Goal: Check status: Check status

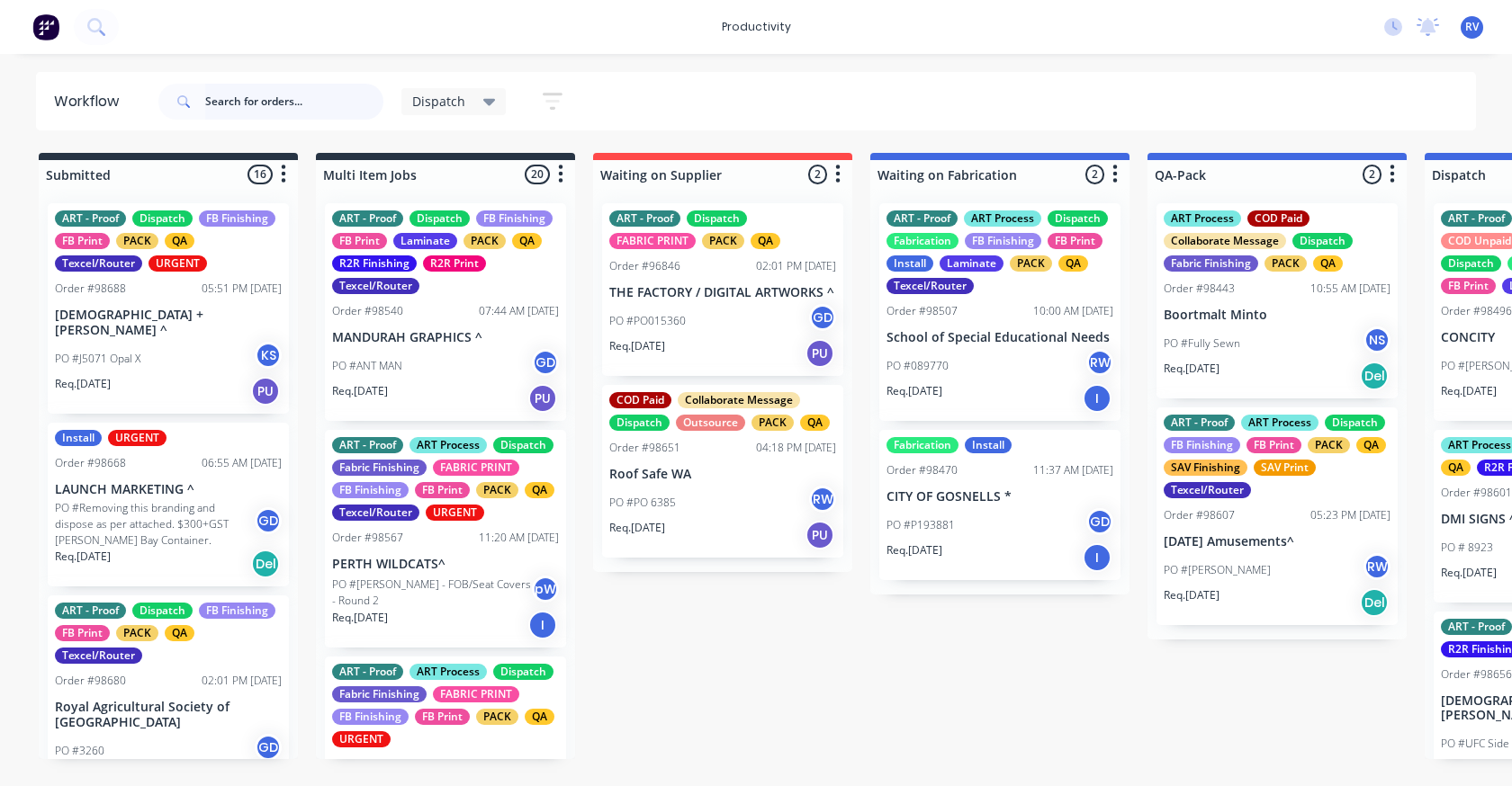
click at [257, 99] on input "text" at bounding box center [294, 101] width 178 height 36
click at [256, 97] on input "text" at bounding box center [294, 101] width 178 height 36
click at [265, 99] on input "text" at bounding box center [294, 101] width 178 height 36
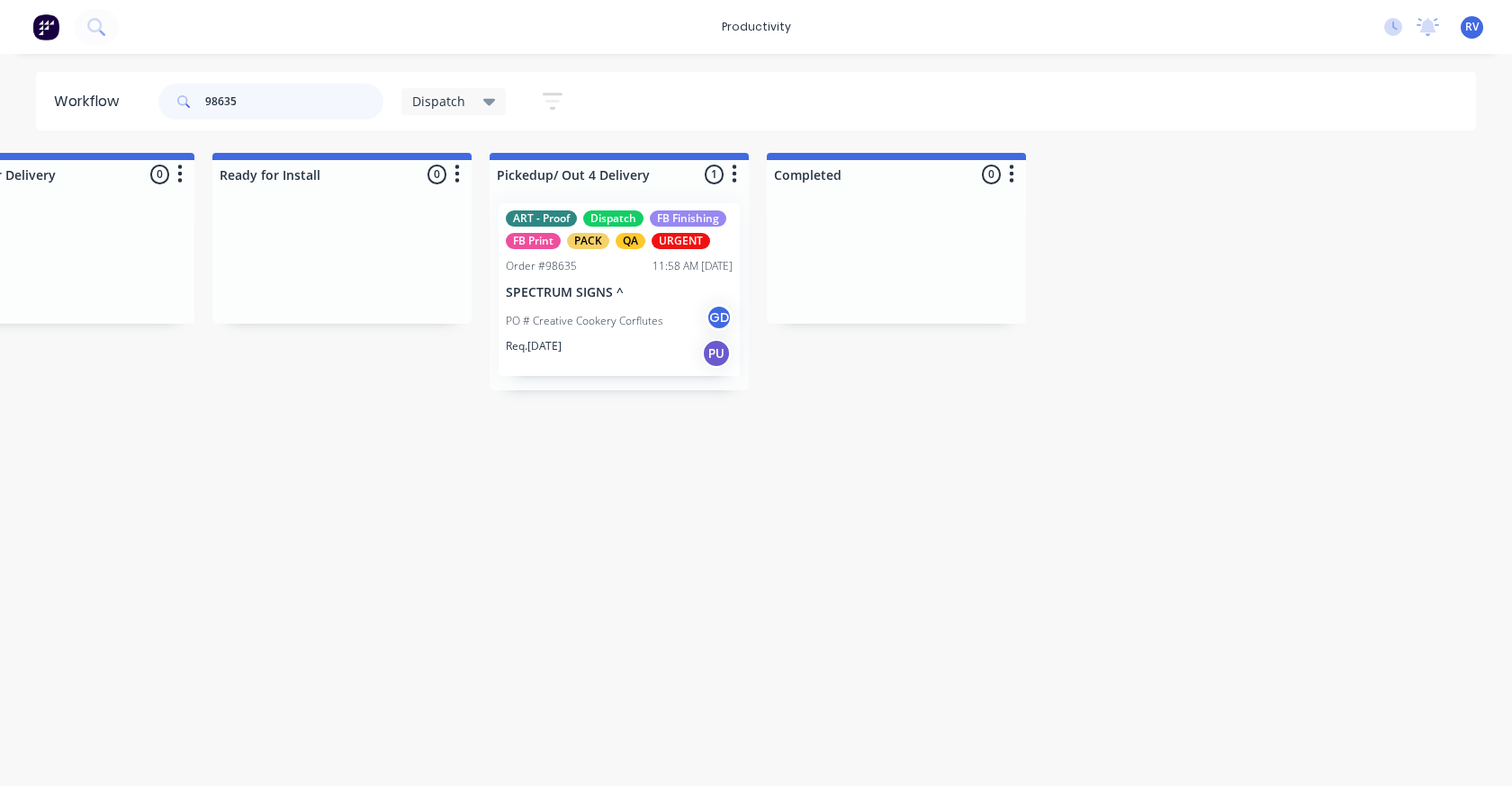
scroll to position [0, 2048]
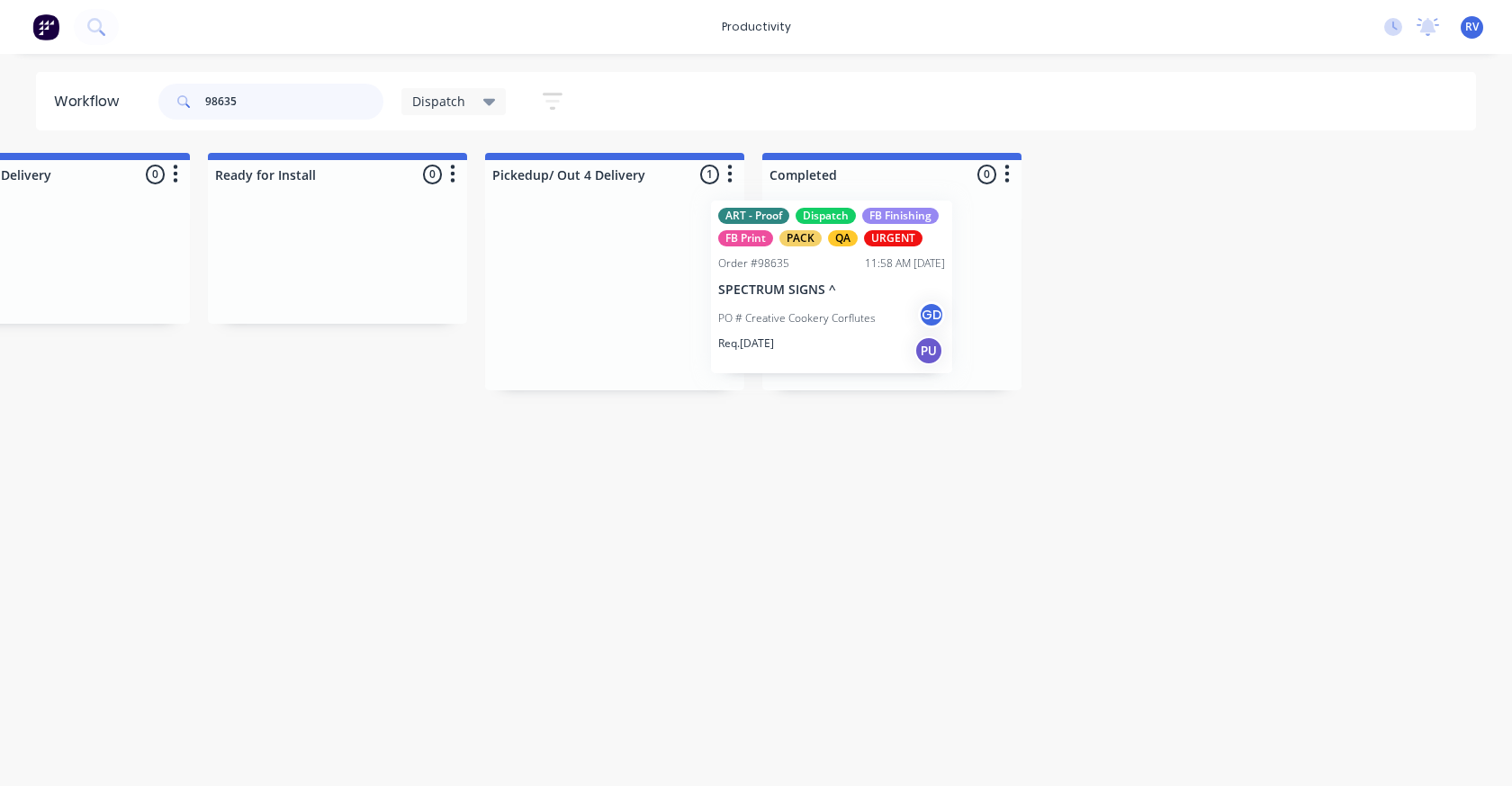
drag, startPoint x: 583, startPoint y: 287, endPoint x: 813, endPoint y: 284, distance: 230.0
click at [813, 284] on div "Submitted 0 Sort By Created date Required date Order number Customer name Most …" at bounding box center [1396, 272] width 6917 height 238
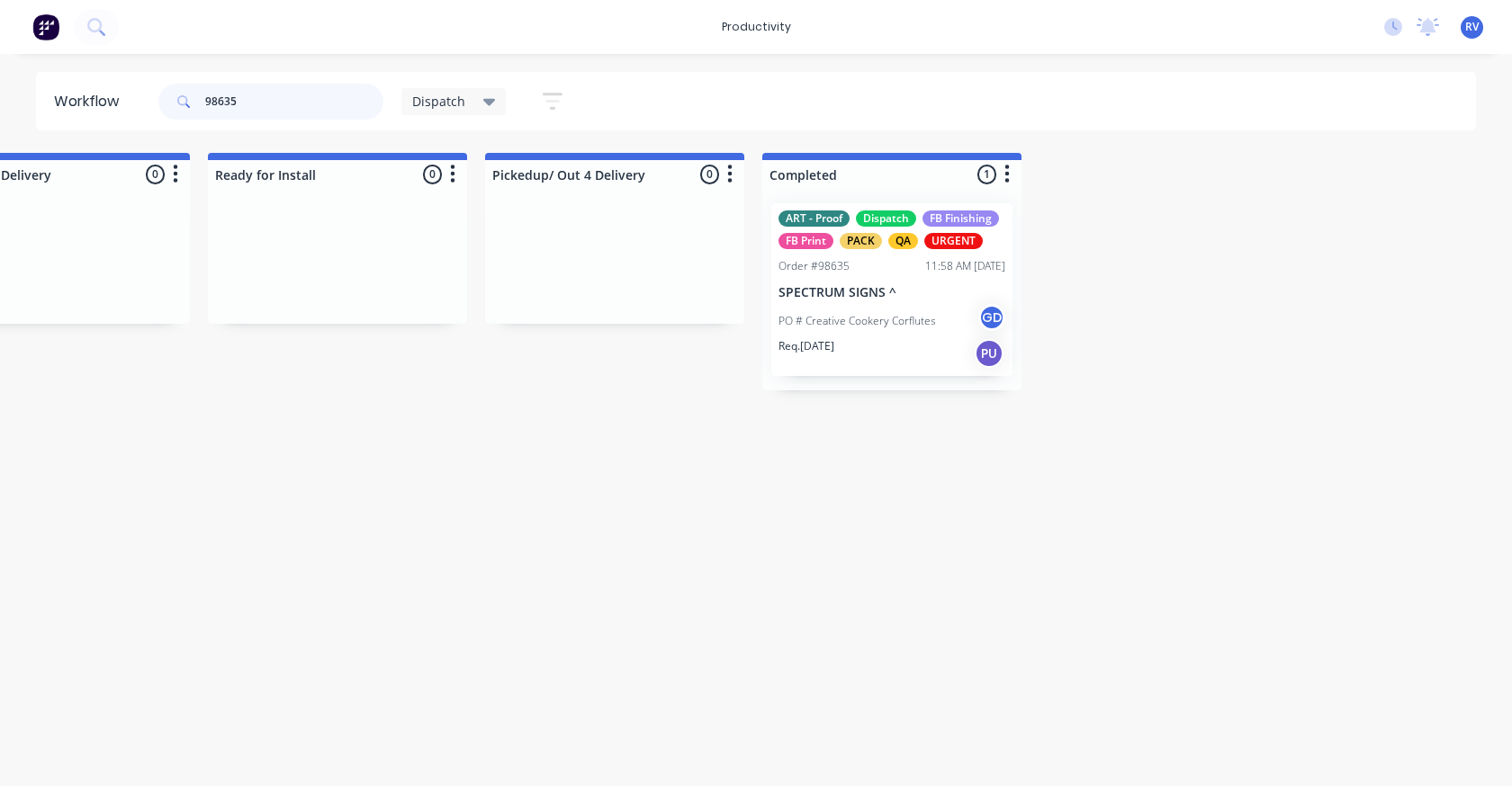
type input "98635"
click at [456, 103] on span "Dispatch" at bounding box center [439, 101] width 54 height 19
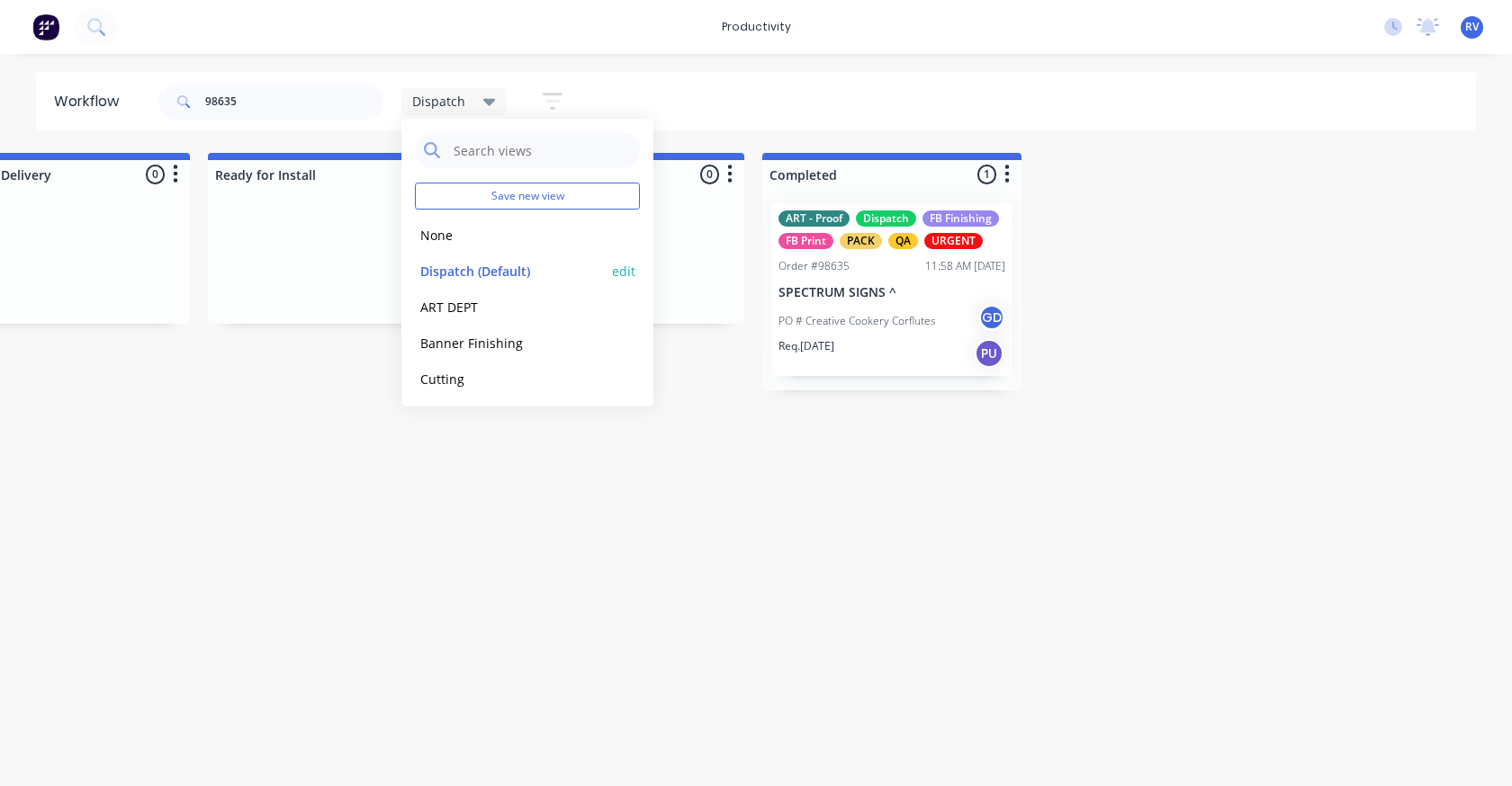
click at [486, 270] on button "Dispatch (Default)" at bounding box center [510, 271] width 191 height 21
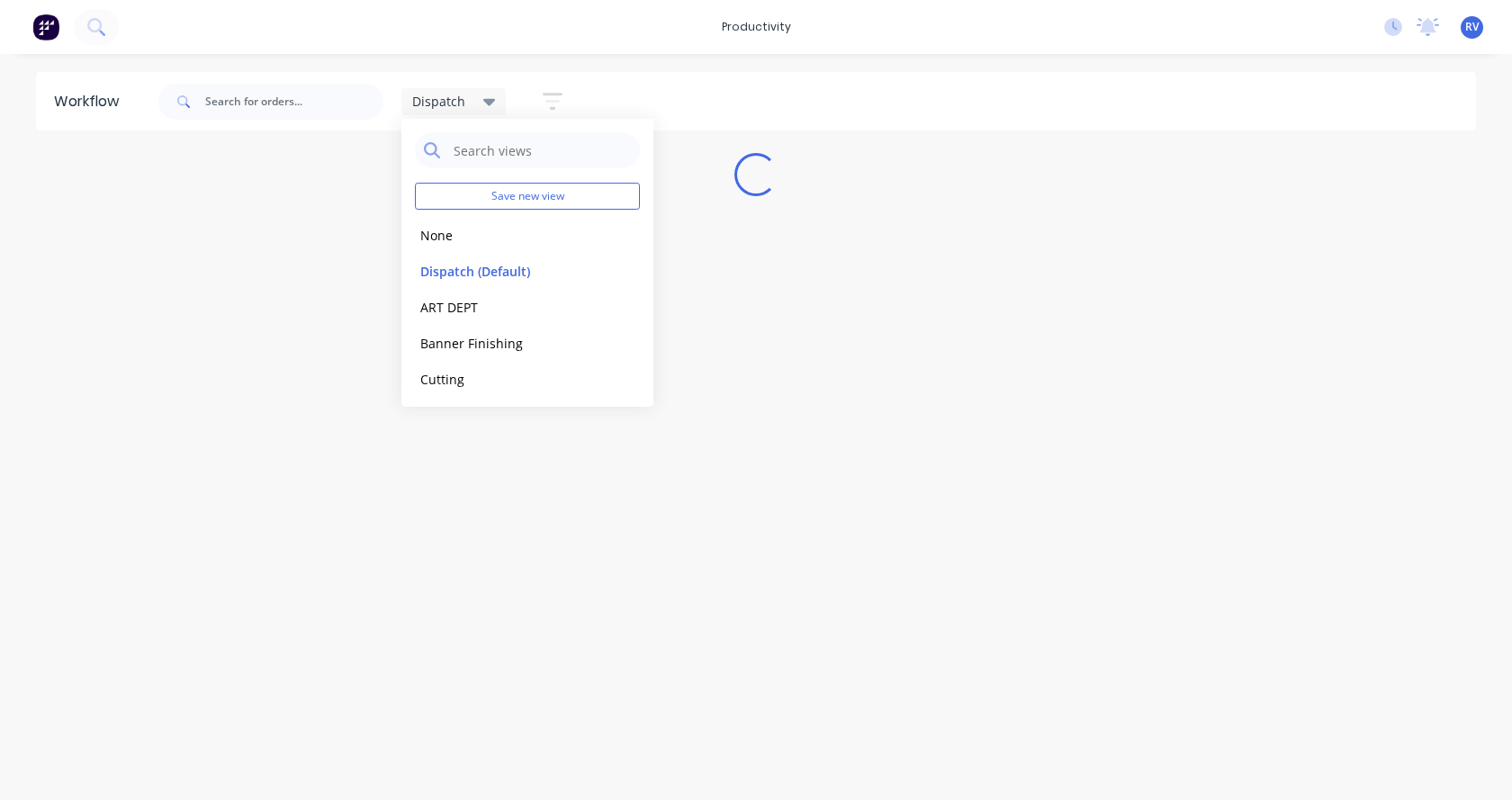
click at [472, 521] on div "Workflow Dispatch Save new view None edit Dispatch (Default) edit ART DEPT edit…" at bounding box center [756, 418] width 1512 height 692
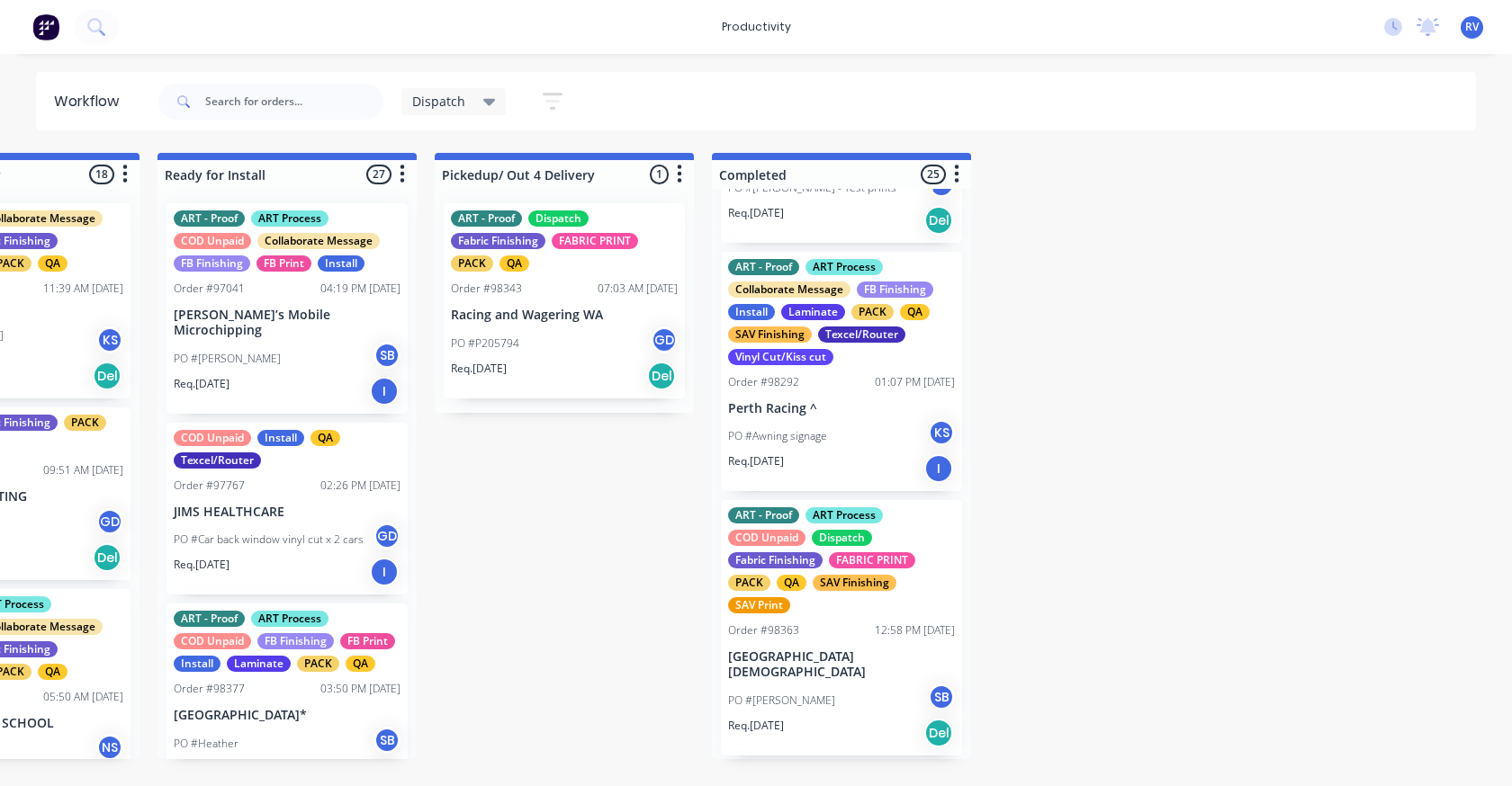
scroll to position [629, 0]
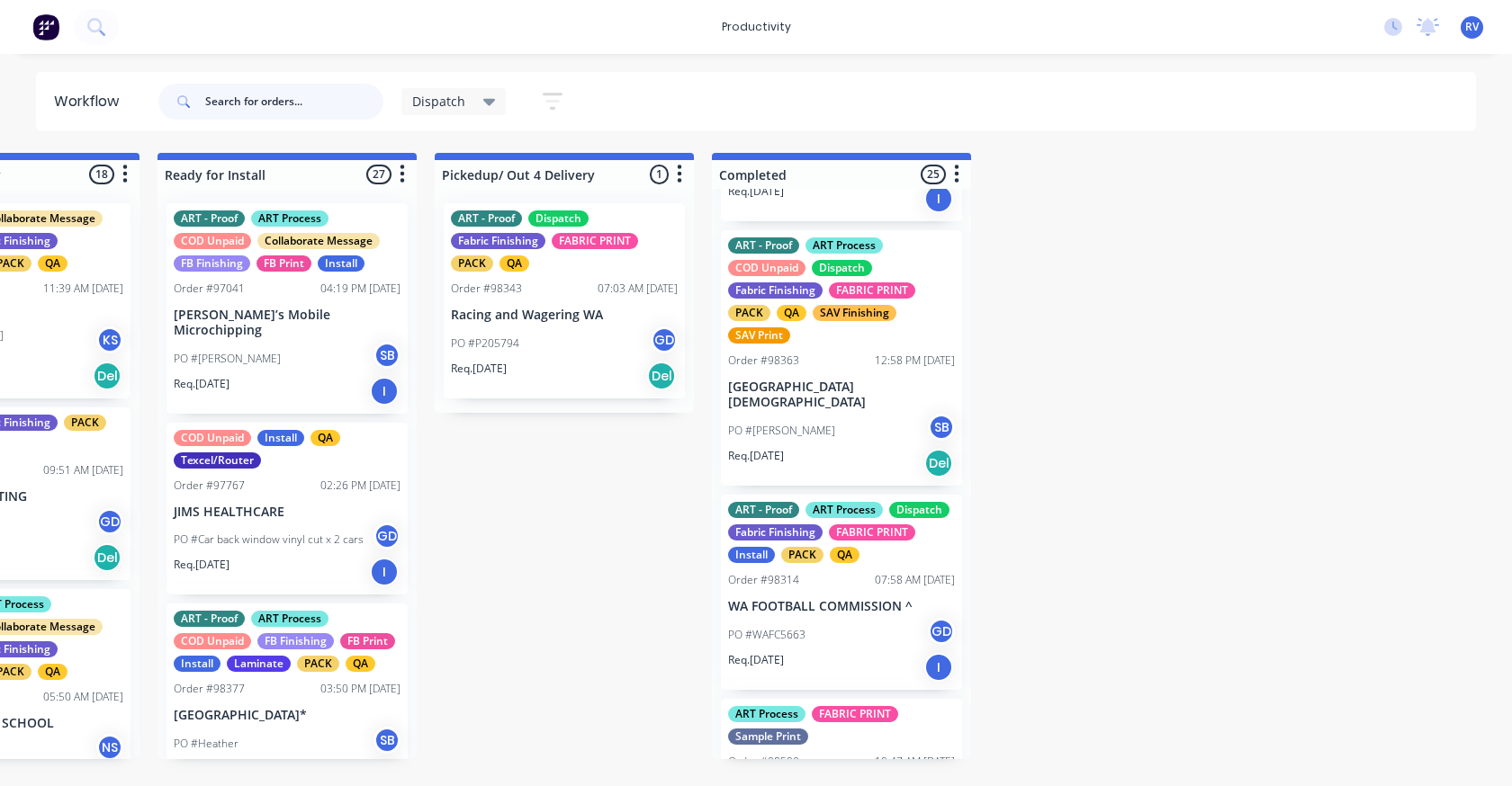
click at [253, 94] on input "text" at bounding box center [294, 101] width 178 height 36
type input "98635"
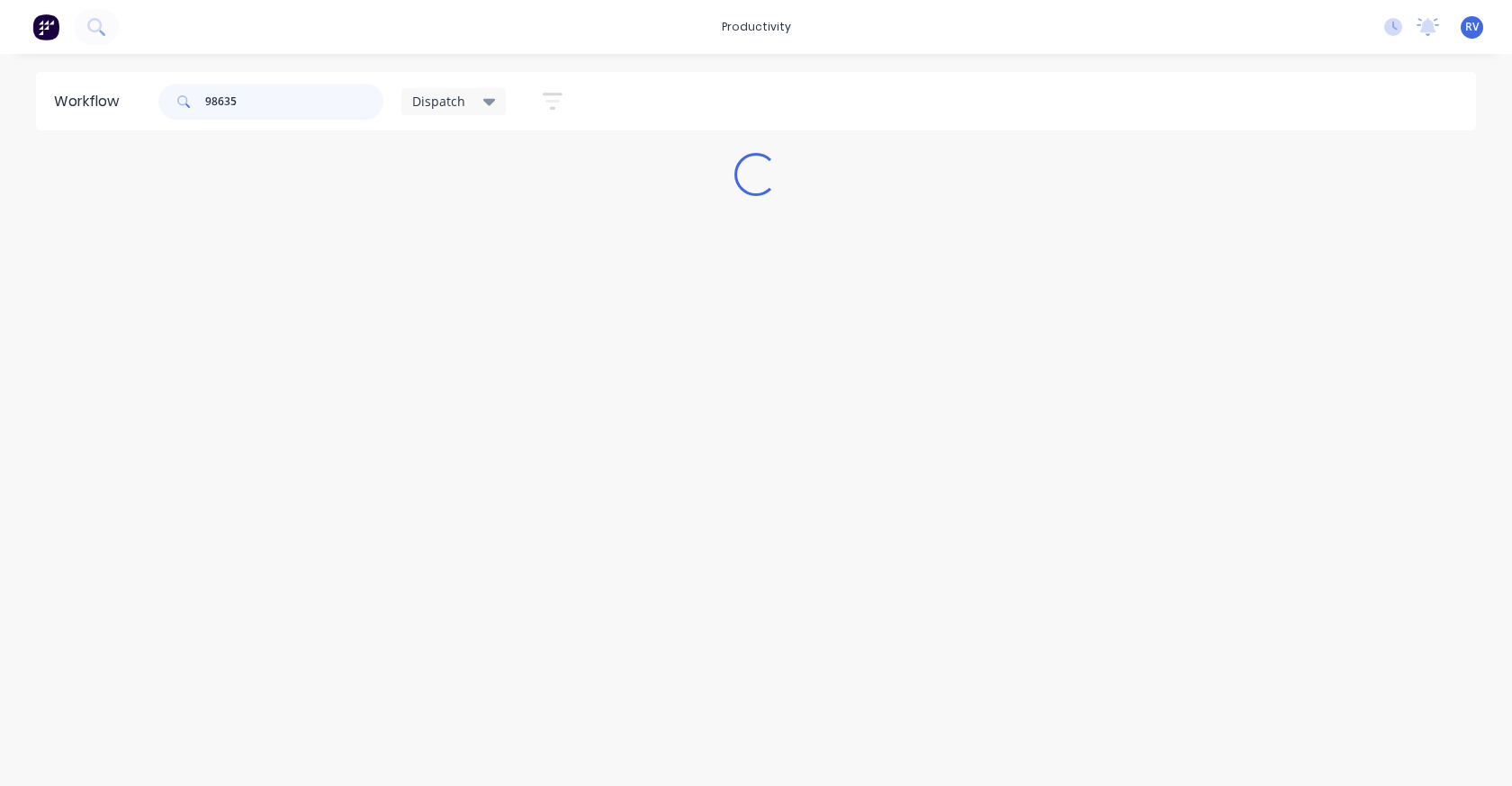
scroll to position [0, 0]
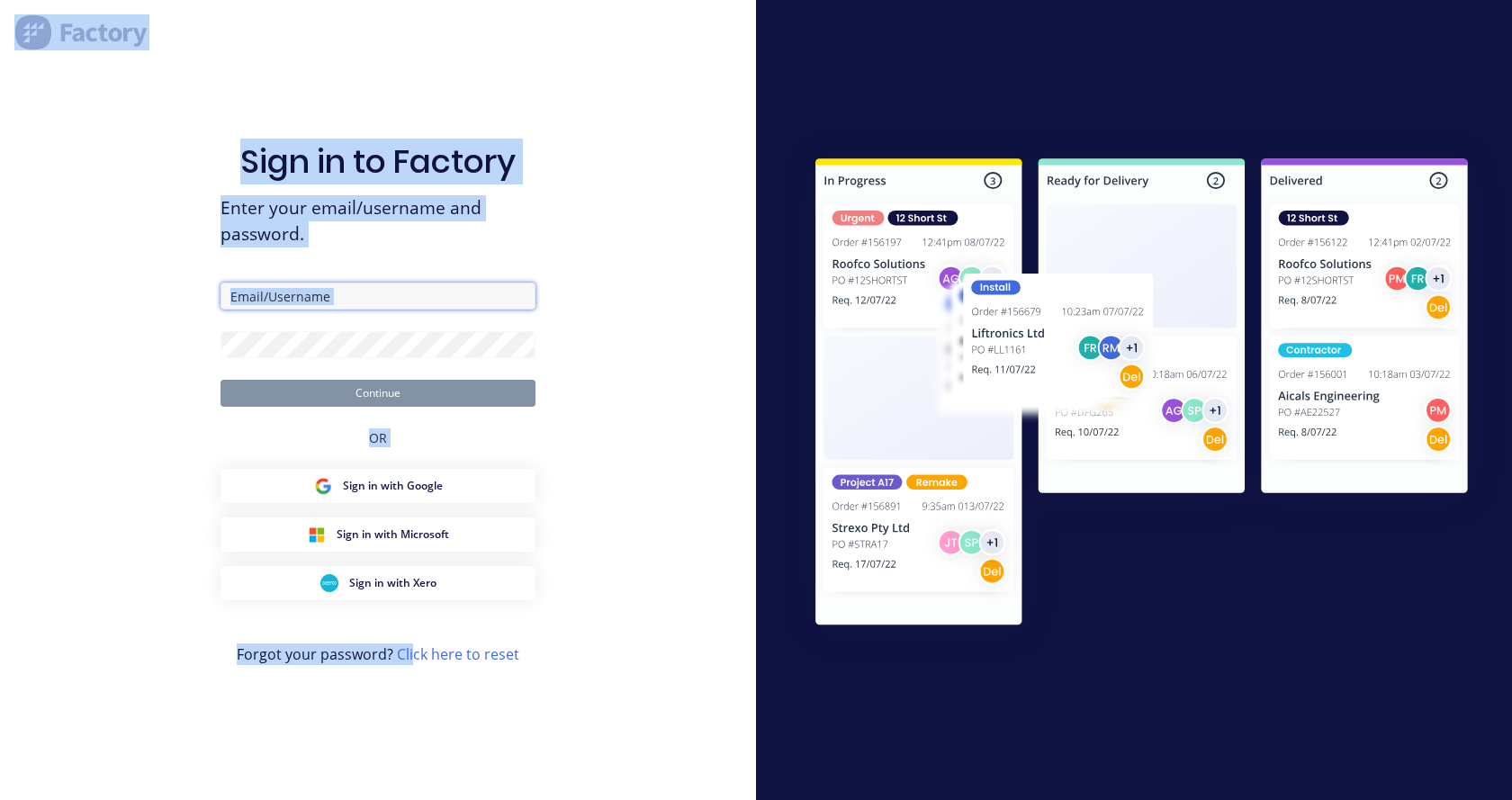
type input "[EMAIL_ADDRESS][DOMAIN_NAME]"
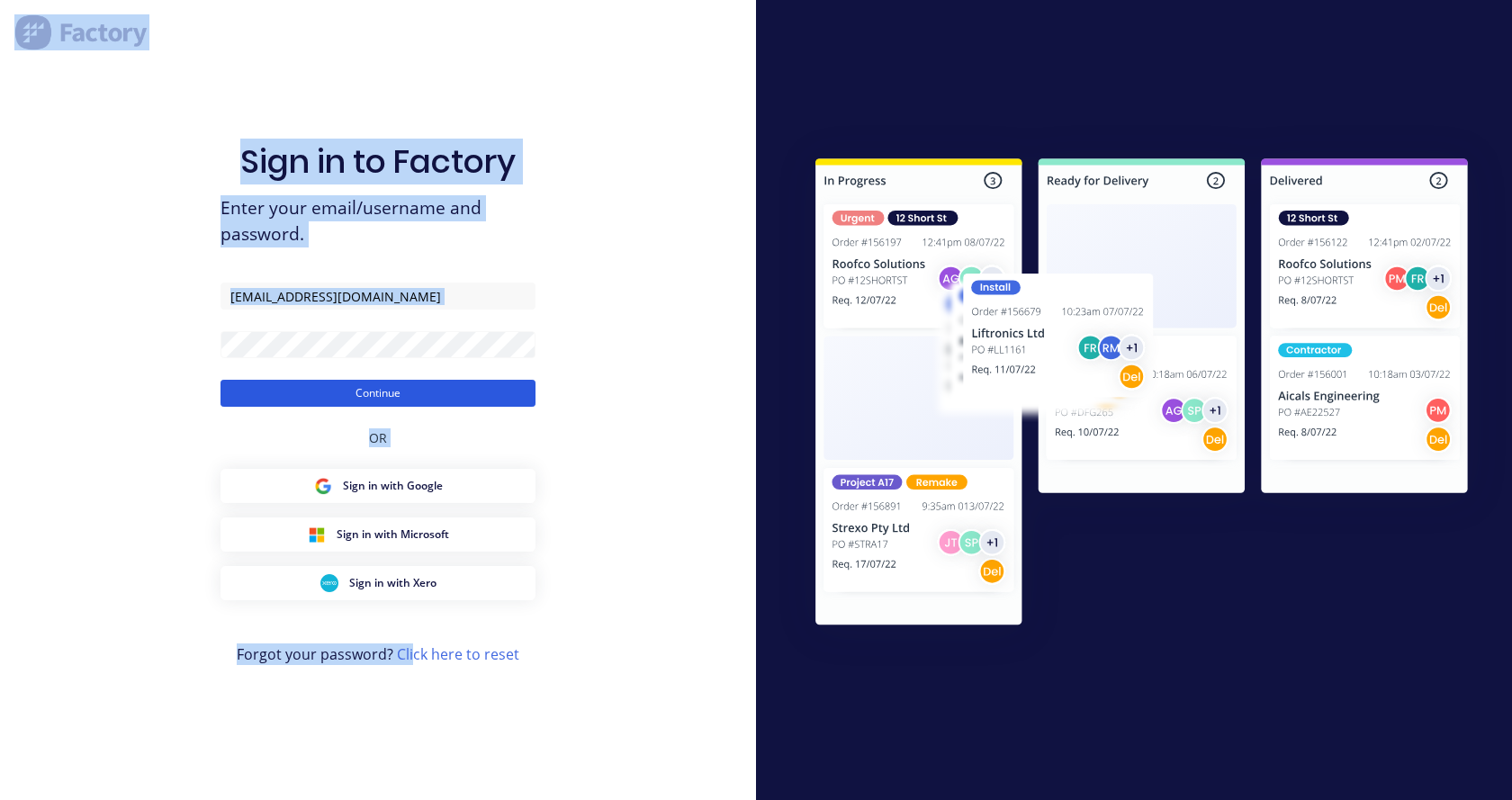
click at [386, 397] on button "Continue" at bounding box center [378, 393] width 315 height 27
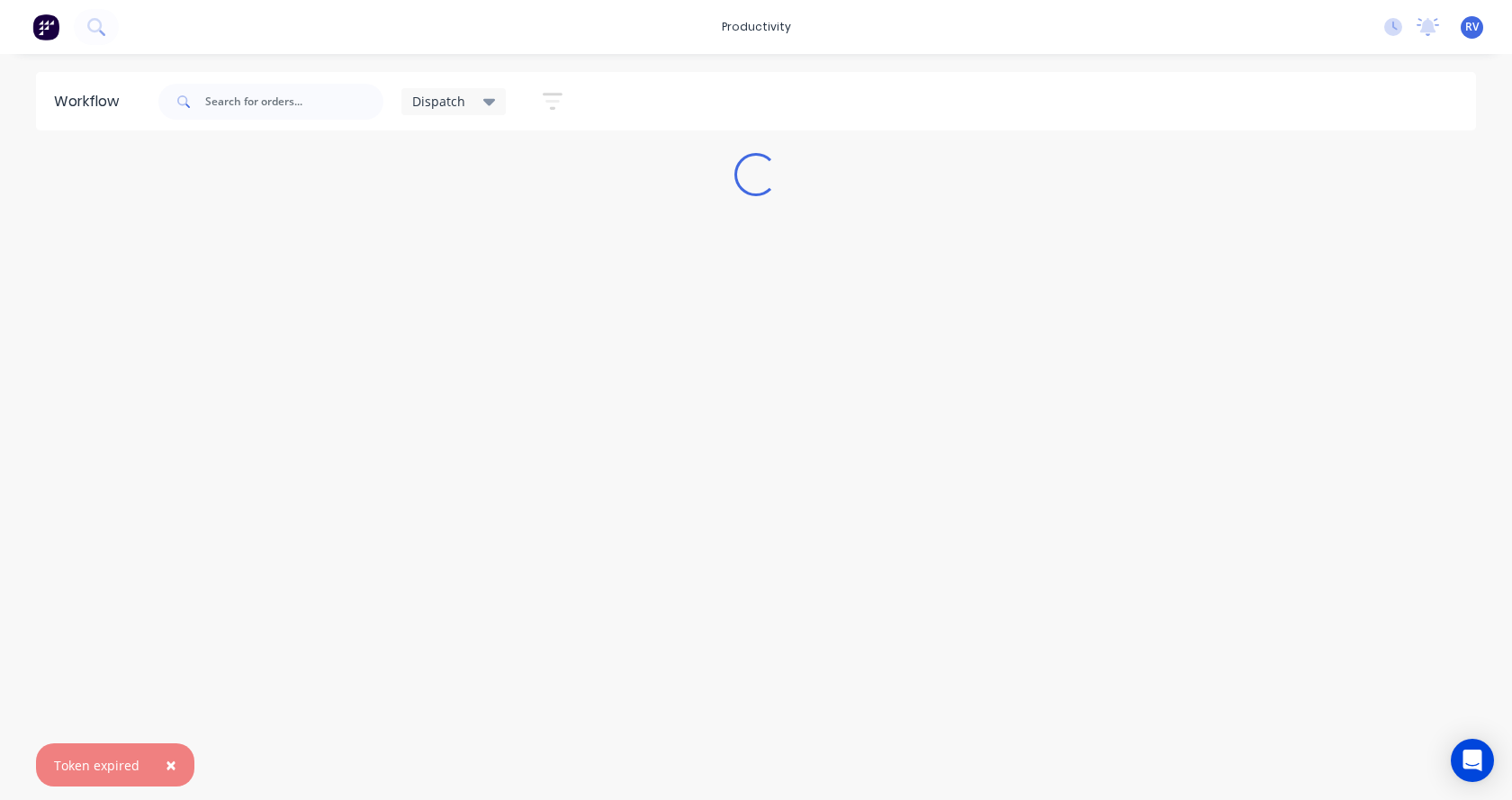
click at [176, 598] on div "Workflow Dispatch Save new view None edit Dispatch (Default) edit ART DEPT edit…" at bounding box center [756, 418] width 1512 height 692
click at [171, 762] on span "×" at bounding box center [171, 764] width 11 height 25
click at [245, 111] on input "text" at bounding box center [294, 101] width 178 height 36
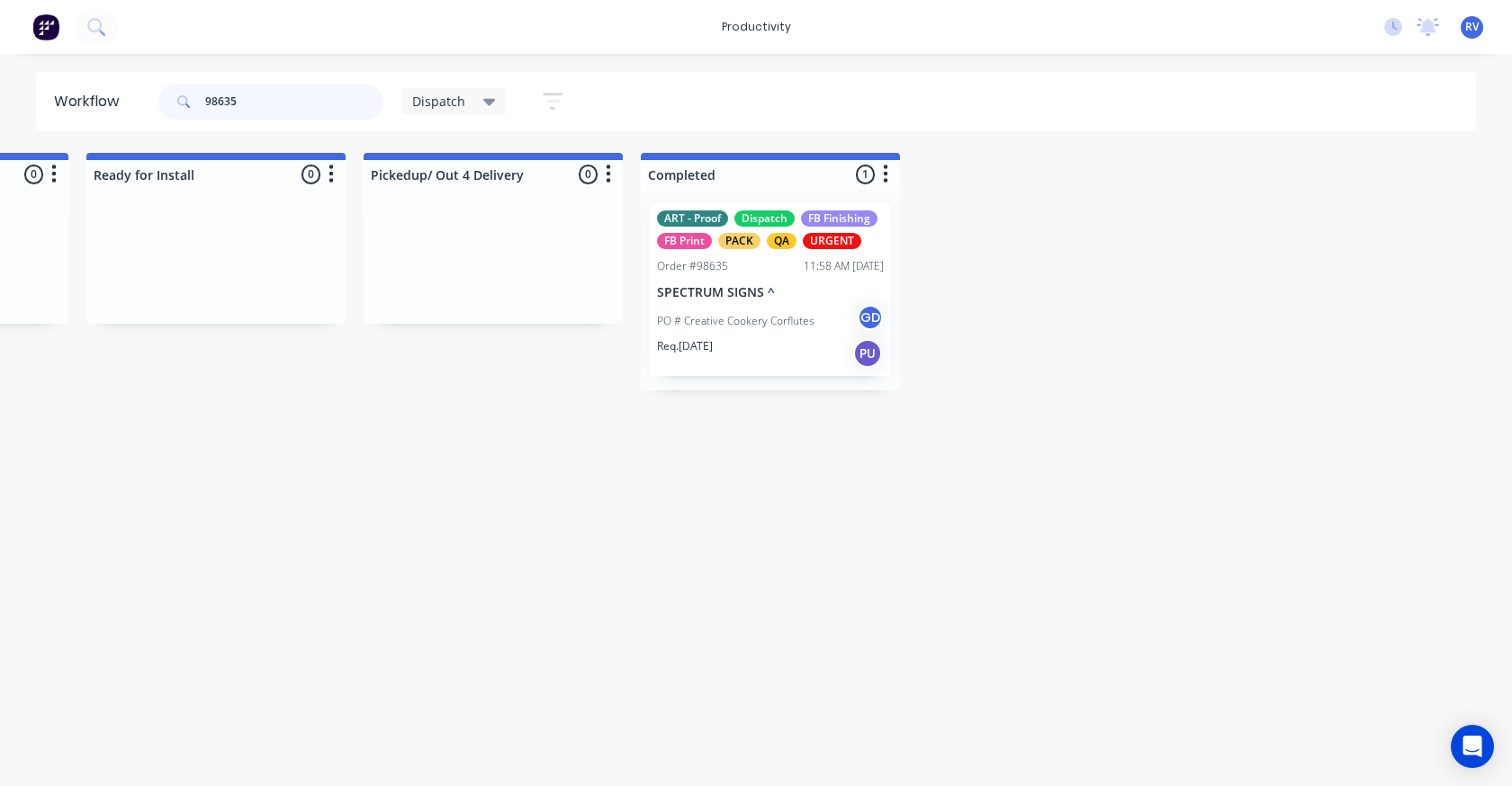
scroll to position [0, 2195]
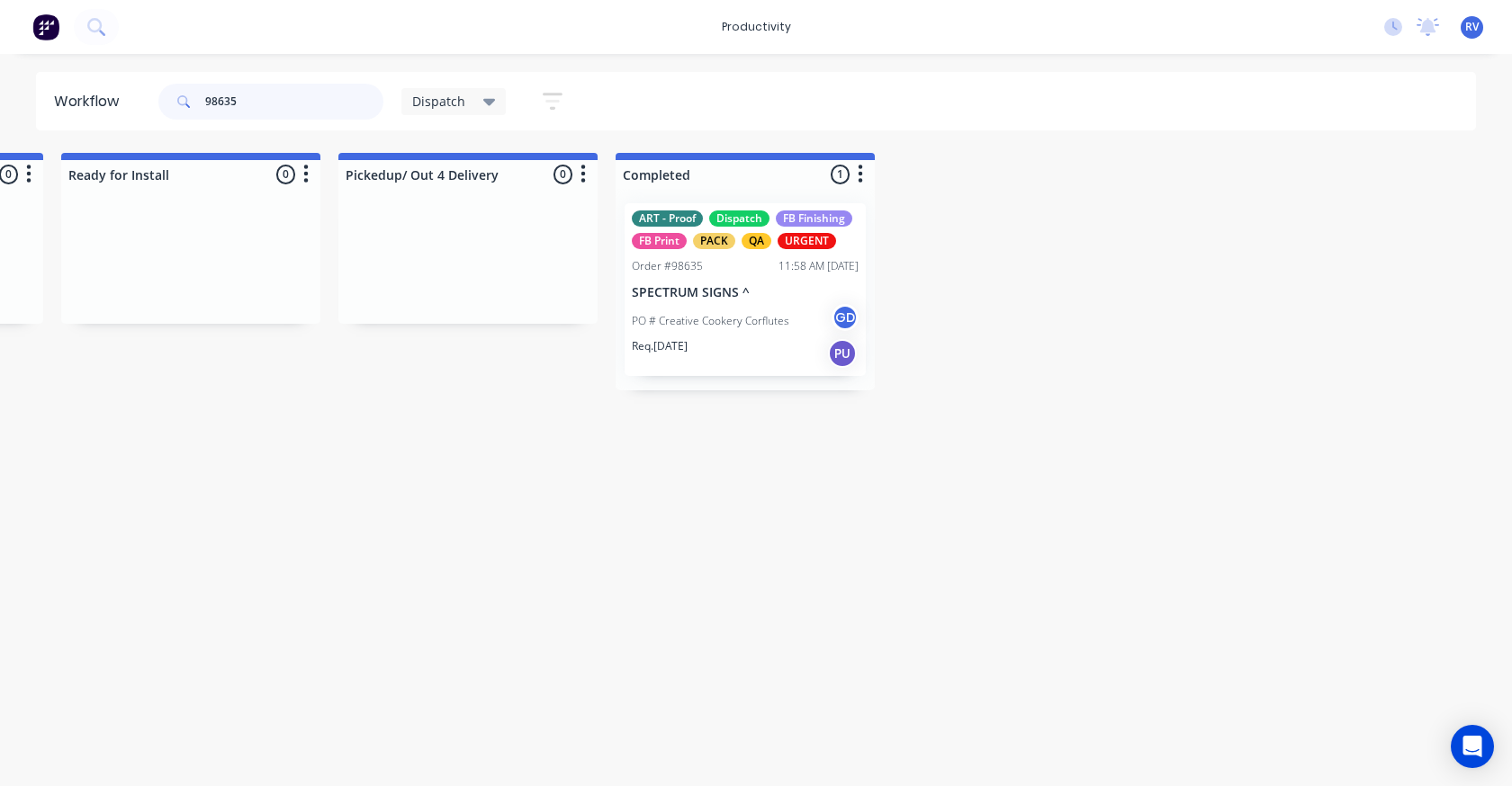
type input "98635"
click at [437, 105] on span "Dispatch" at bounding box center [439, 101] width 54 height 19
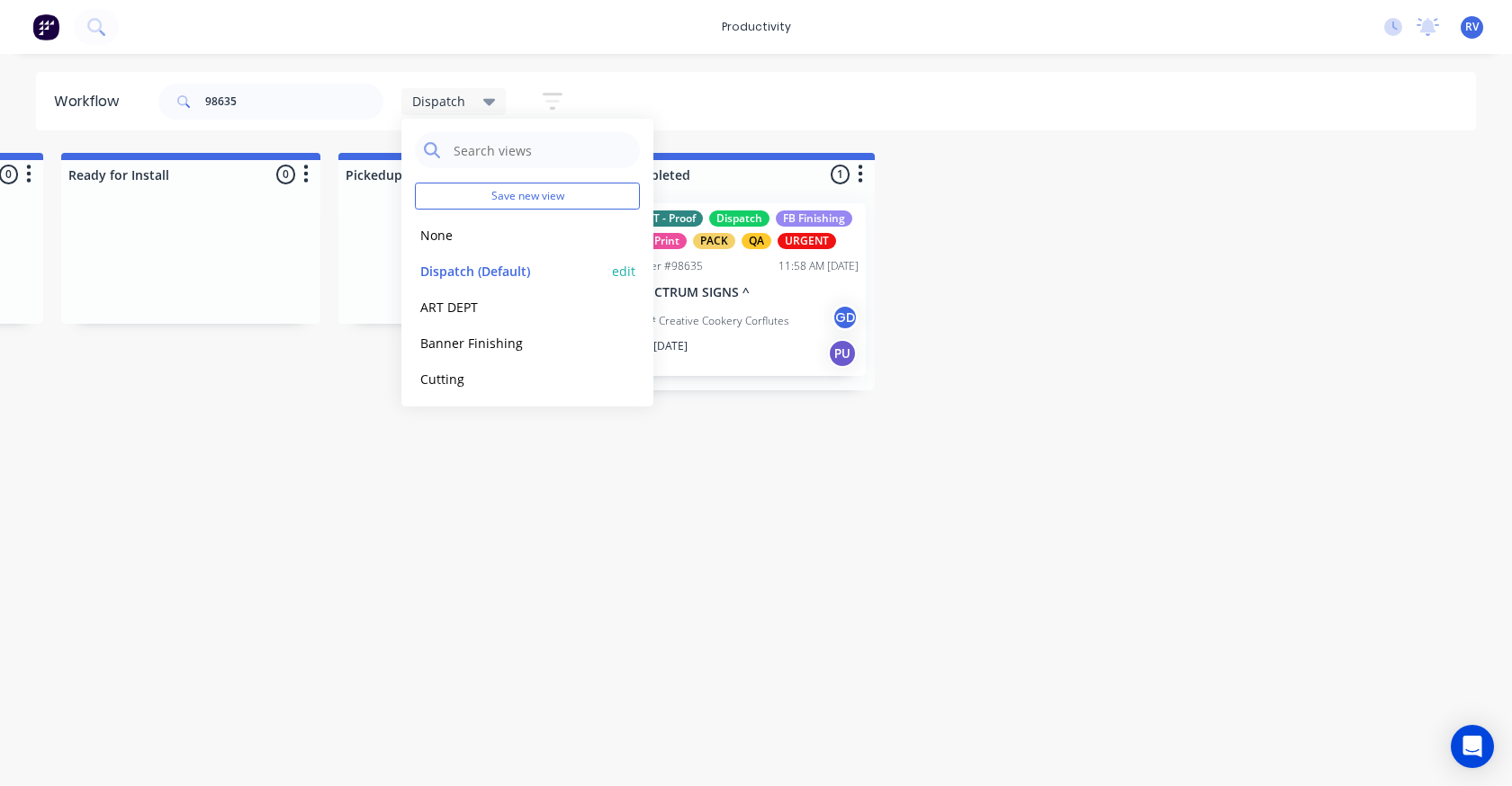
click at [464, 276] on button "Dispatch (Default)" at bounding box center [510, 271] width 191 height 21
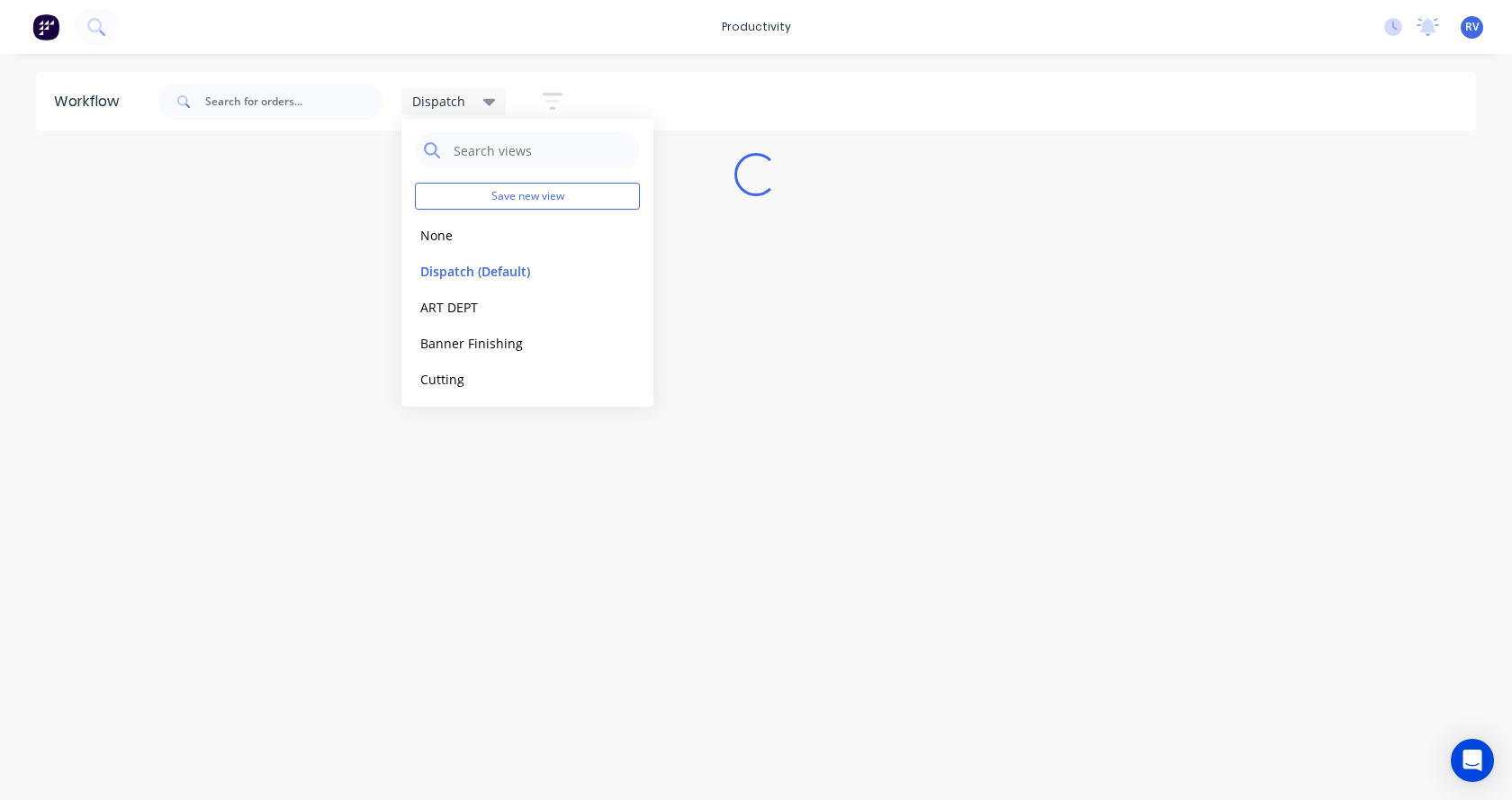
click at [410, 486] on div "Workflow Dispatch Save new view None edit Dispatch (Default) edit ART DEPT edit…" at bounding box center [756, 418] width 1512 height 692
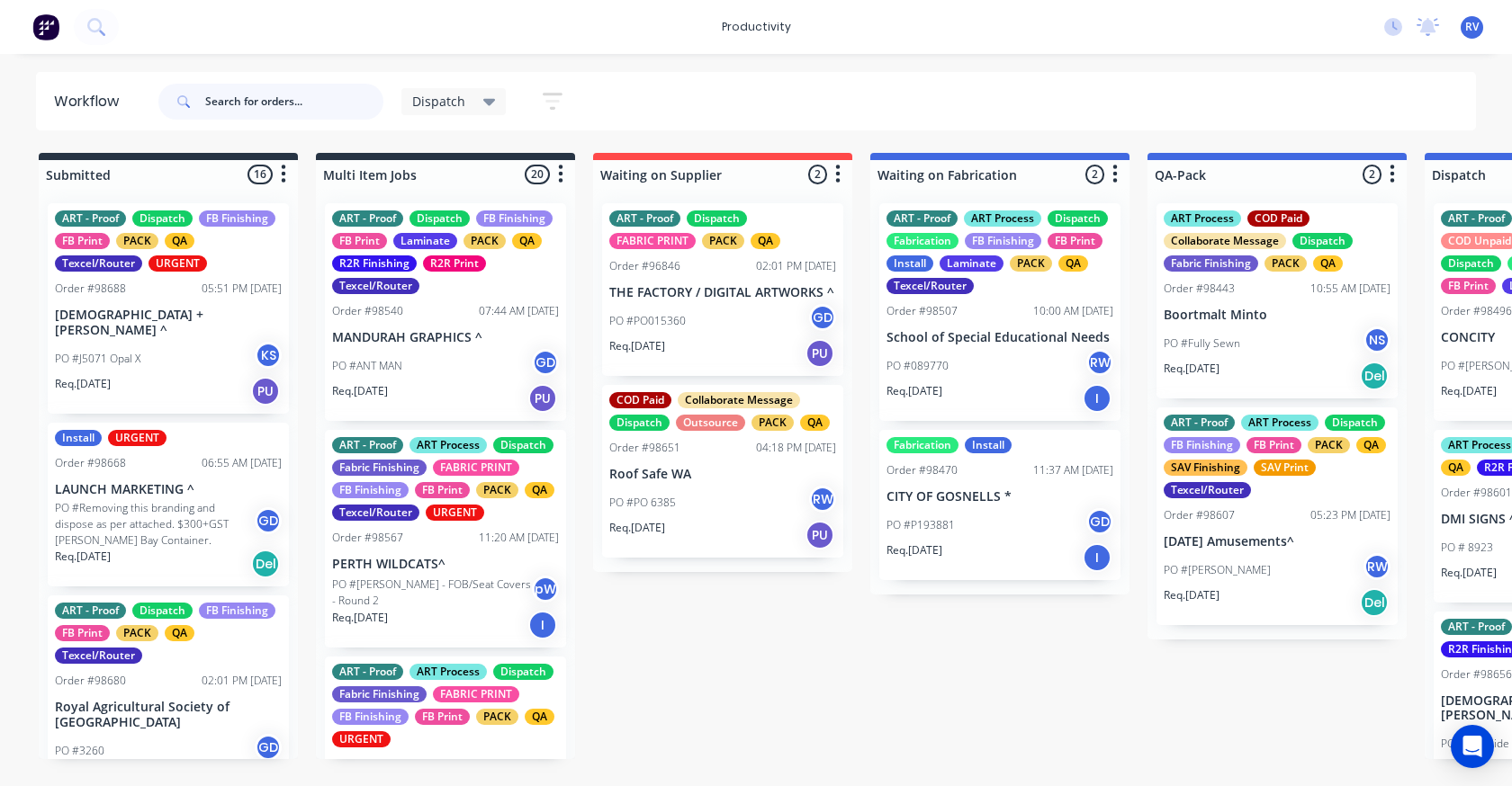
click at [210, 105] on input "text" at bounding box center [294, 101] width 178 height 36
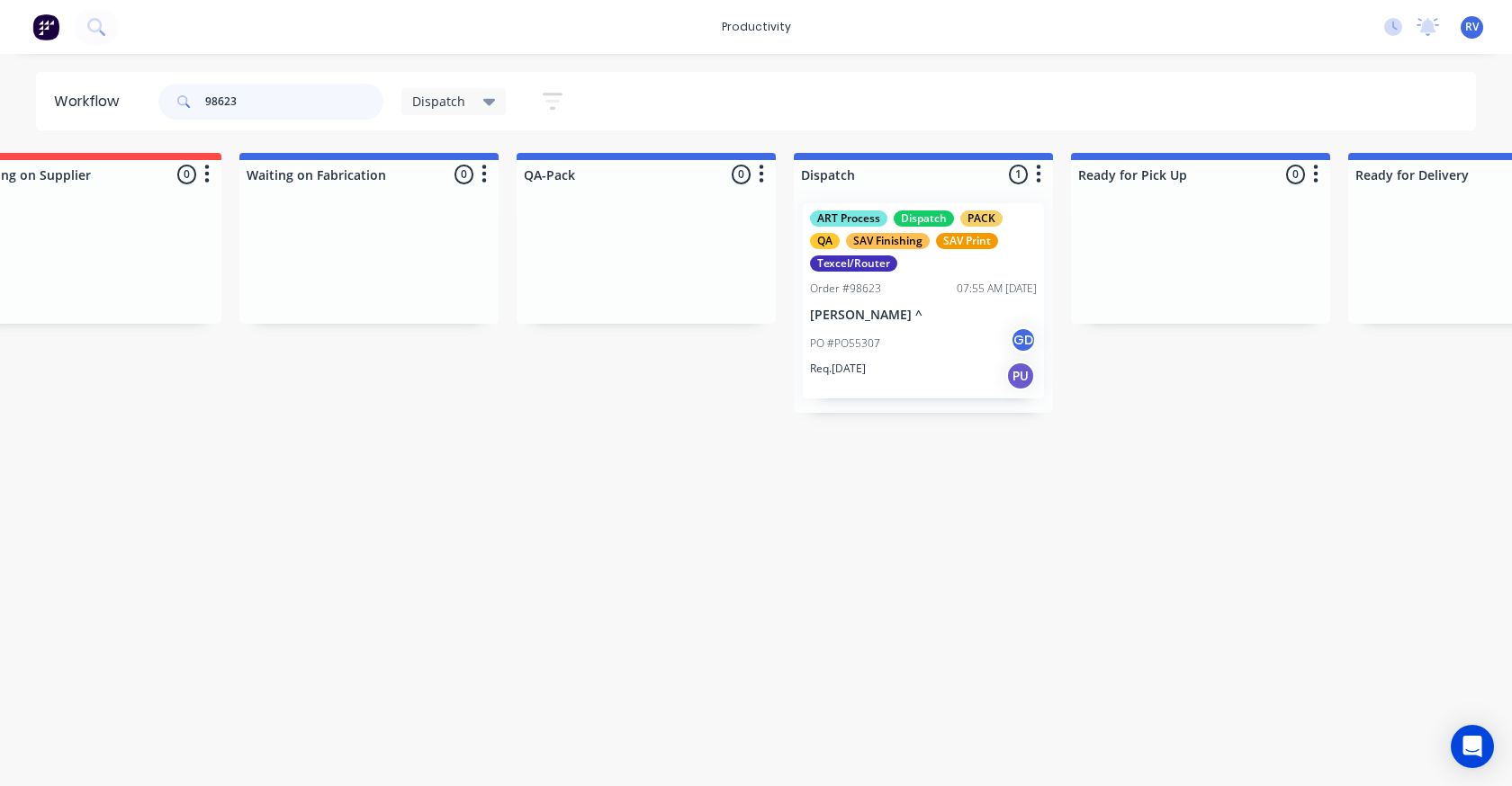
scroll to position [0, 930]
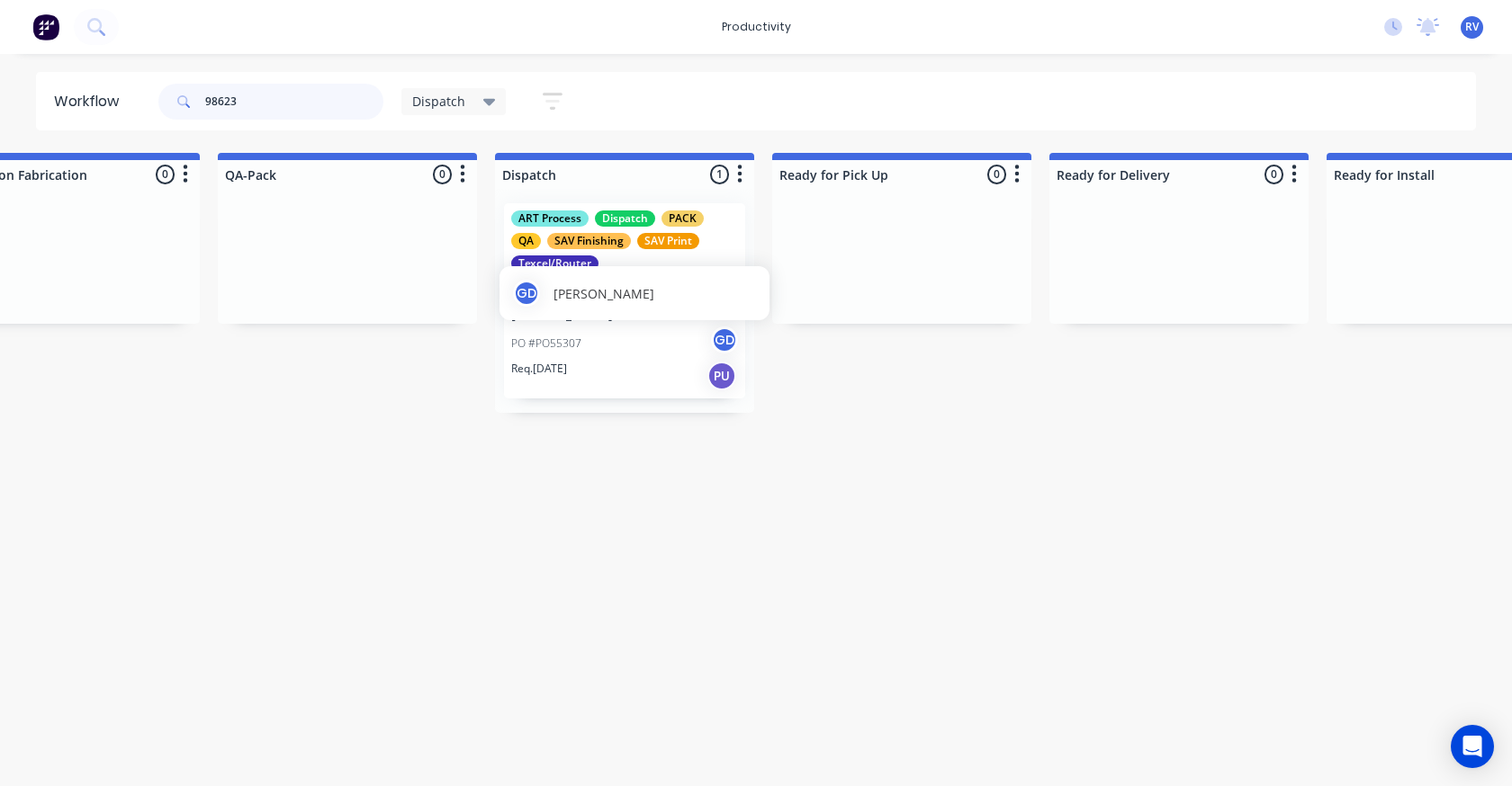
type input "98623"
drag, startPoint x: 607, startPoint y: 293, endPoint x: 913, endPoint y: 293, distance: 306.0
drag, startPoint x: 615, startPoint y: 318, endPoint x: 904, endPoint y: 301, distance: 289.5
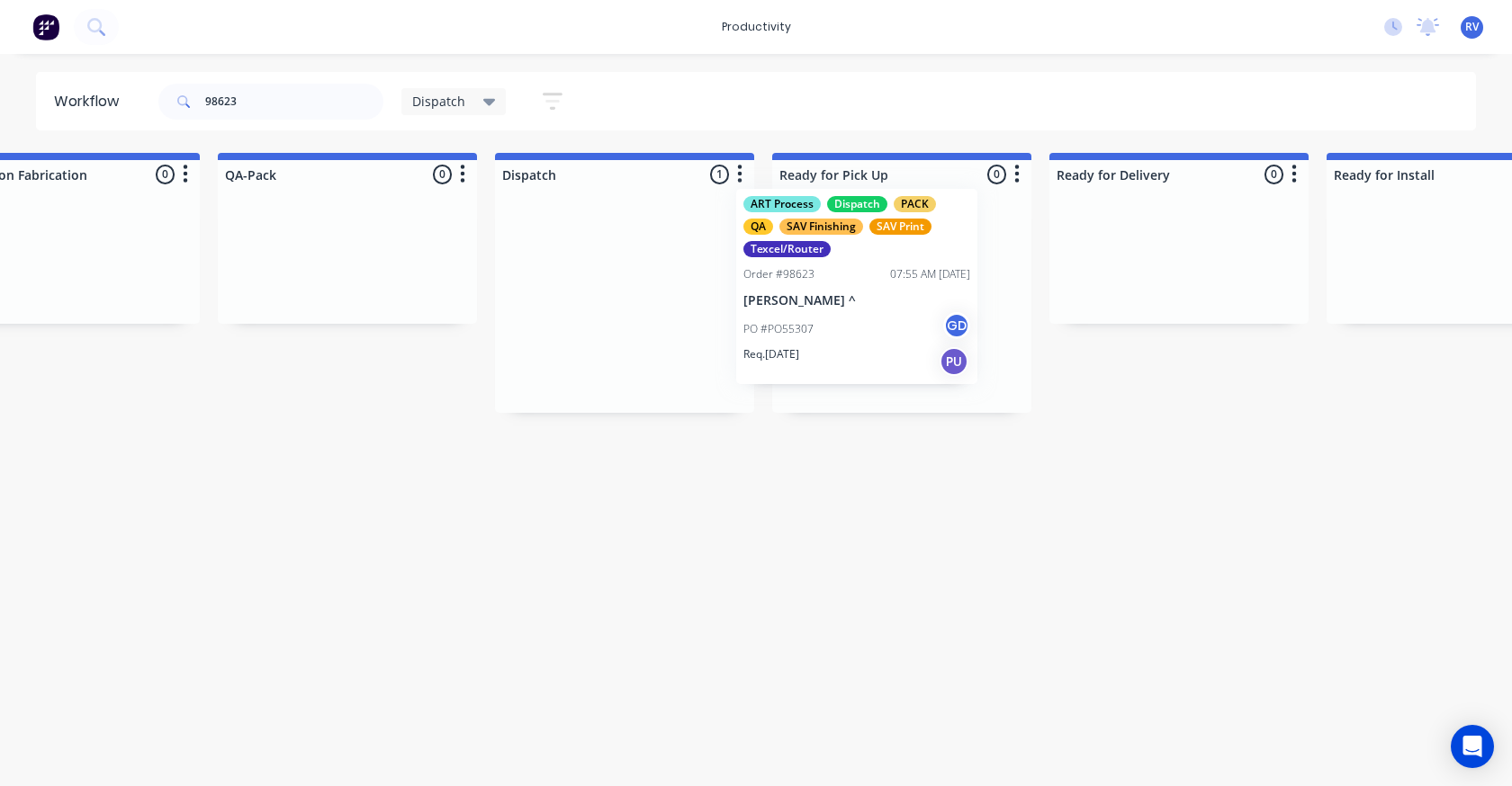
drag, startPoint x: 661, startPoint y: 336, endPoint x: 533, endPoint y: 95, distance: 272.9
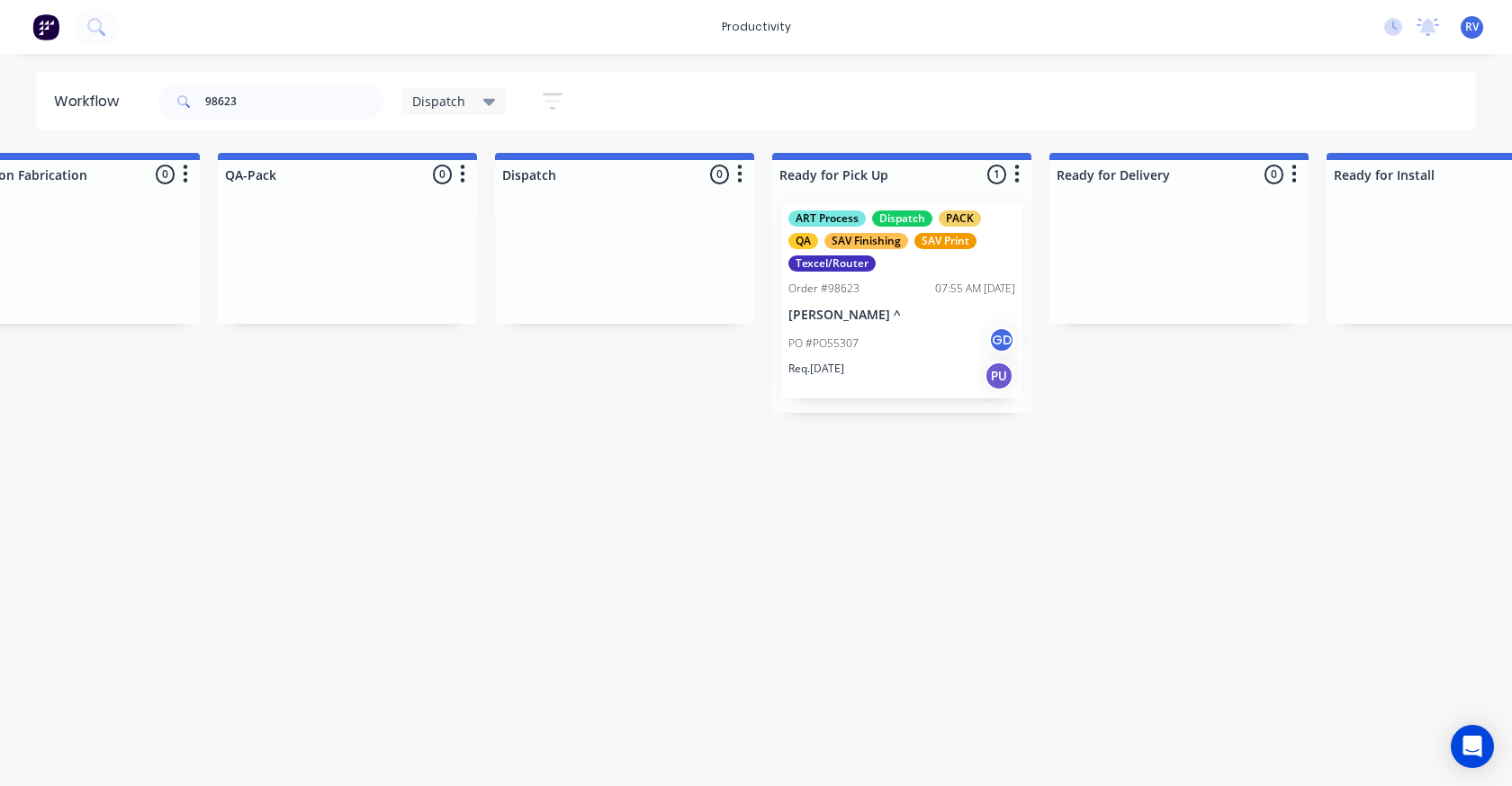
drag, startPoint x: 440, startPoint y: 102, endPoint x: 440, endPoint y: 112, distance: 10.0
click at [440, 102] on span "Dispatch" at bounding box center [439, 101] width 54 height 19
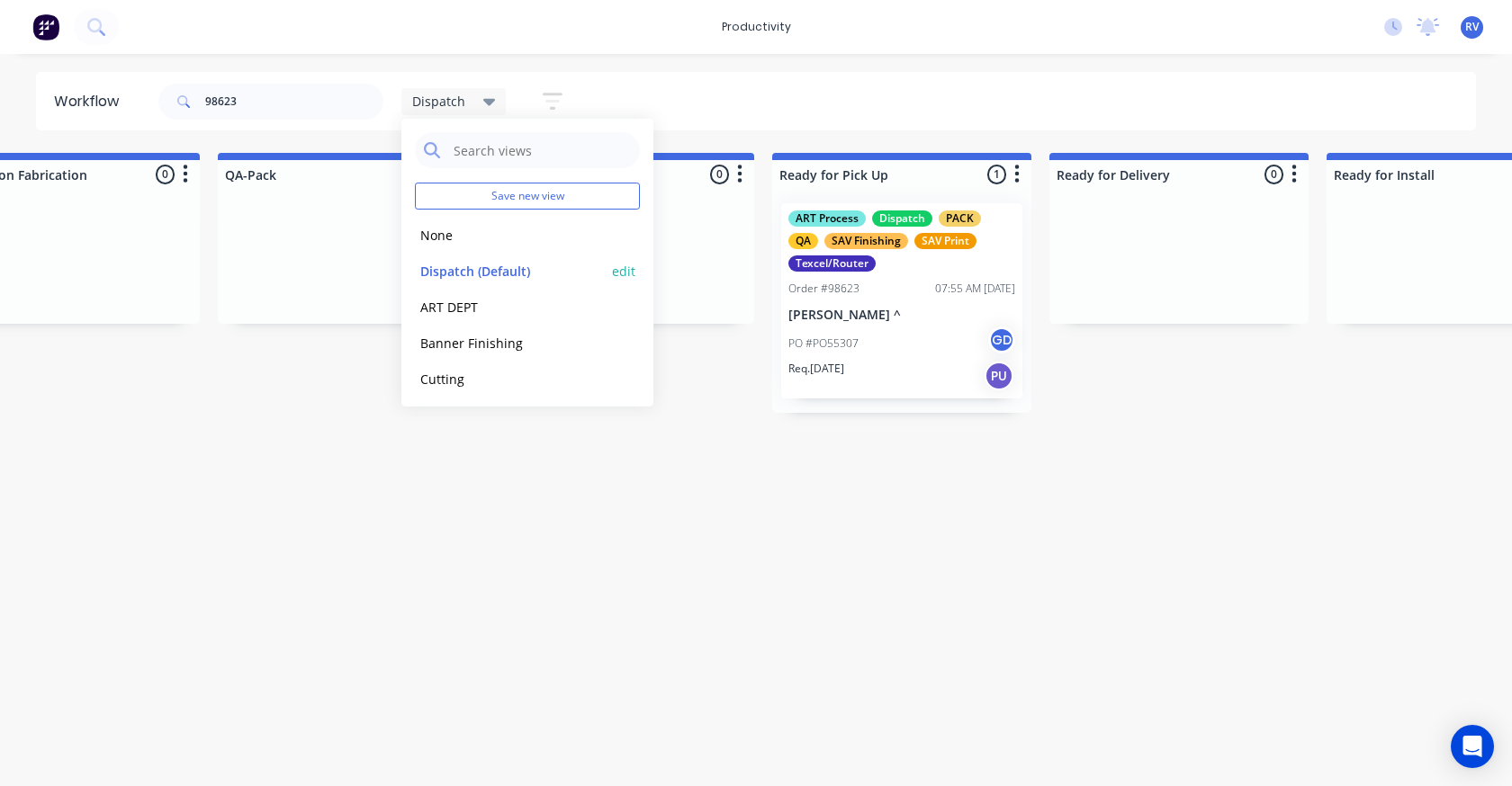
click at [473, 272] on button "Dispatch (Default)" at bounding box center [510, 271] width 191 height 21
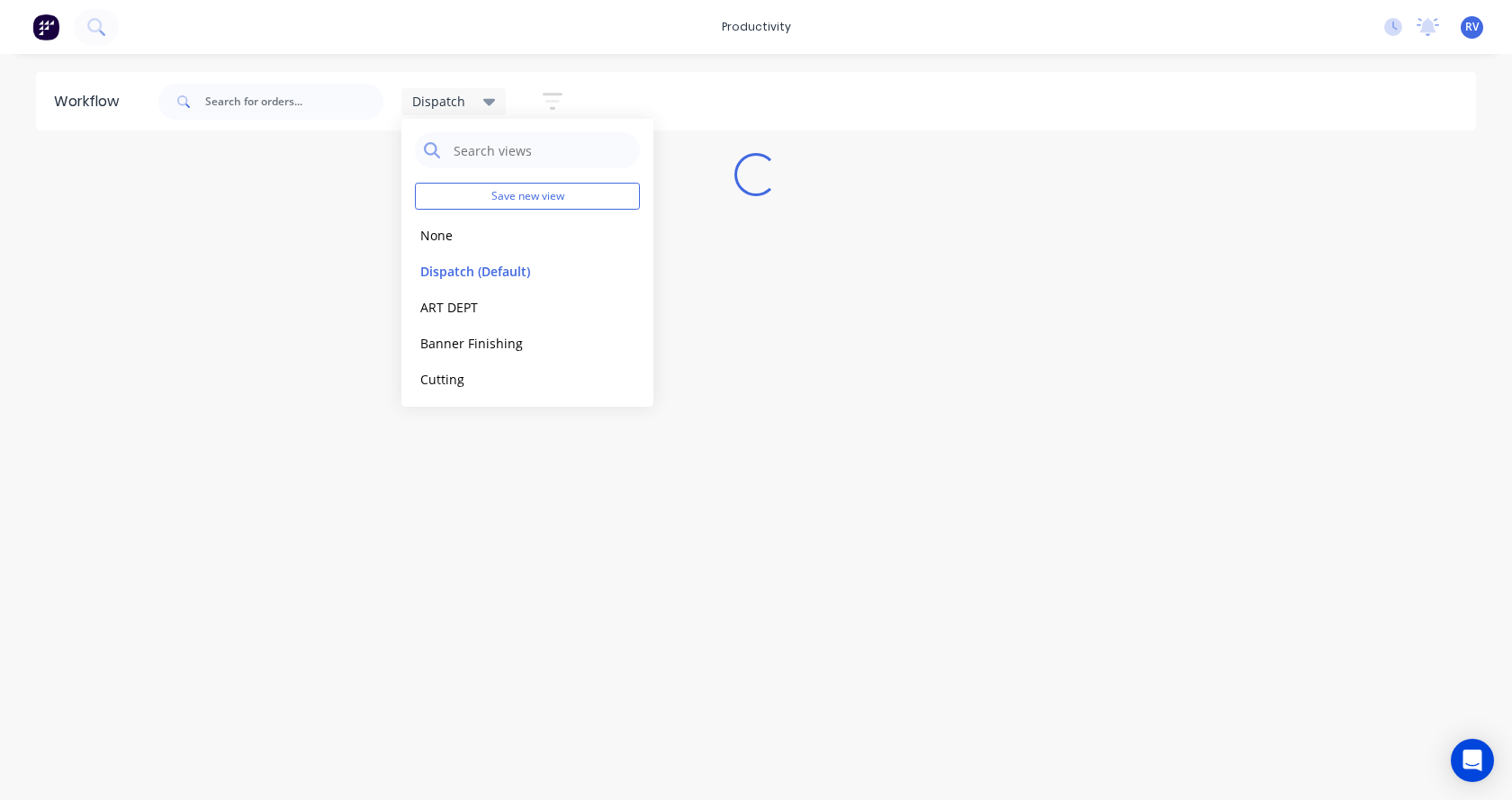
click at [399, 551] on div "Workflow Dispatch Save new view None edit Dispatch (Default) edit ART DEPT edit…" at bounding box center [756, 418] width 1512 height 692
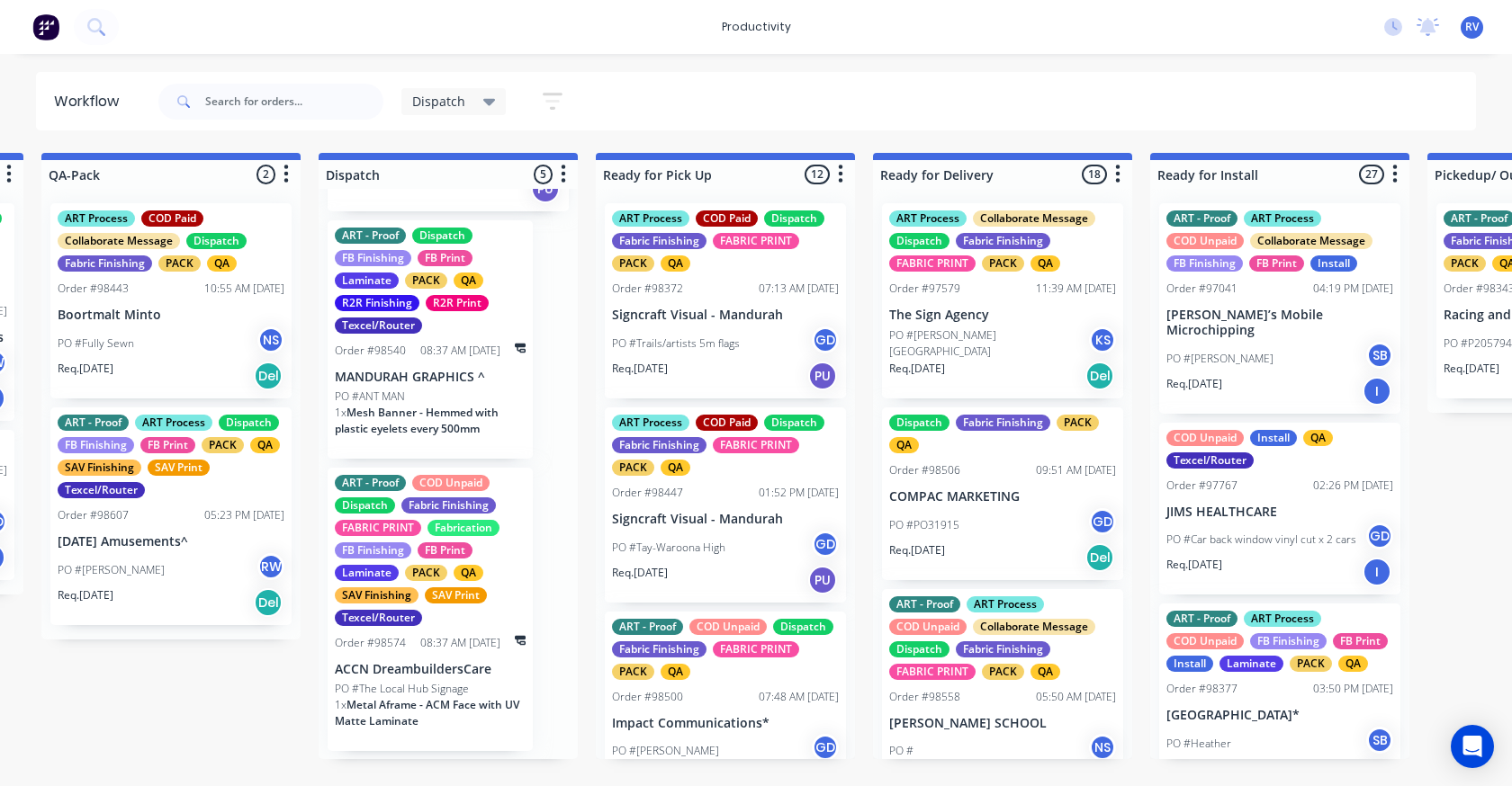
scroll to position [317, 0]
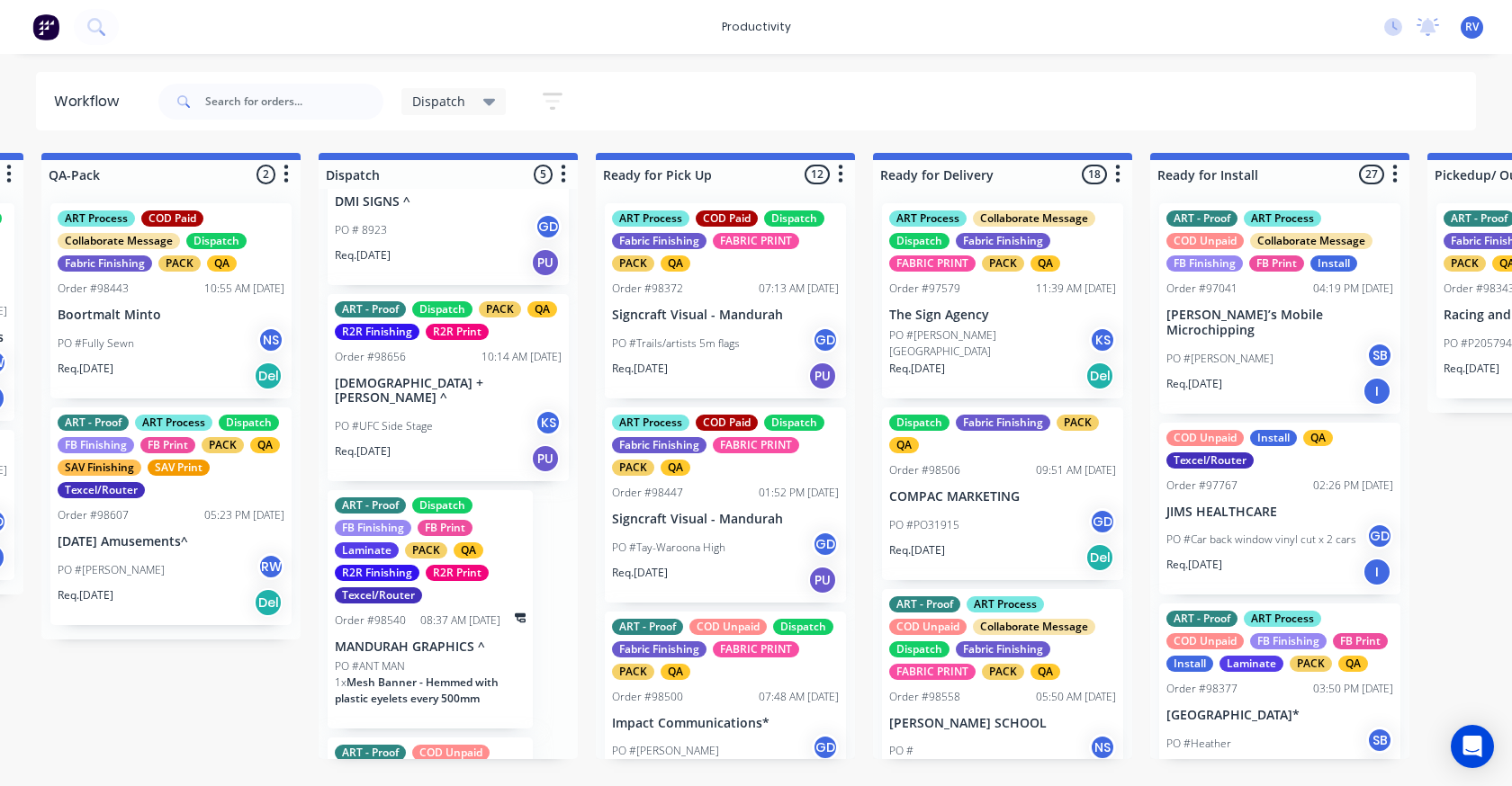
click at [414, 107] on div "Dispatch" at bounding box center [454, 101] width 105 height 27
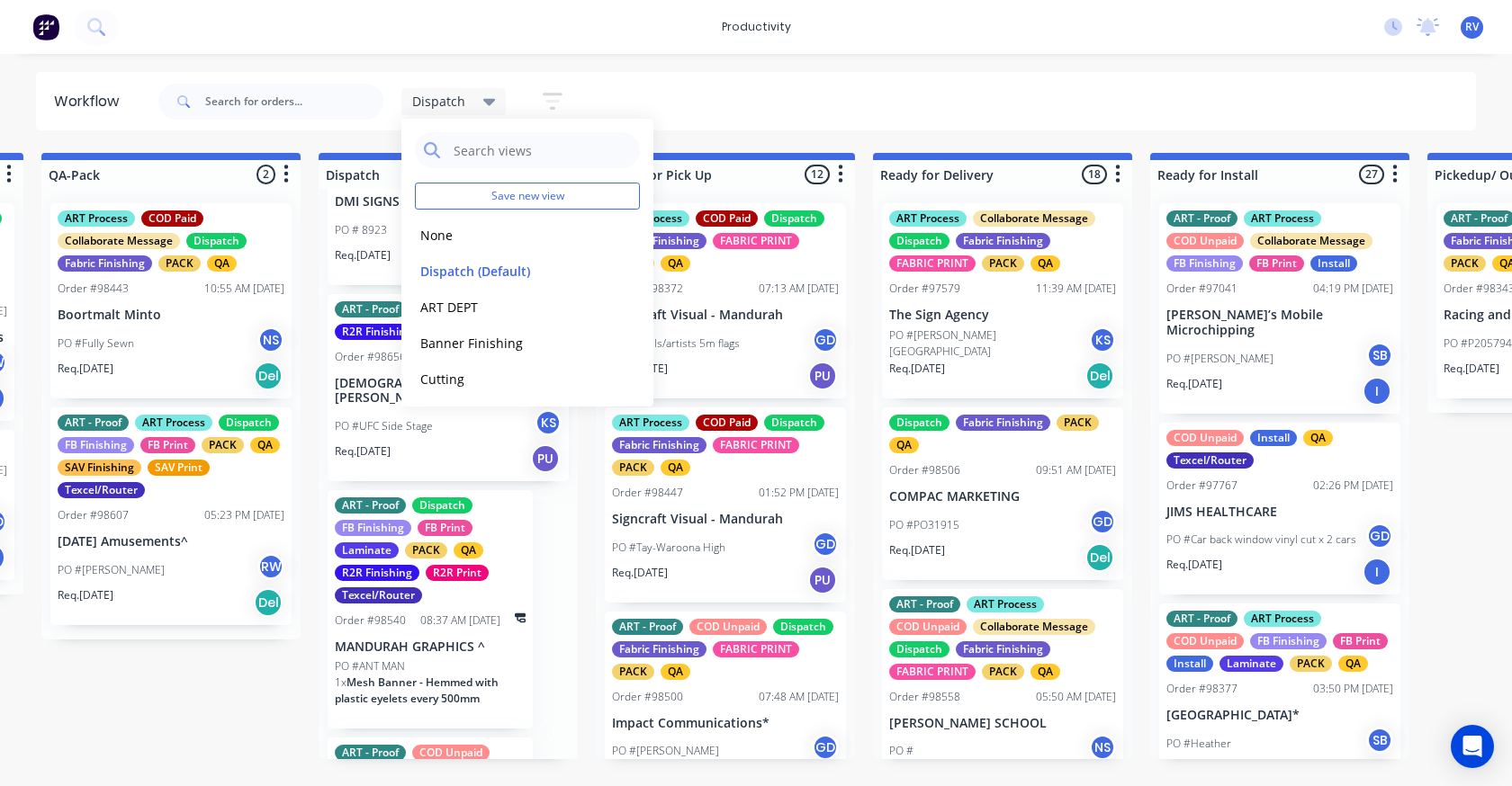
drag, startPoint x: 436, startPoint y: 229, endPoint x: 288, endPoint y: 147, distance: 169.2
click at [433, 228] on button "None" at bounding box center [510, 235] width 191 height 21
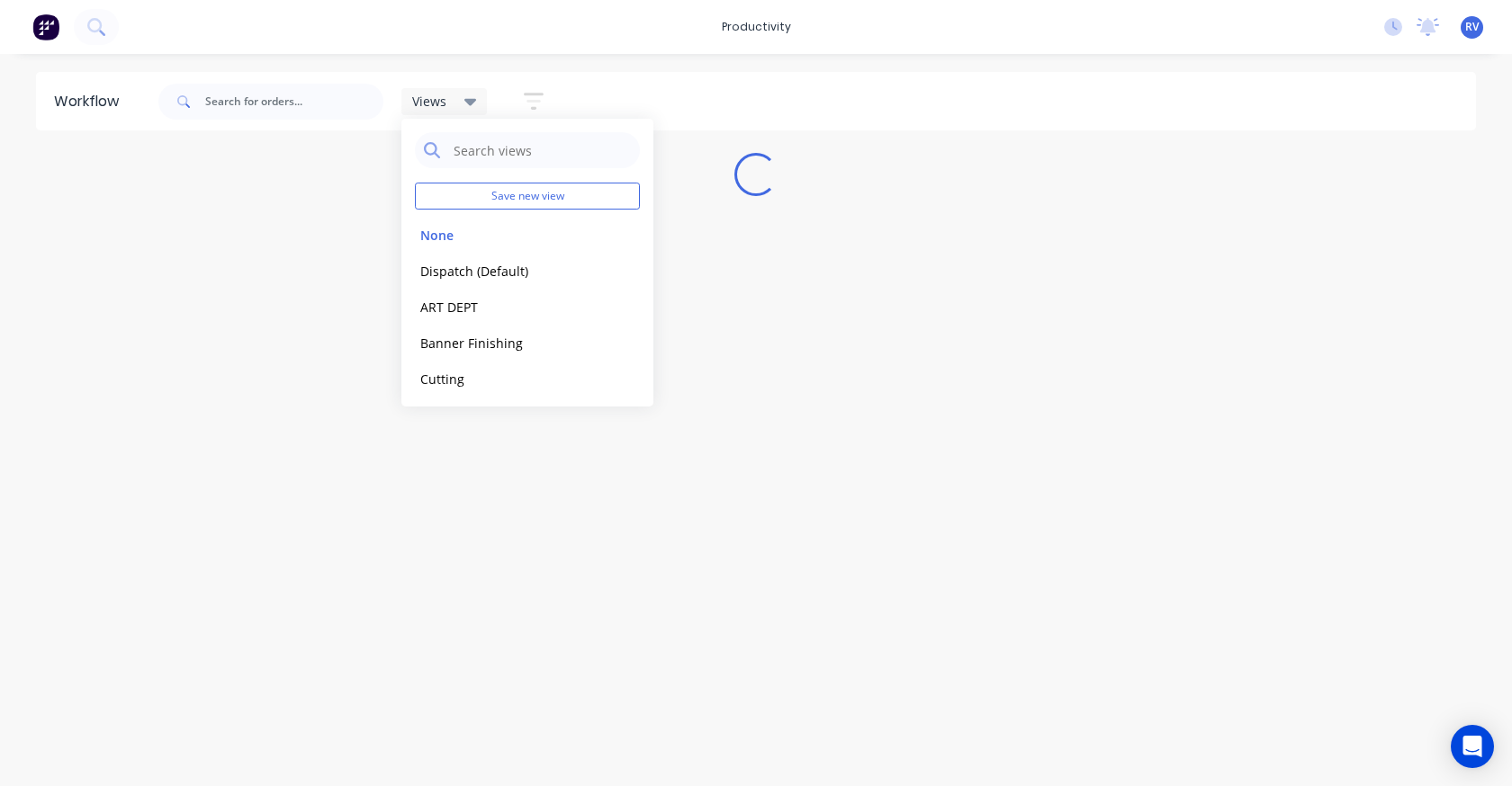
scroll to position [0, 0]
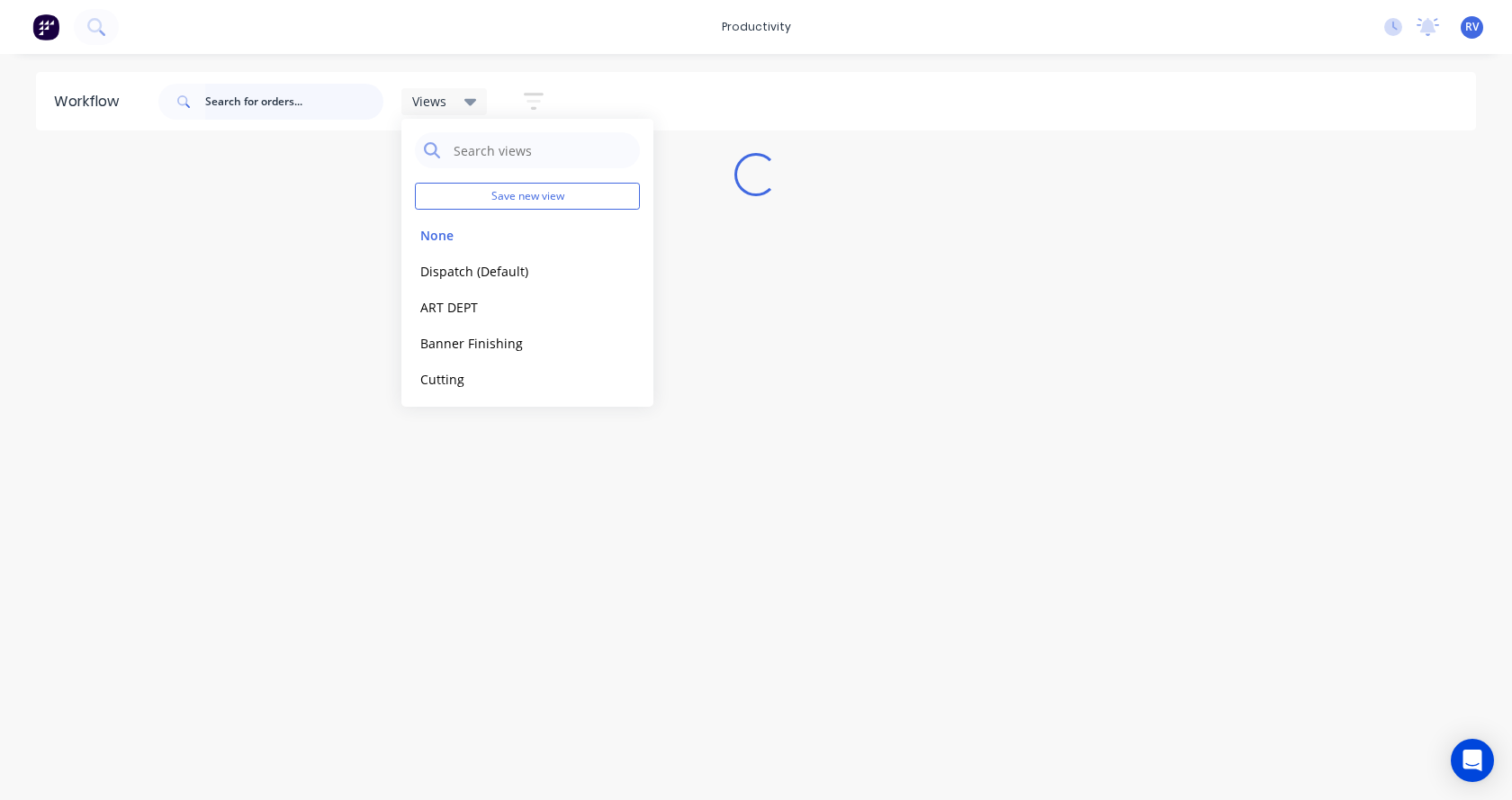
click at [255, 102] on input "text" at bounding box center [294, 101] width 178 height 36
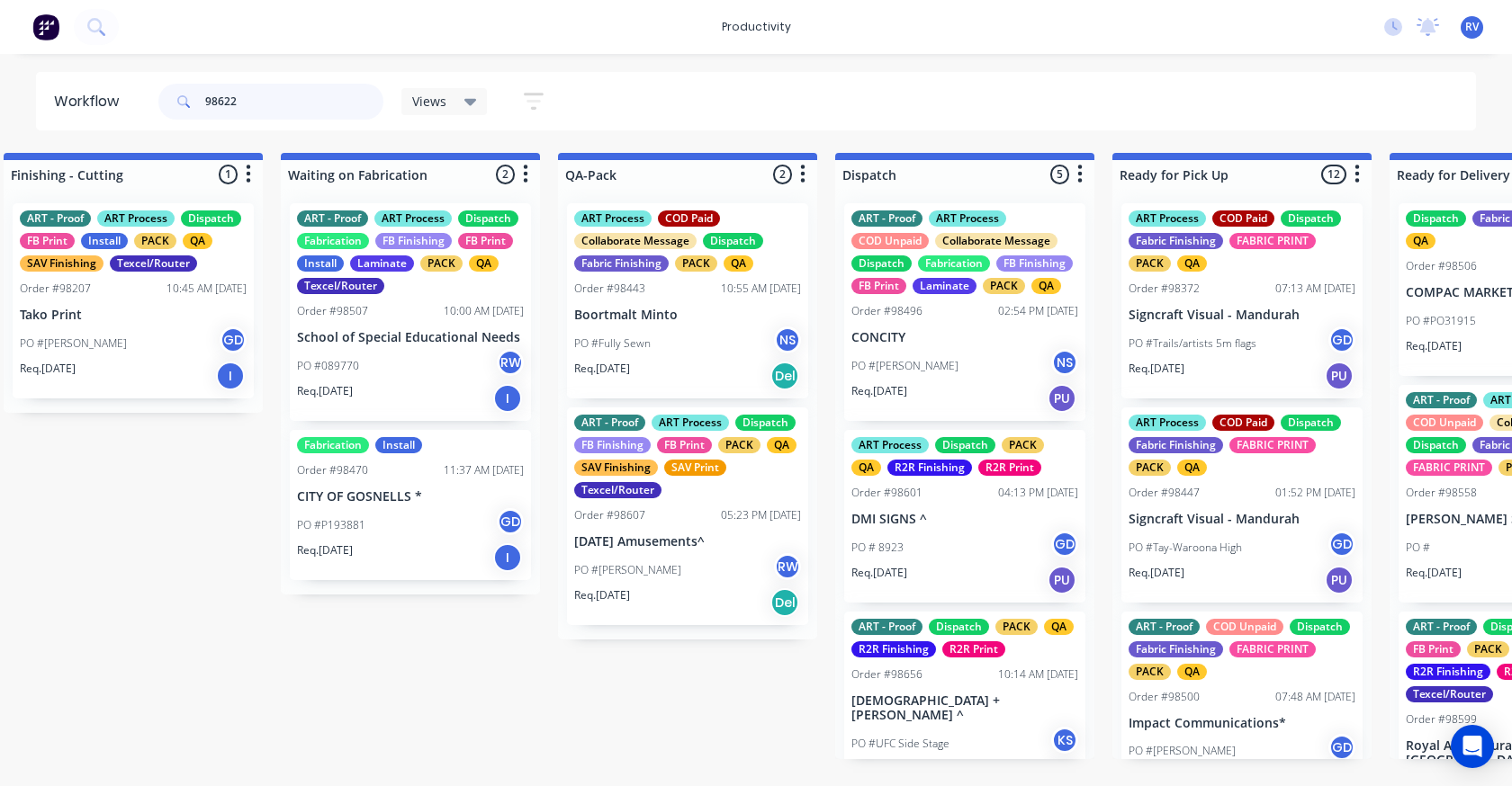
scroll to position [0, 4198]
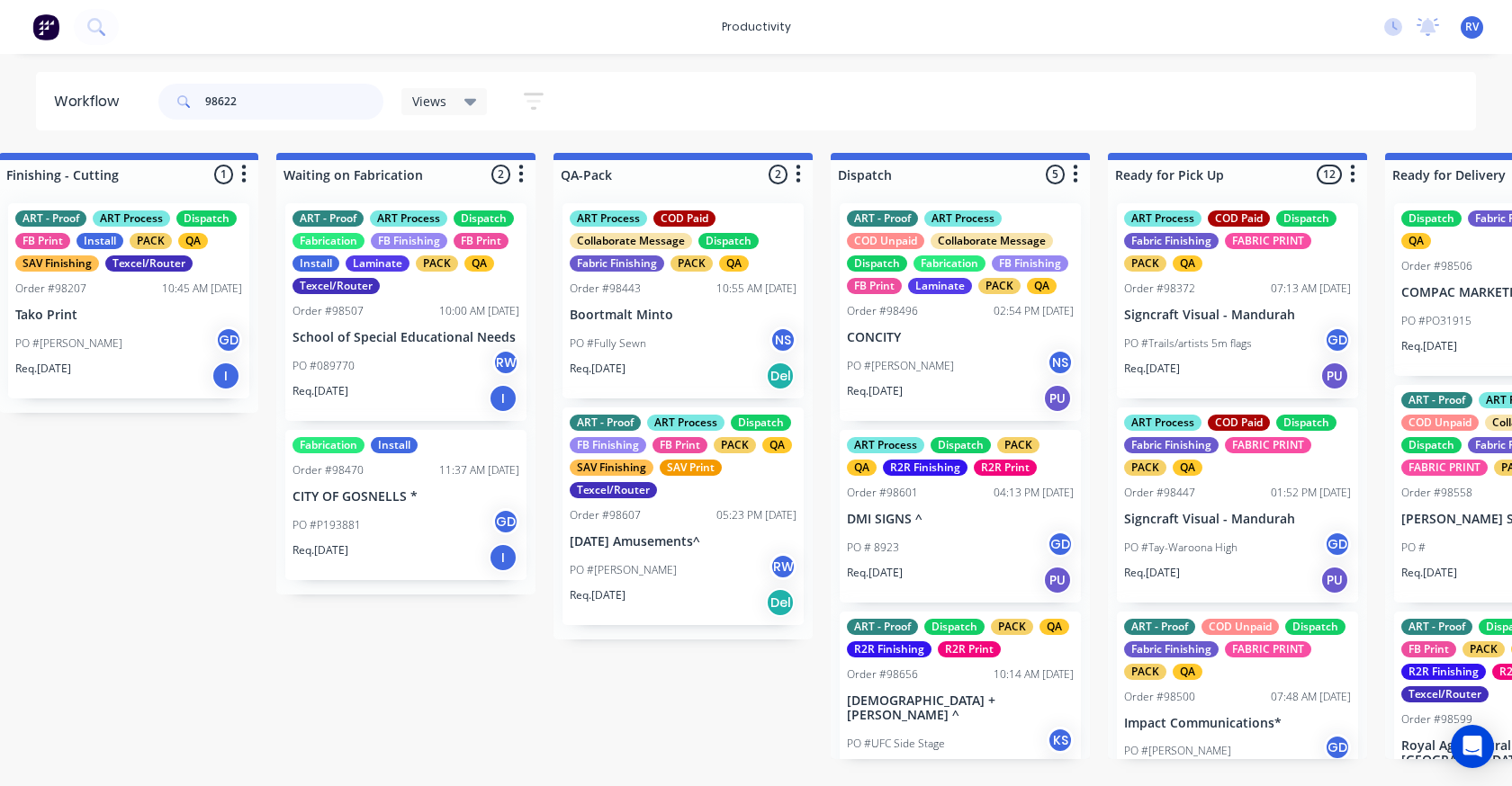
type input "98622"
click at [673, 599] on div "Req. [DATE] Del" at bounding box center [683, 603] width 227 height 31
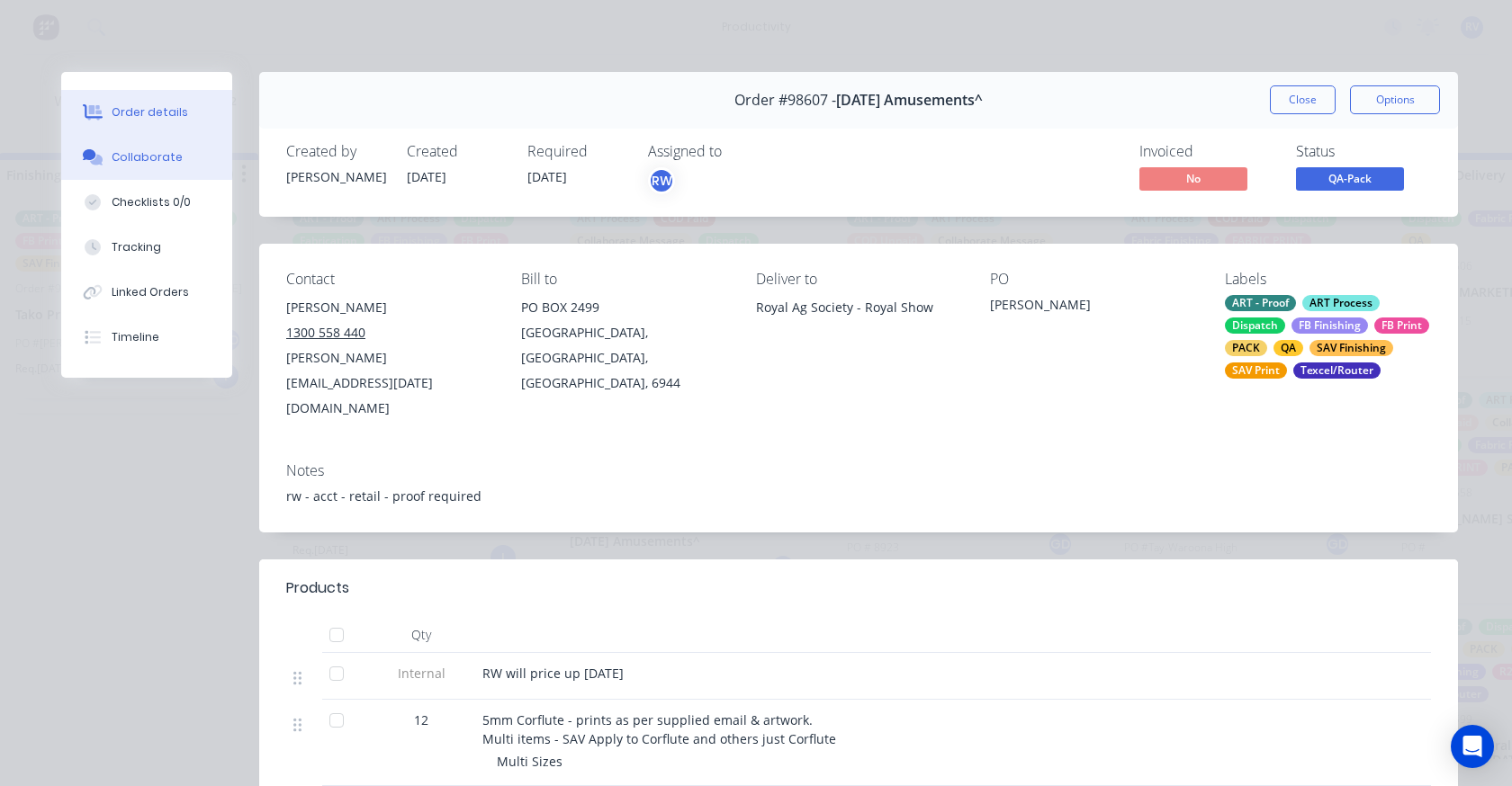
click at [127, 165] on div "Collaborate" at bounding box center [148, 158] width 71 height 16
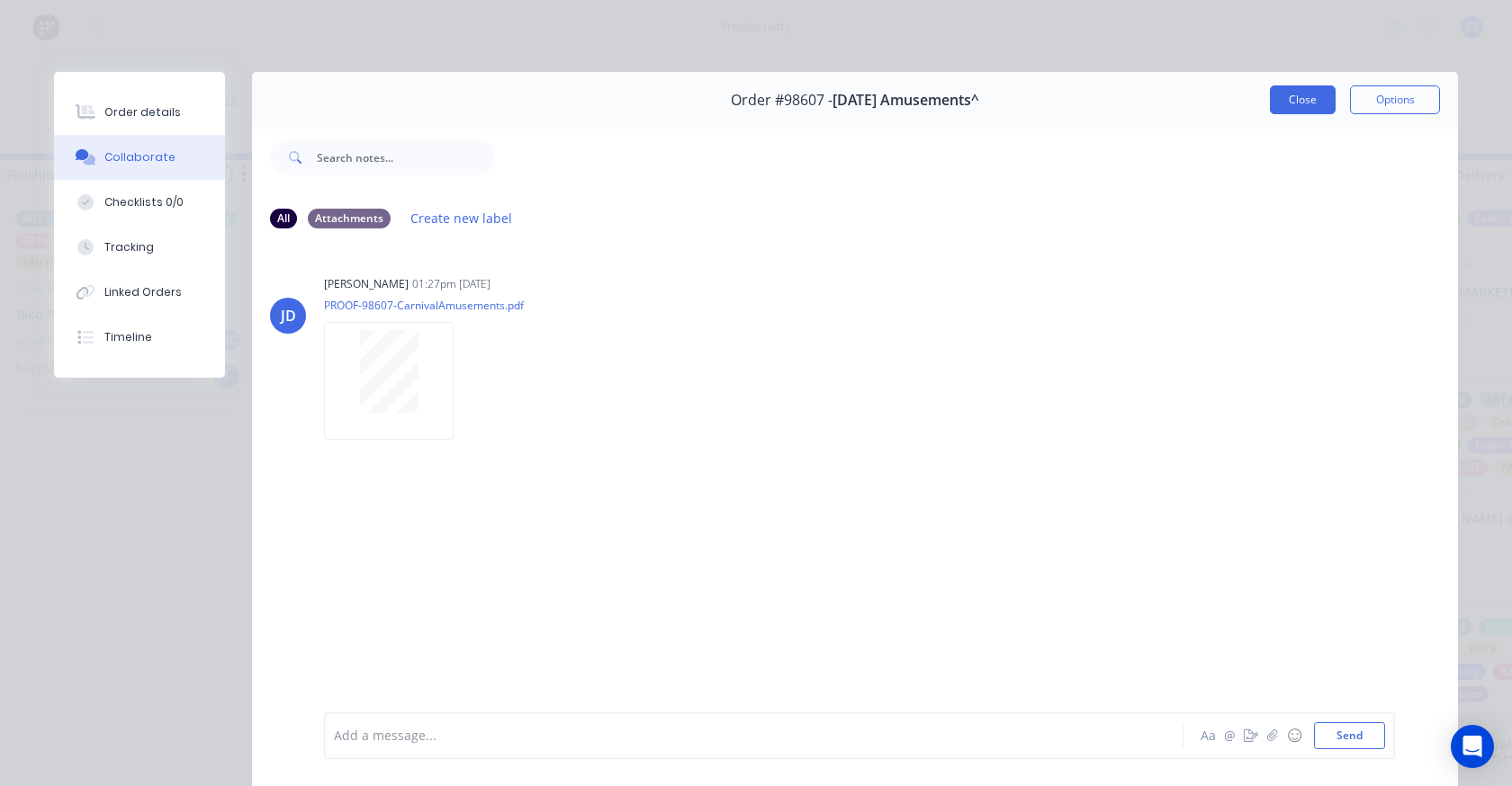
click at [1280, 109] on button "Close" at bounding box center [1303, 99] width 65 height 29
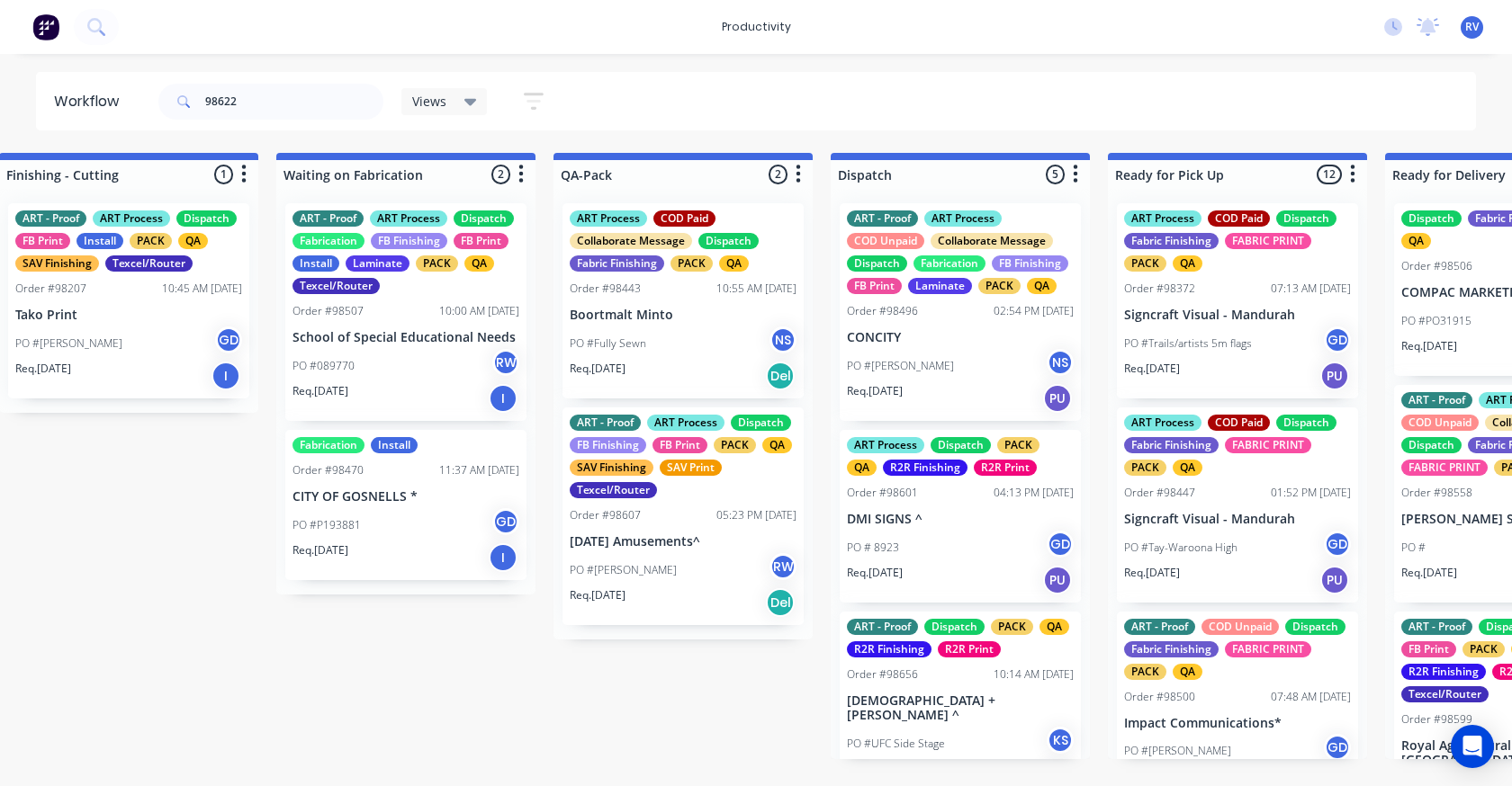
click at [686, 511] on div "Order #98607 05:23 PM [DATE]" at bounding box center [683, 515] width 227 height 16
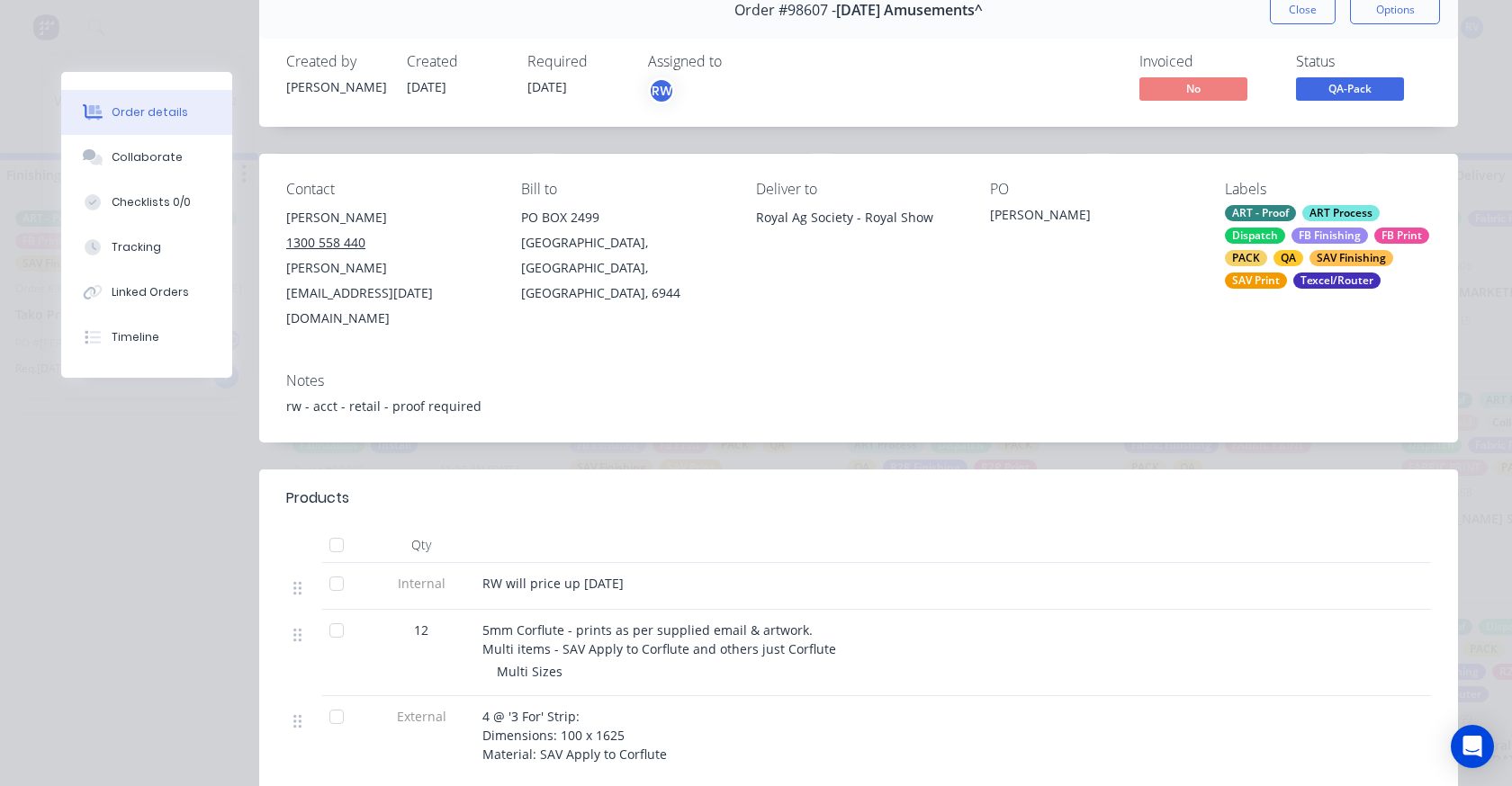
scroll to position [0, 0]
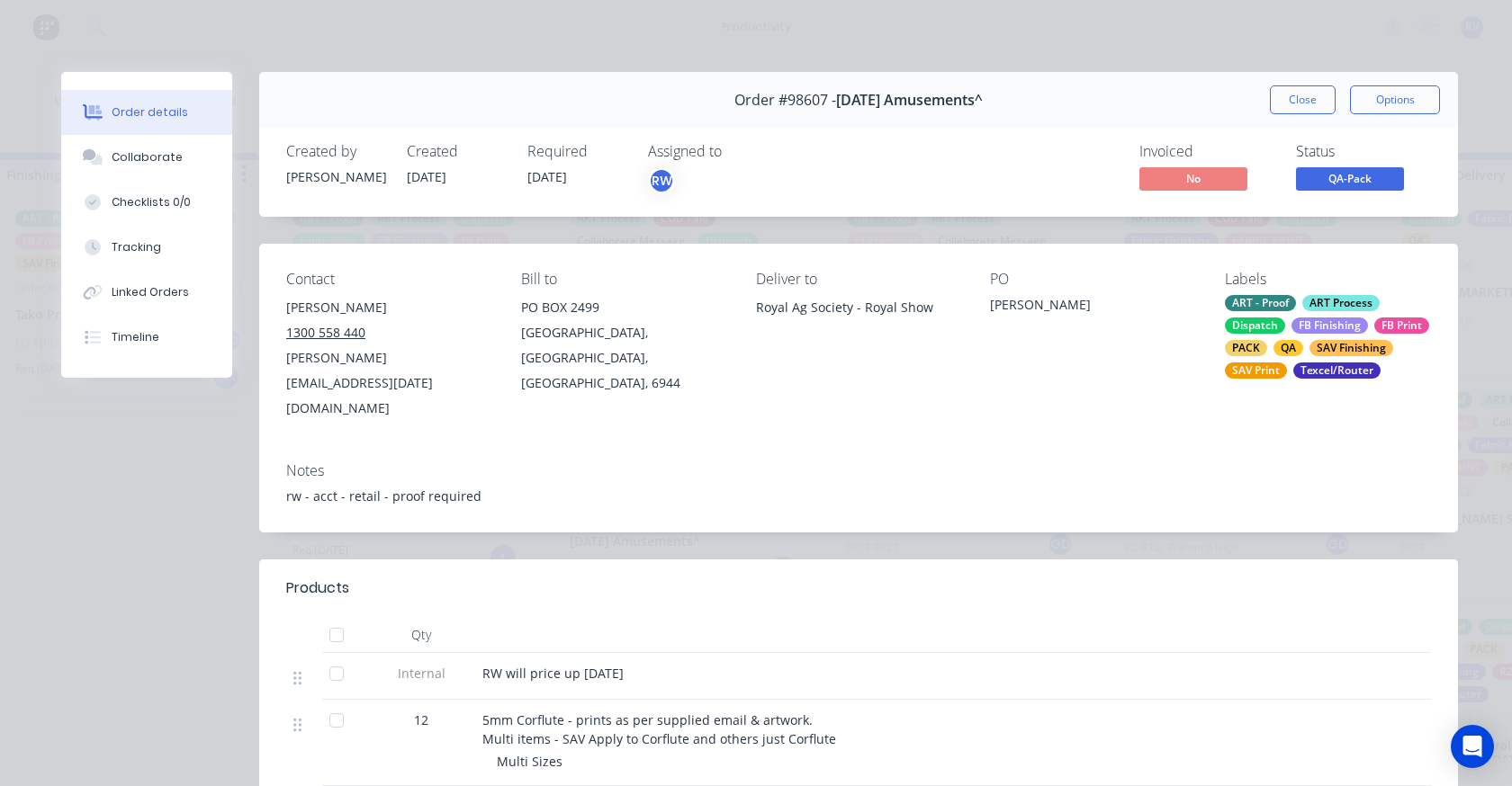
drag, startPoint x: 1290, startPoint y: 97, endPoint x: 668, endPoint y: 418, distance: 699.9
click at [1287, 97] on button "Close" at bounding box center [1303, 99] width 65 height 29
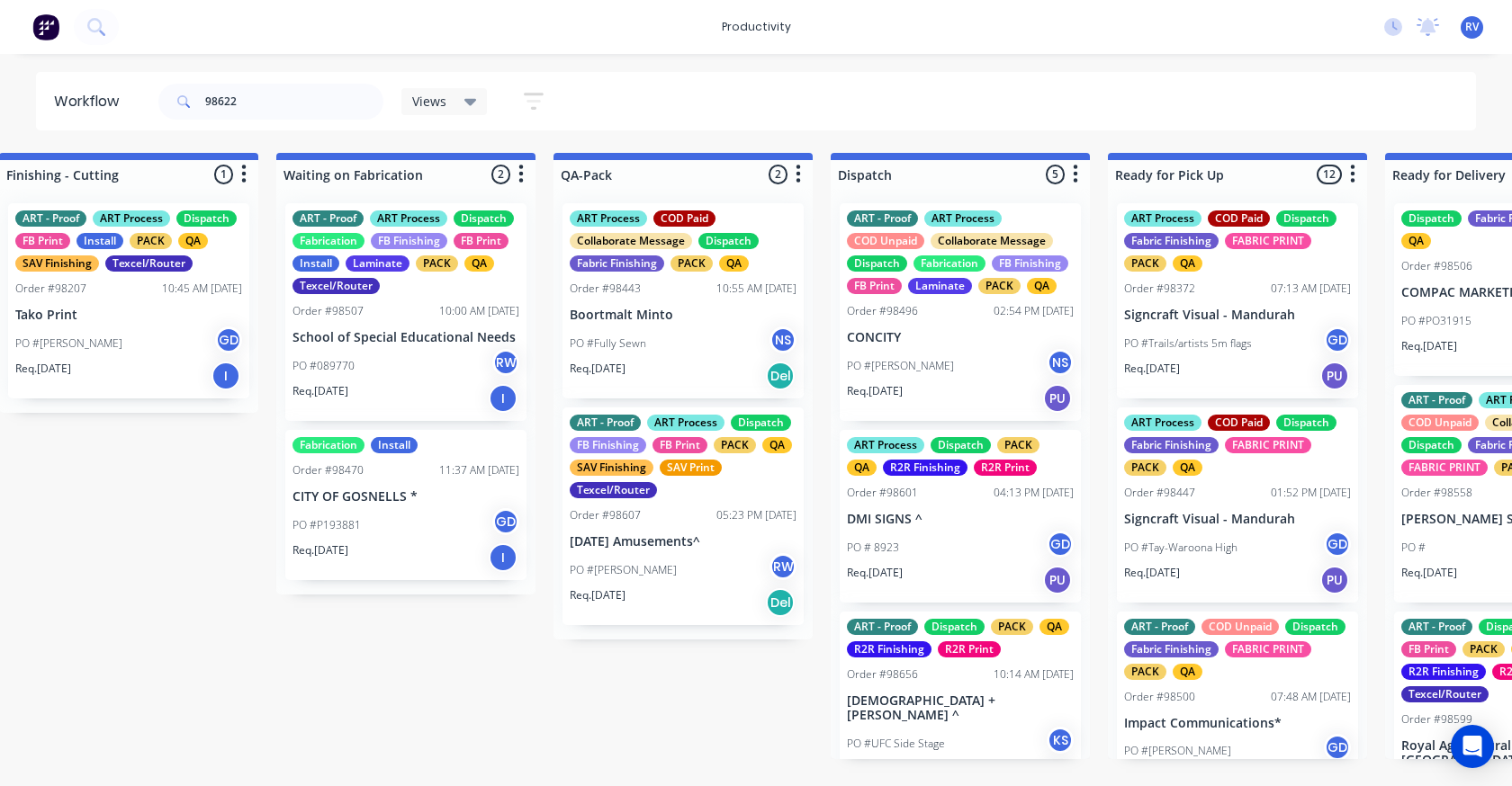
click at [688, 538] on p "[DATE] Amusements^" at bounding box center [683, 541] width 227 height 15
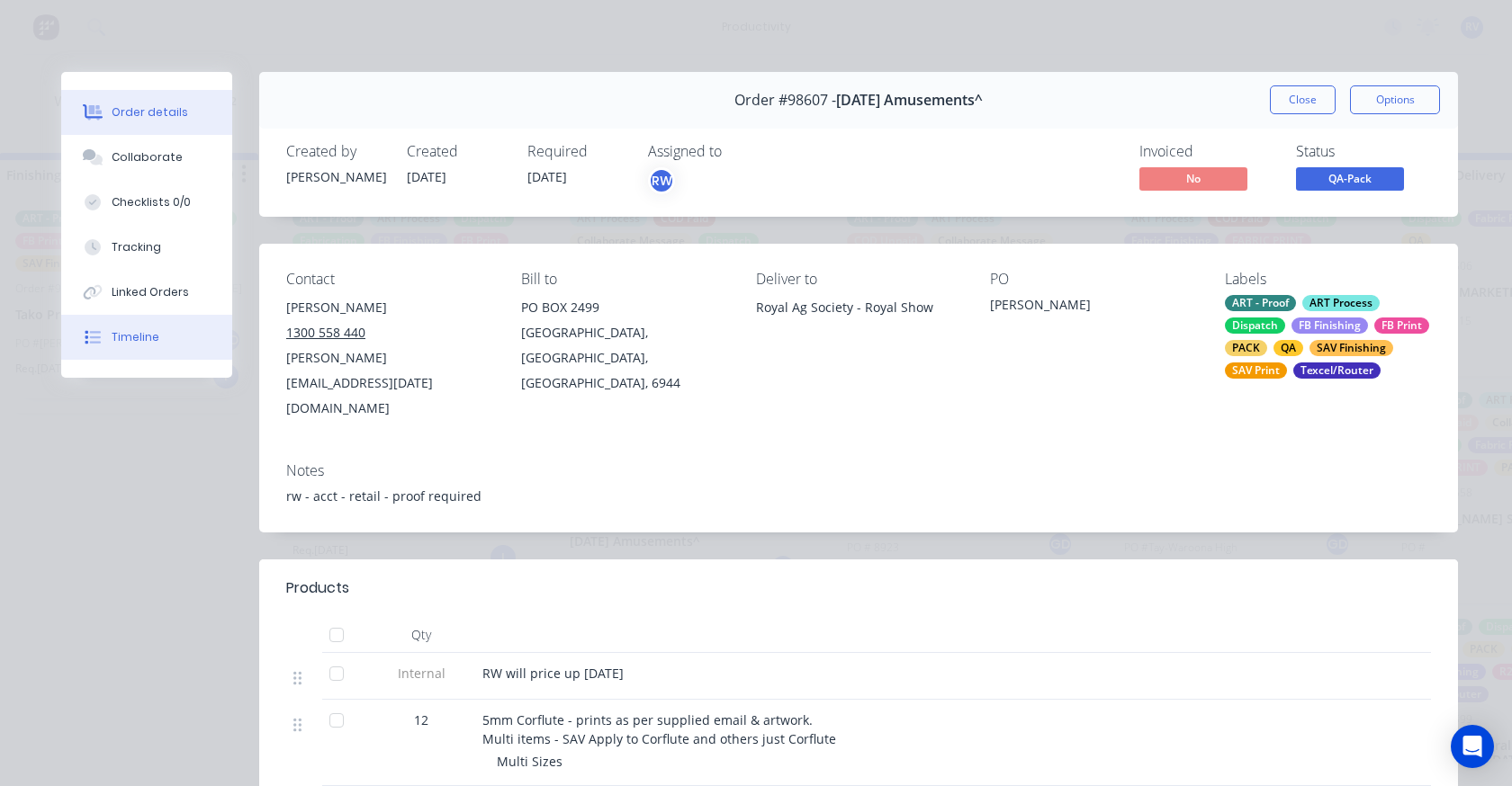
click at [131, 345] on div "Timeline" at bounding box center [136, 337] width 48 height 16
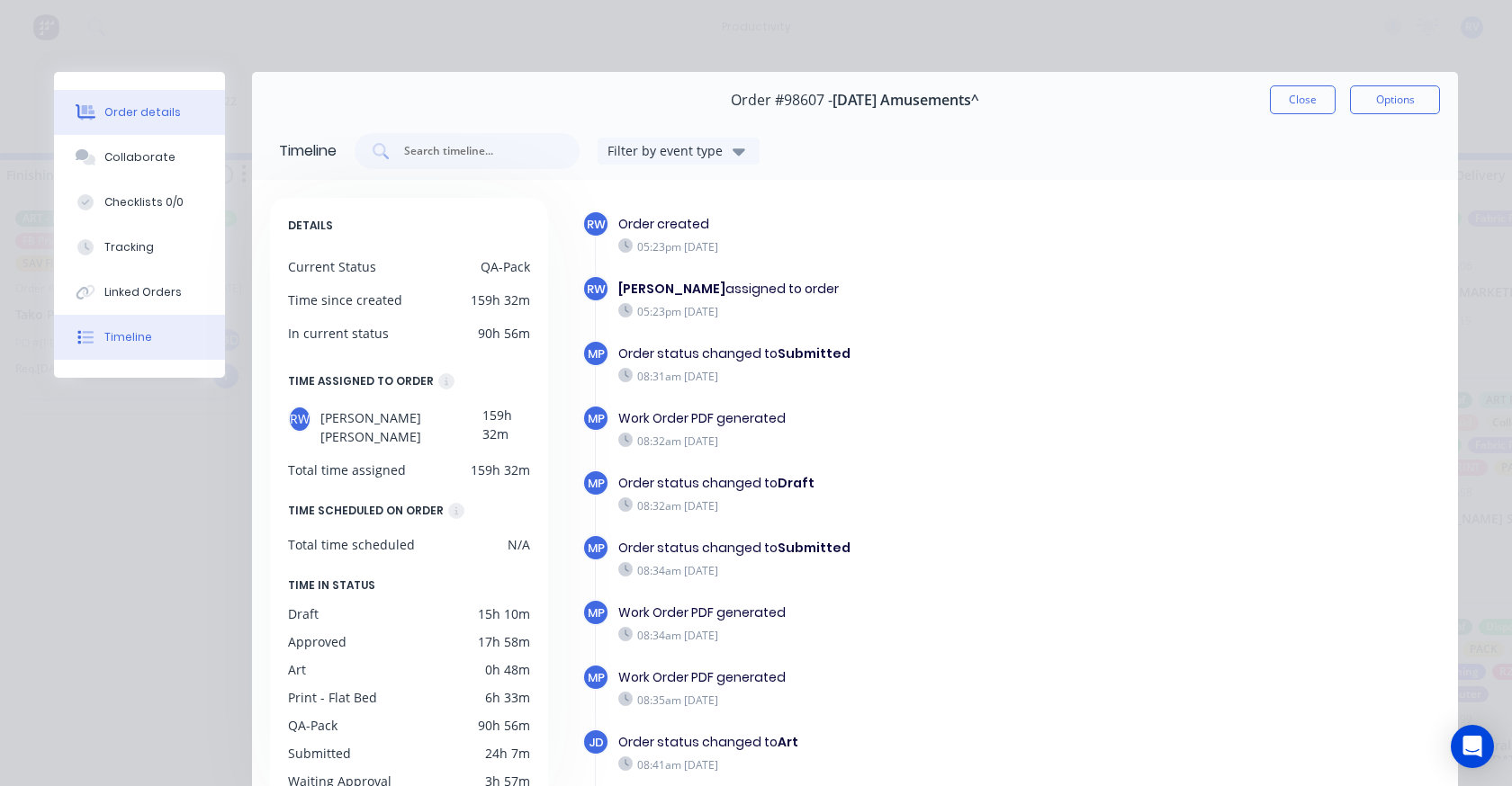
click at [117, 115] on div "Order details" at bounding box center [142, 112] width 76 height 16
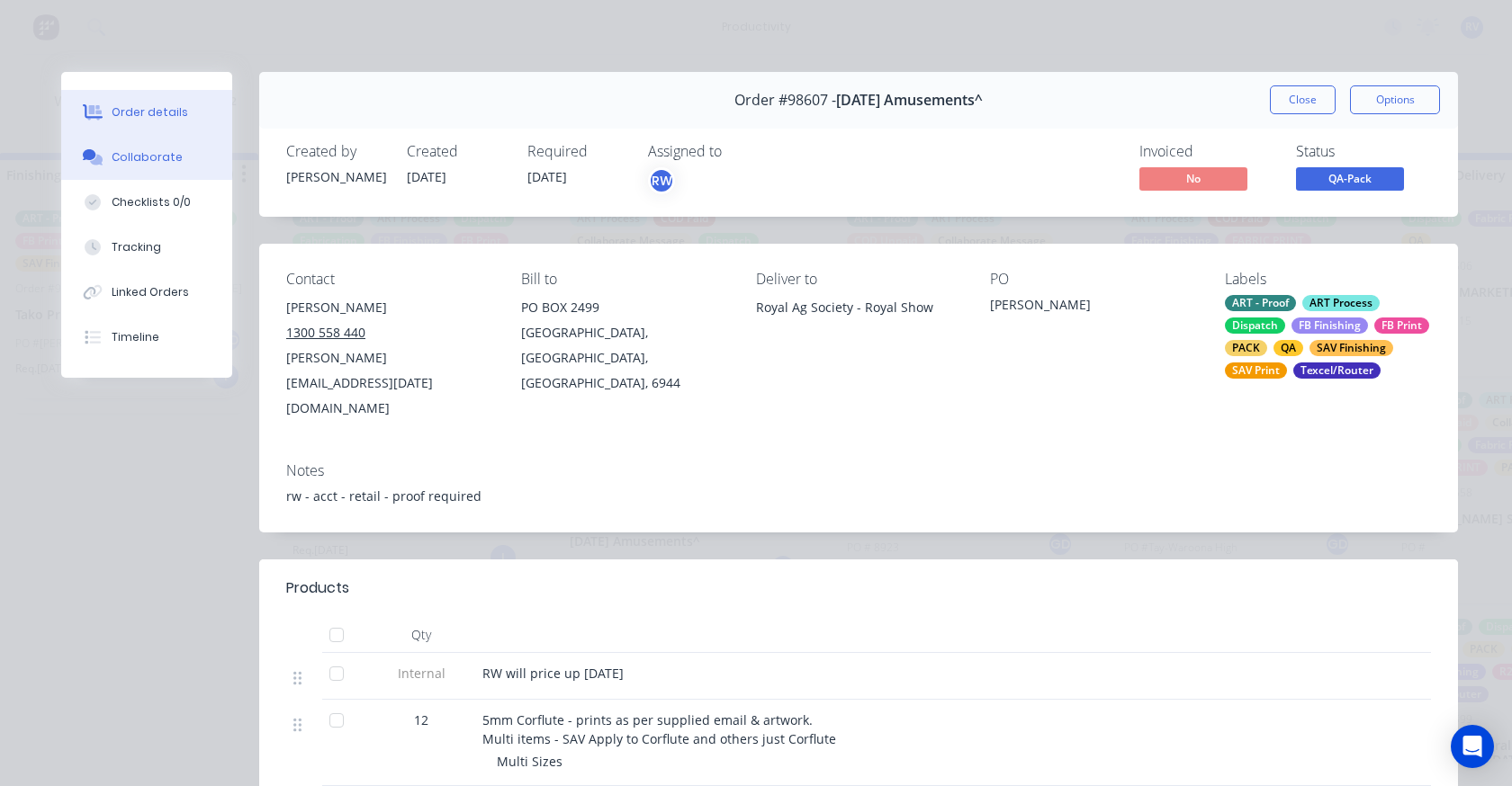
click at [153, 161] on div "Collaborate" at bounding box center [148, 158] width 71 height 16
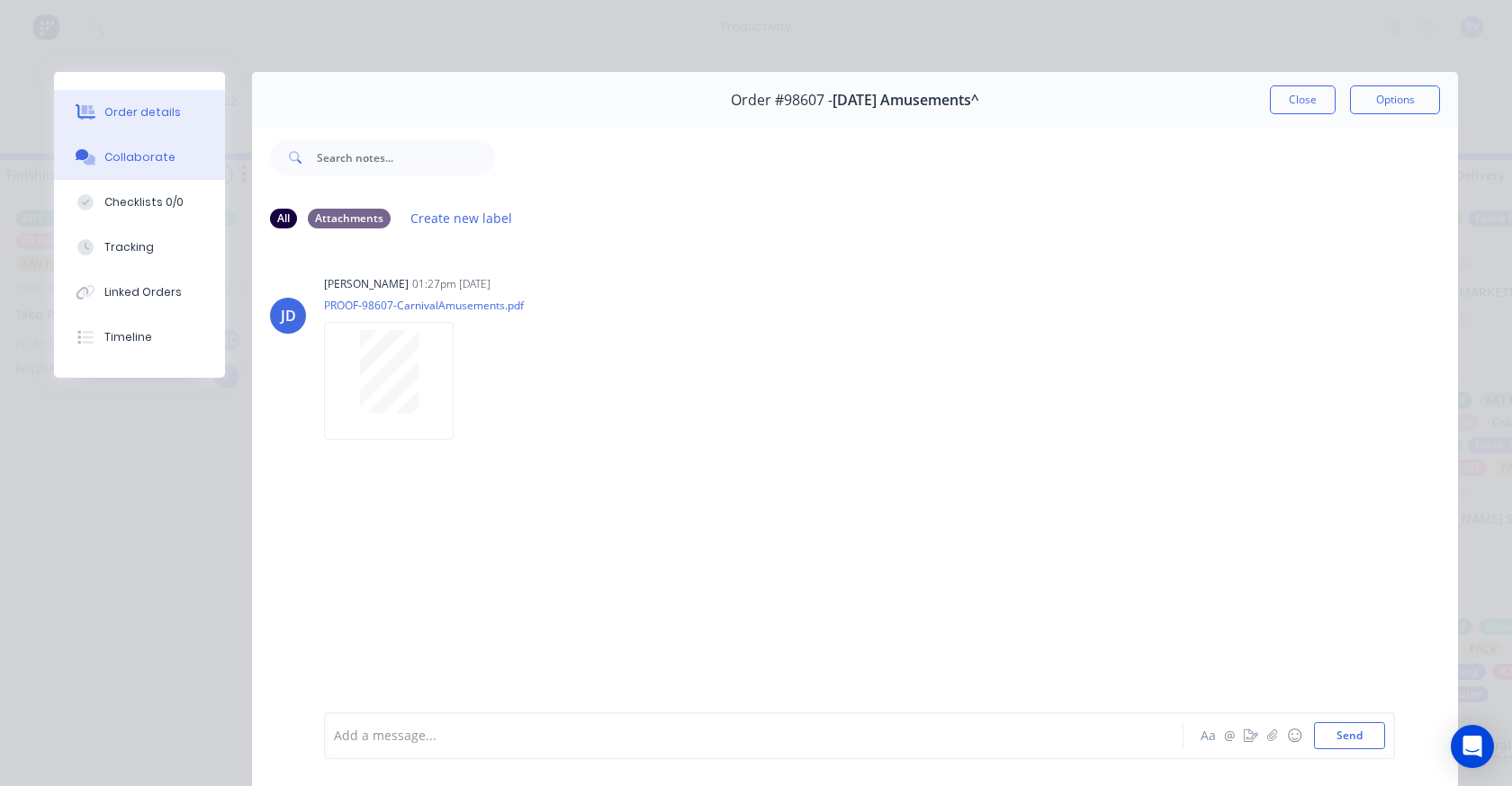
click at [131, 105] on div "Order details" at bounding box center [142, 112] width 76 height 16
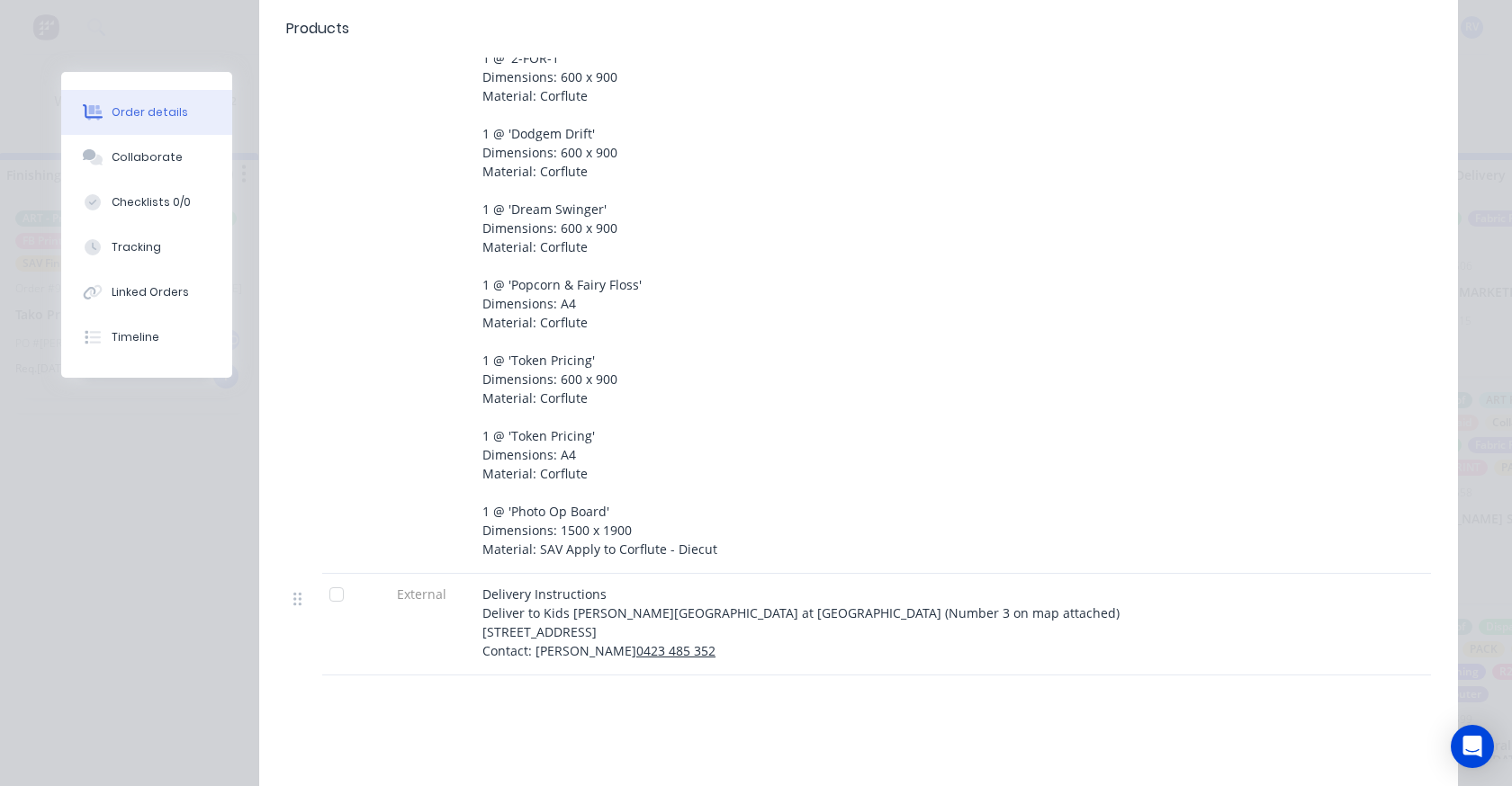
scroll to position [990, 0]
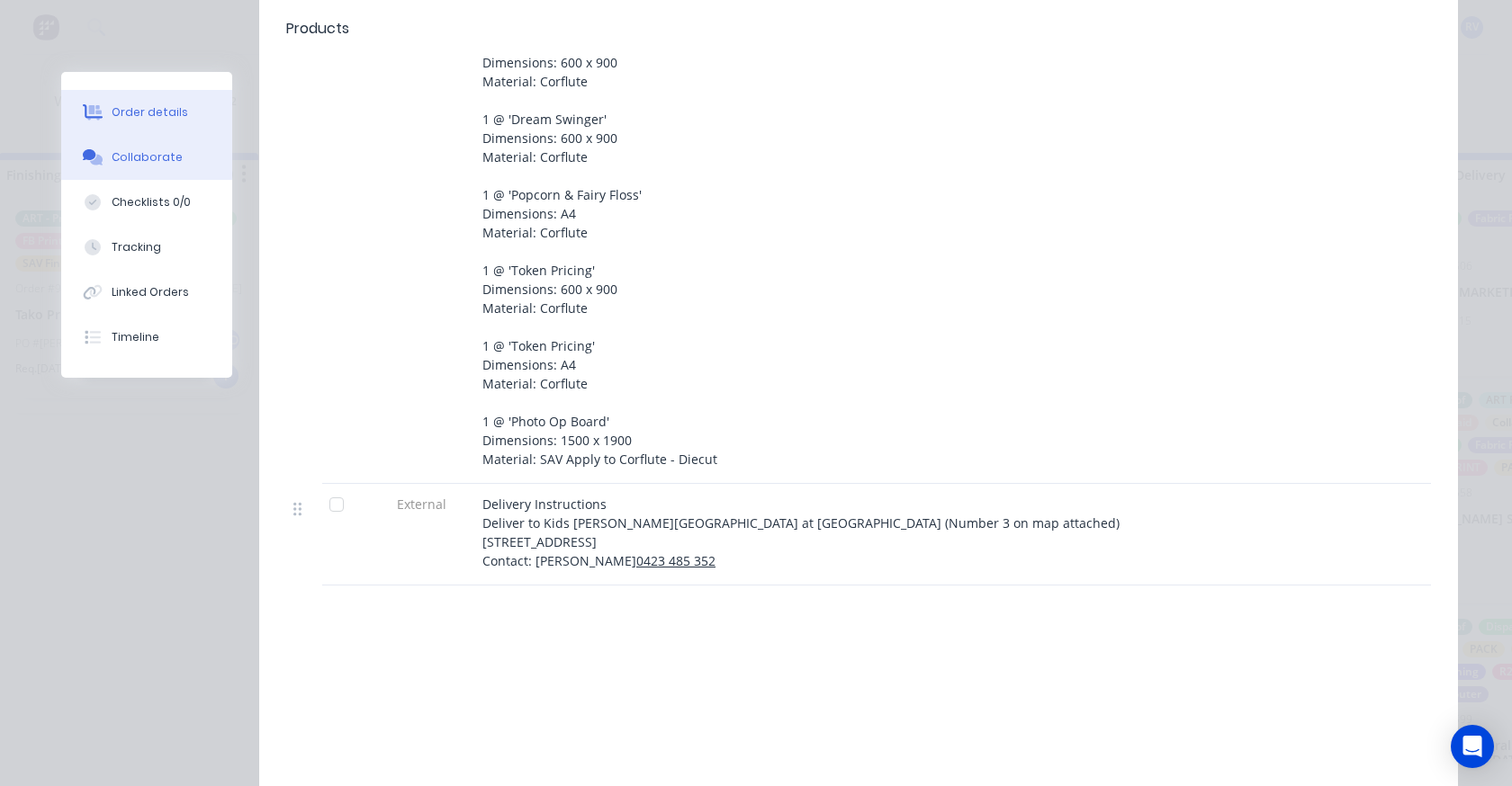
click at [116, 172] on button "Collaborate" at bounding box center [147, 157] width 171 height 45
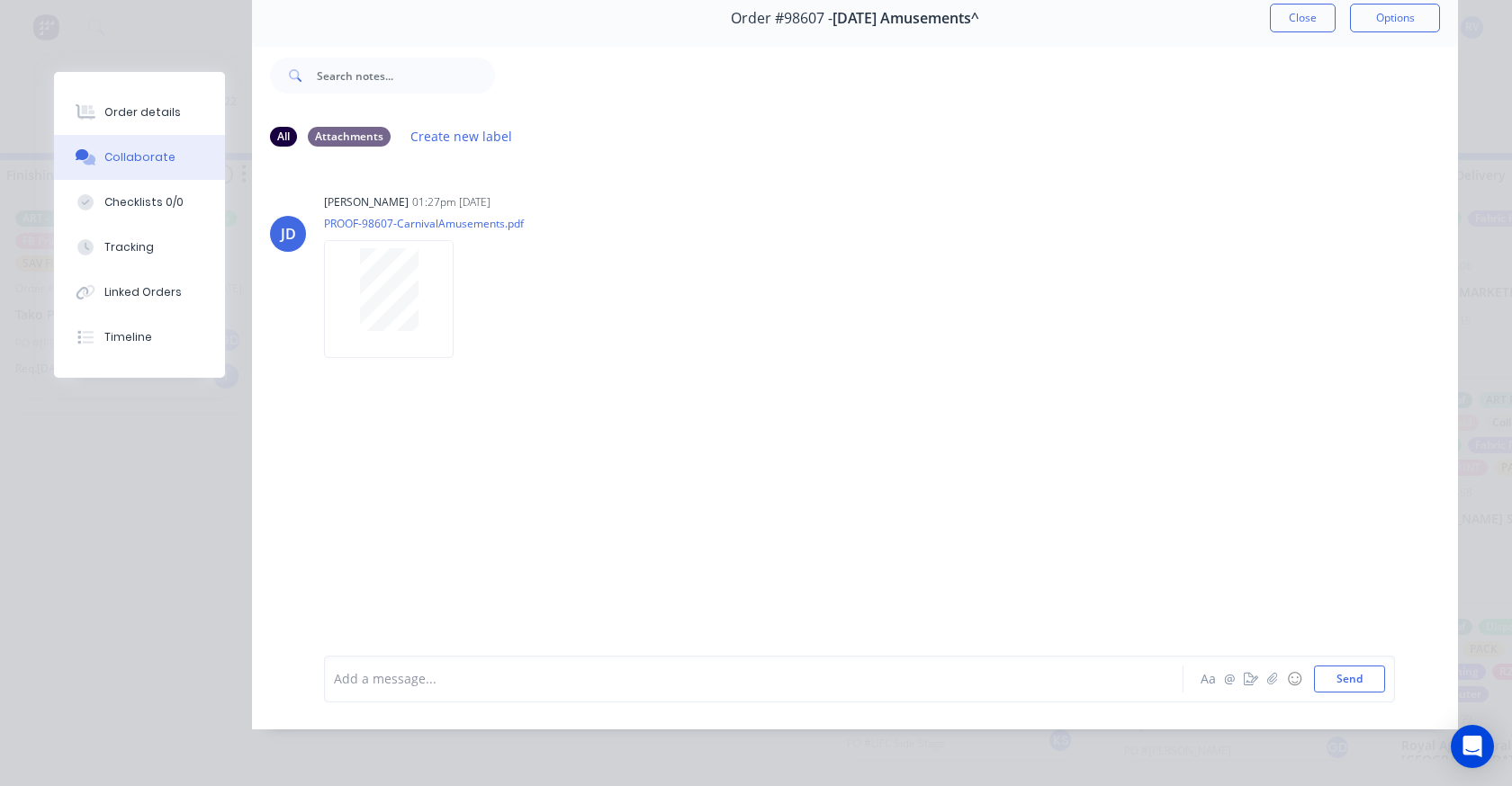
scroll to position [0, 0]
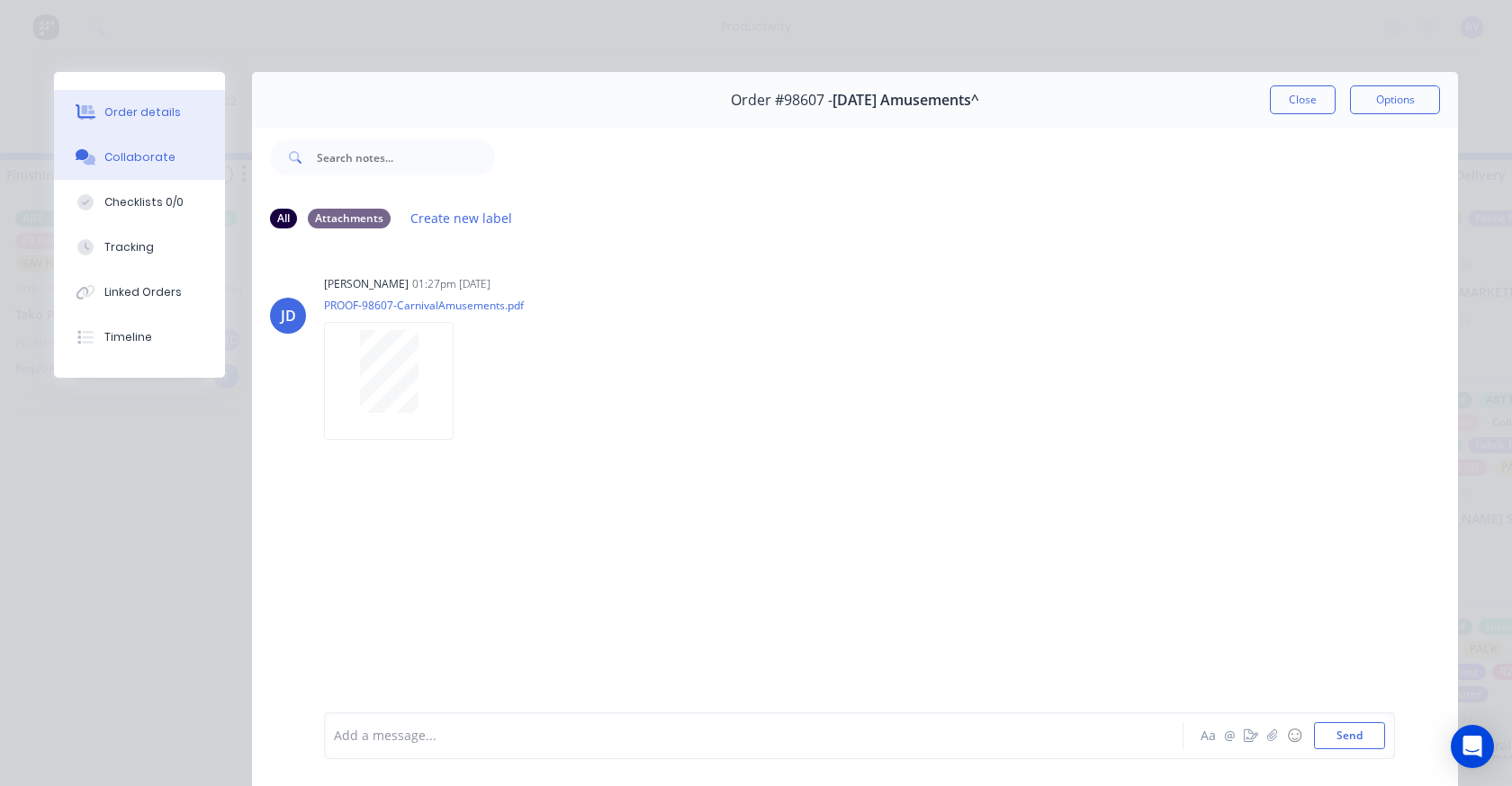
click at [117, 107] on div "Order details" at bounding box center [142, 112] width 76 height 16
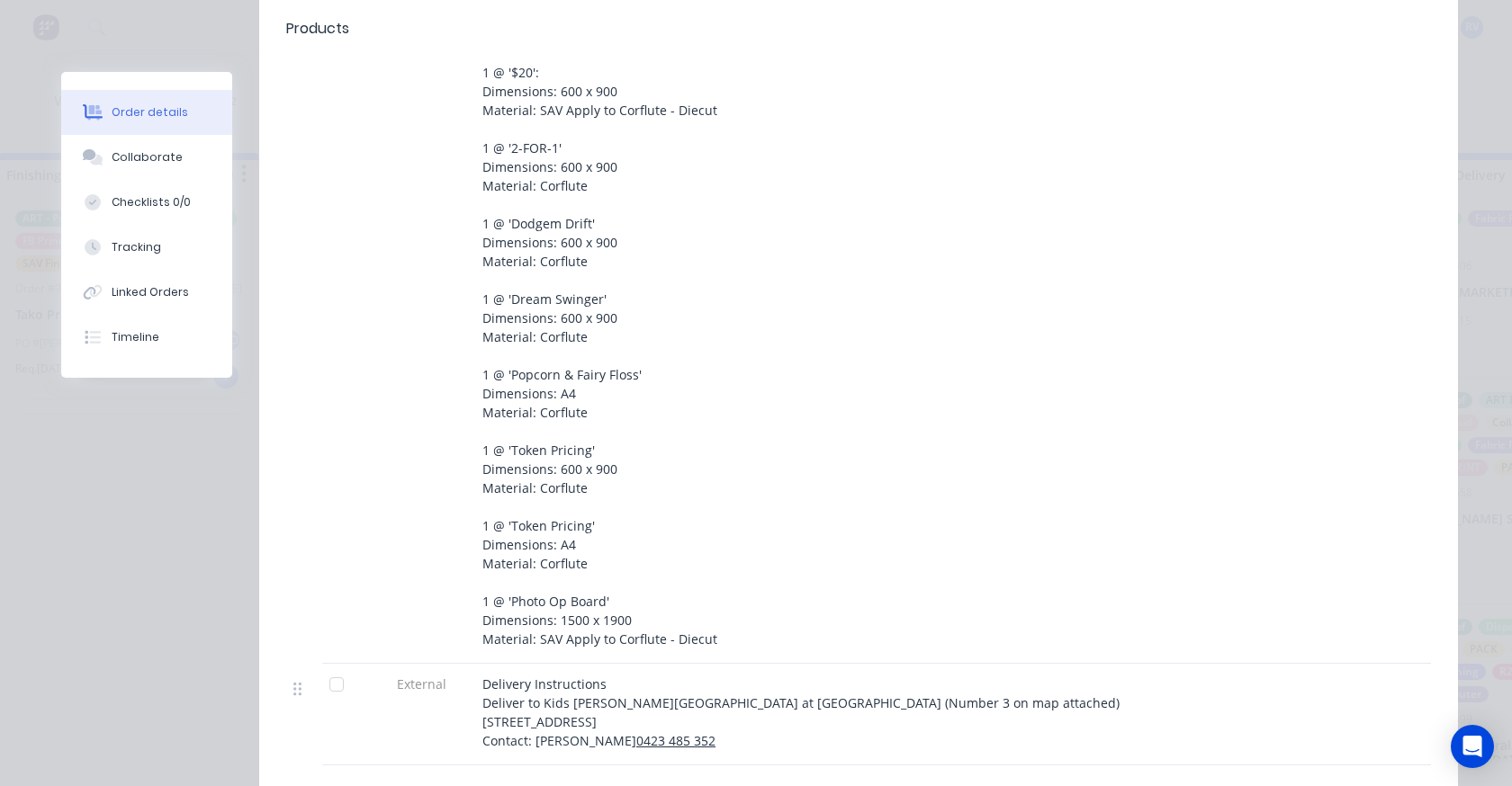
scroll to position [900, 0]
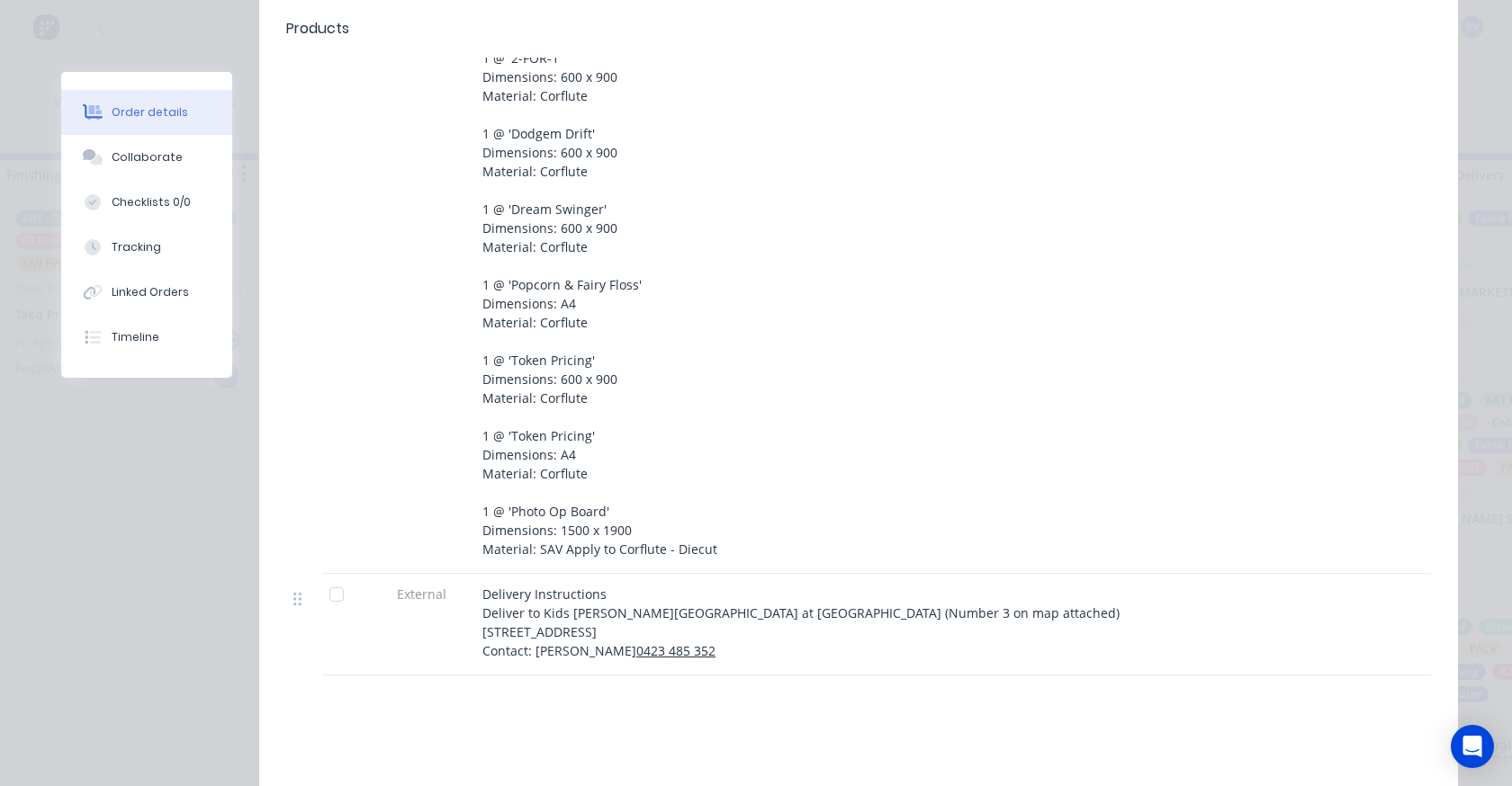
drag, startPoint x: 601, startPoint y: 456, endPoint x: 1188, endPoint y: 422, distance: 588.0
click at [1186, 423] on div "4 @ '3 For' Strip: Dimensions: 100 x 1625 Material: SAV Apply to Corflute 1 @ '…" at bounding box center [835, 231] width 720 height 688
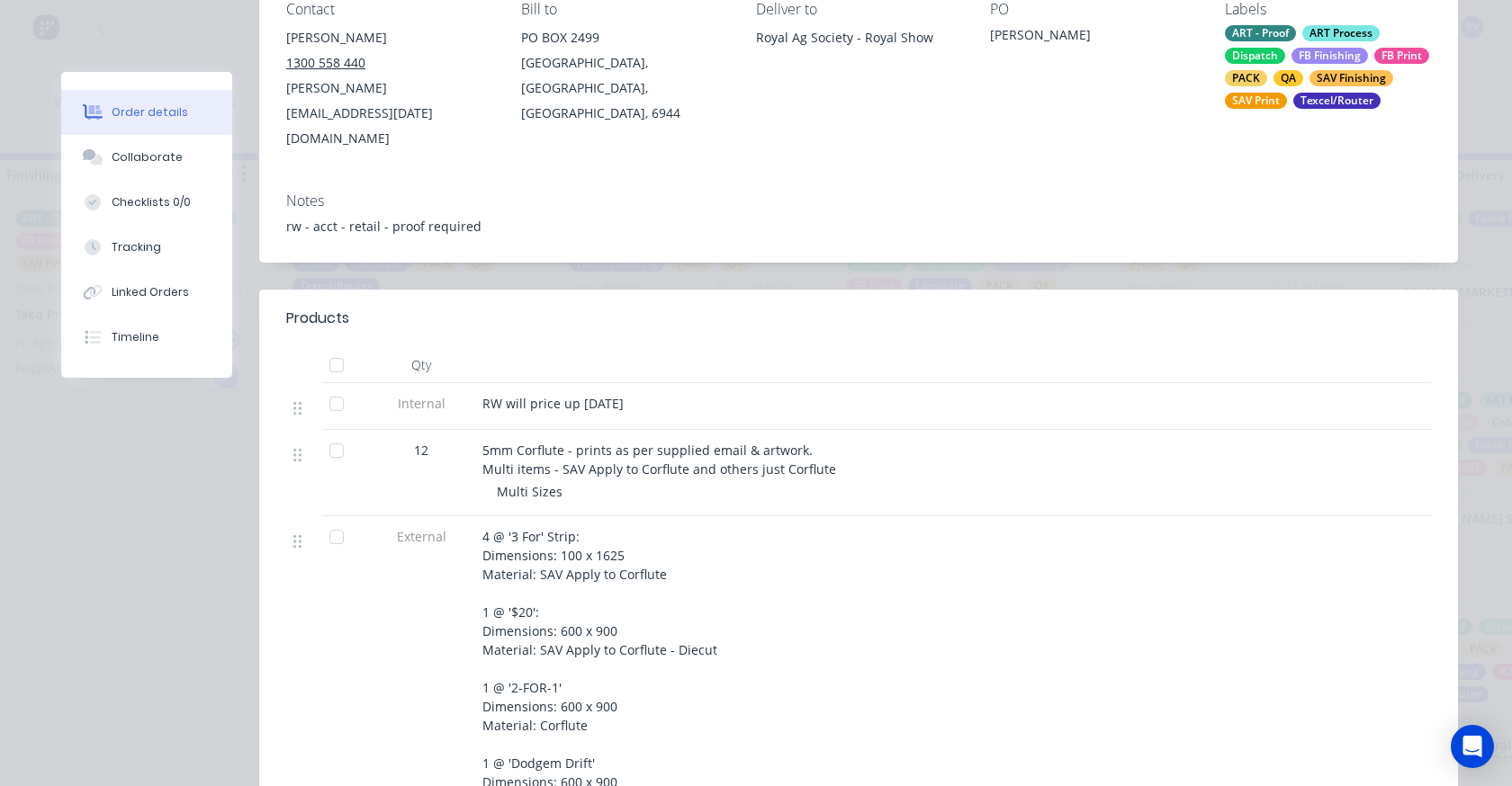
scroll to position [180, 0]
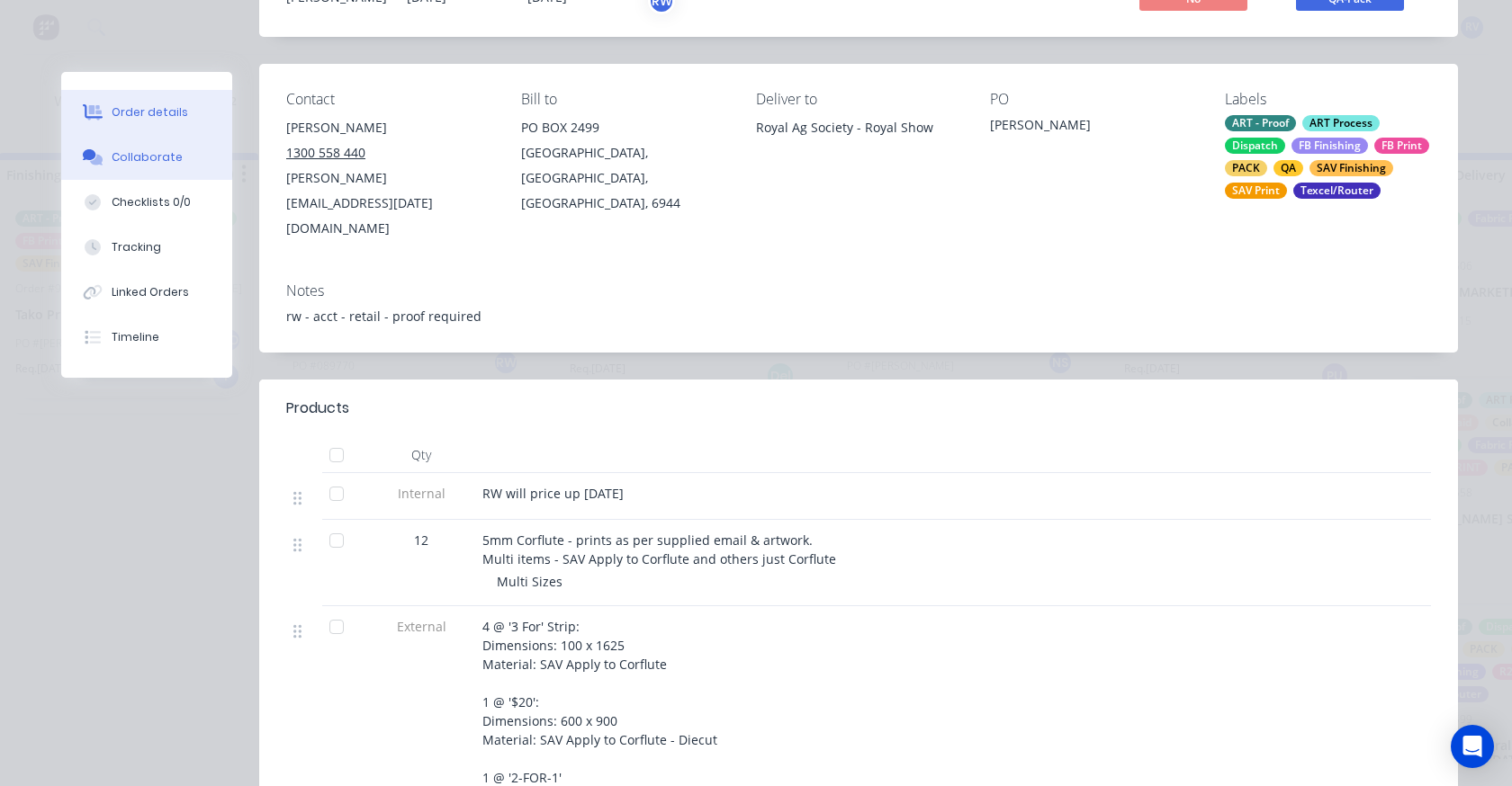
drag, startPoint x: 141, startPoint y: 142, endPoint x: 145, endPoint y: 156, distance: 14.6
click at [142, 143] on button "Collaborate" at bounding box center [147, 157] width 171 height 45
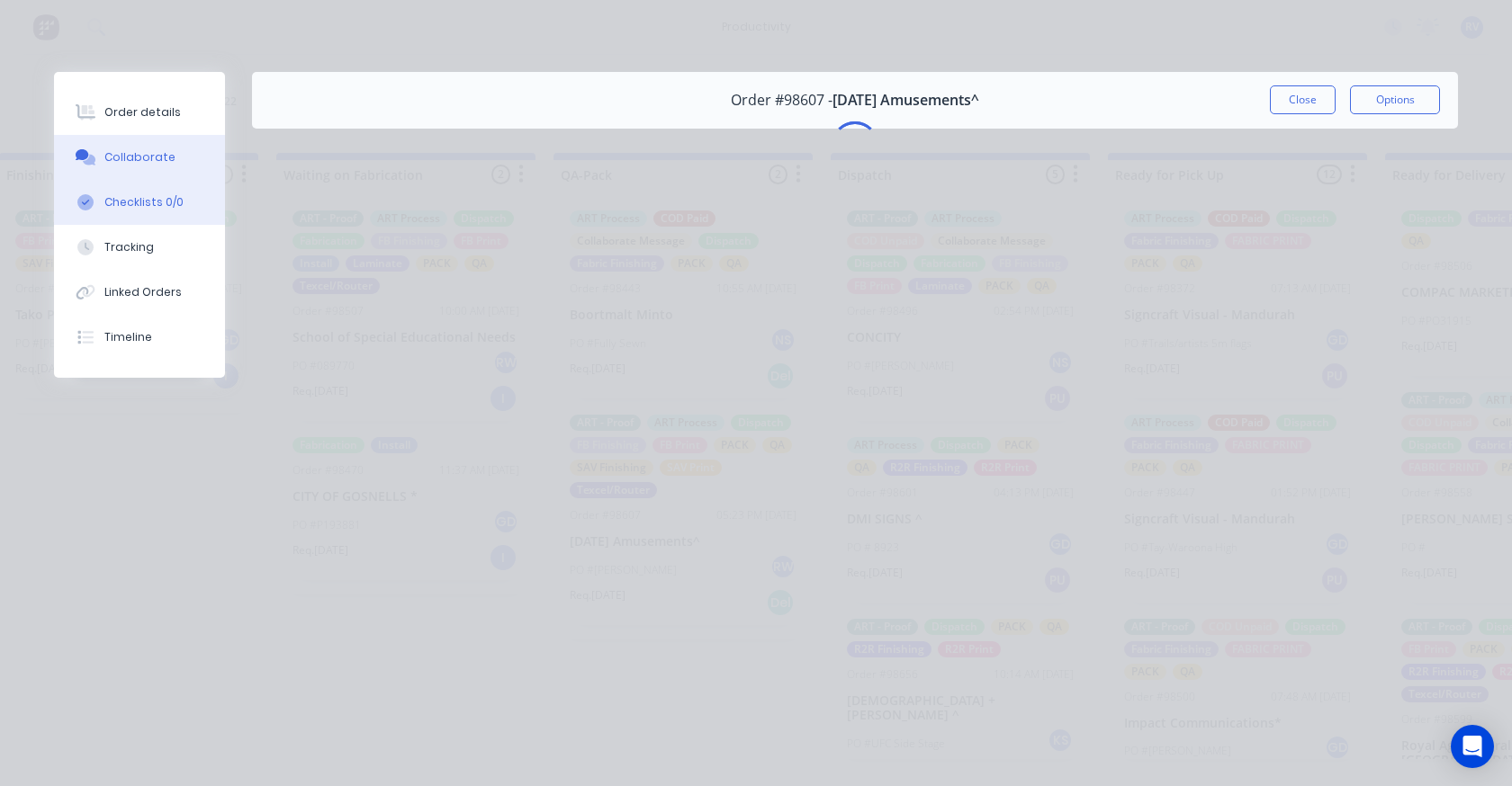
scroll to position [0, 0]
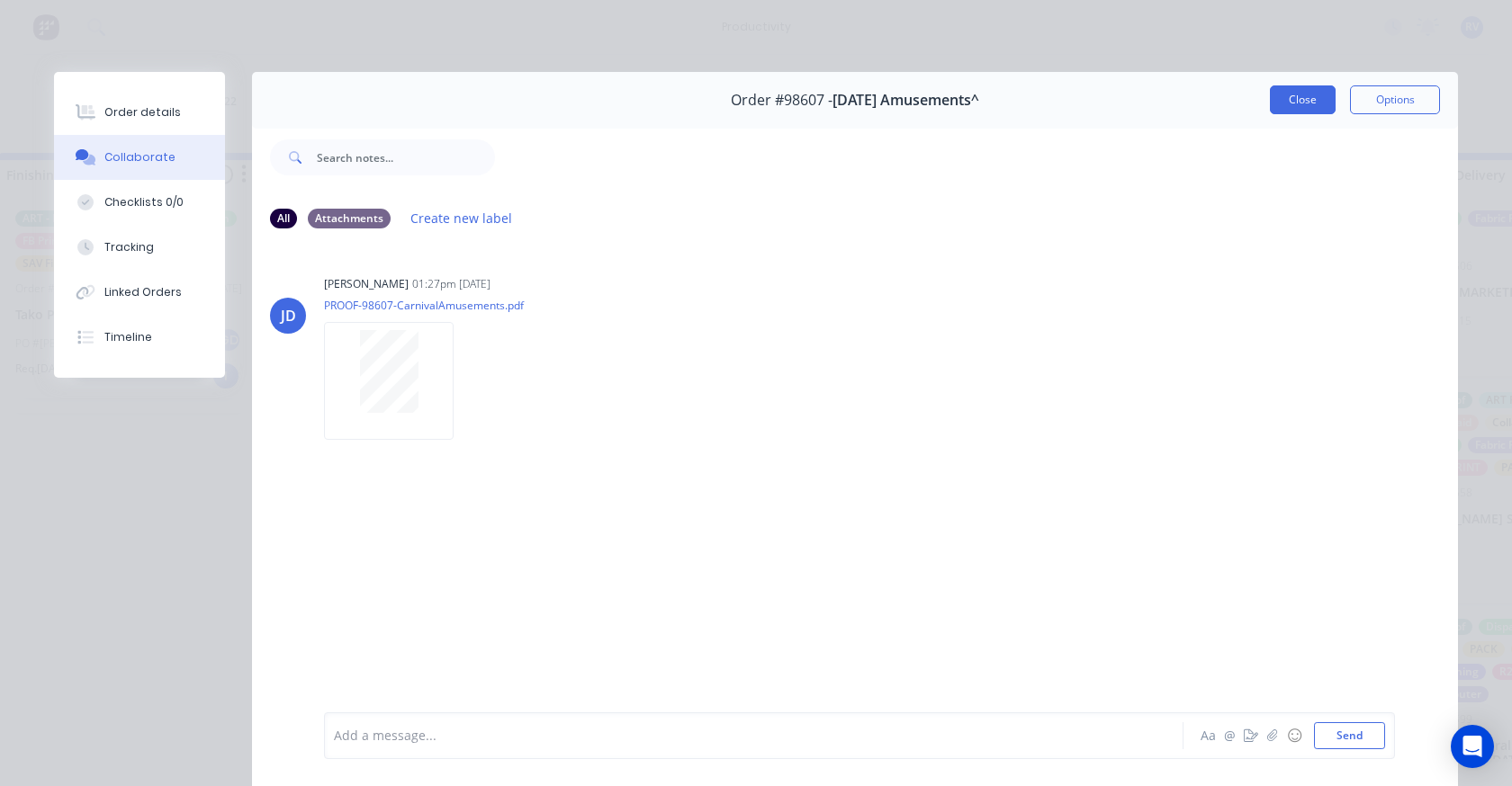
click at [1300, 107] on button "Close" at bounding box center [1303, 99] width 65 height 29
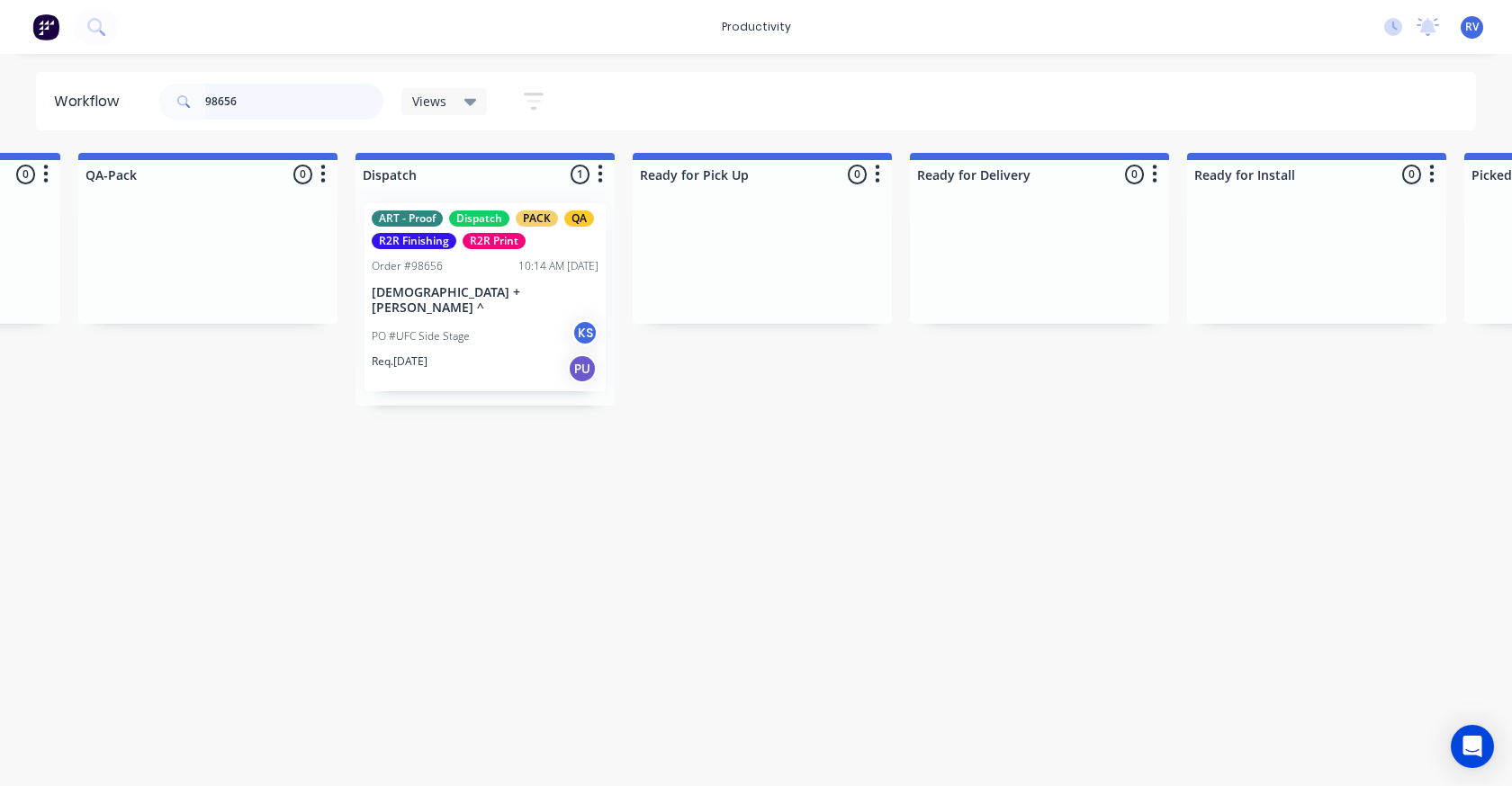
scroll to position [0, 4699]
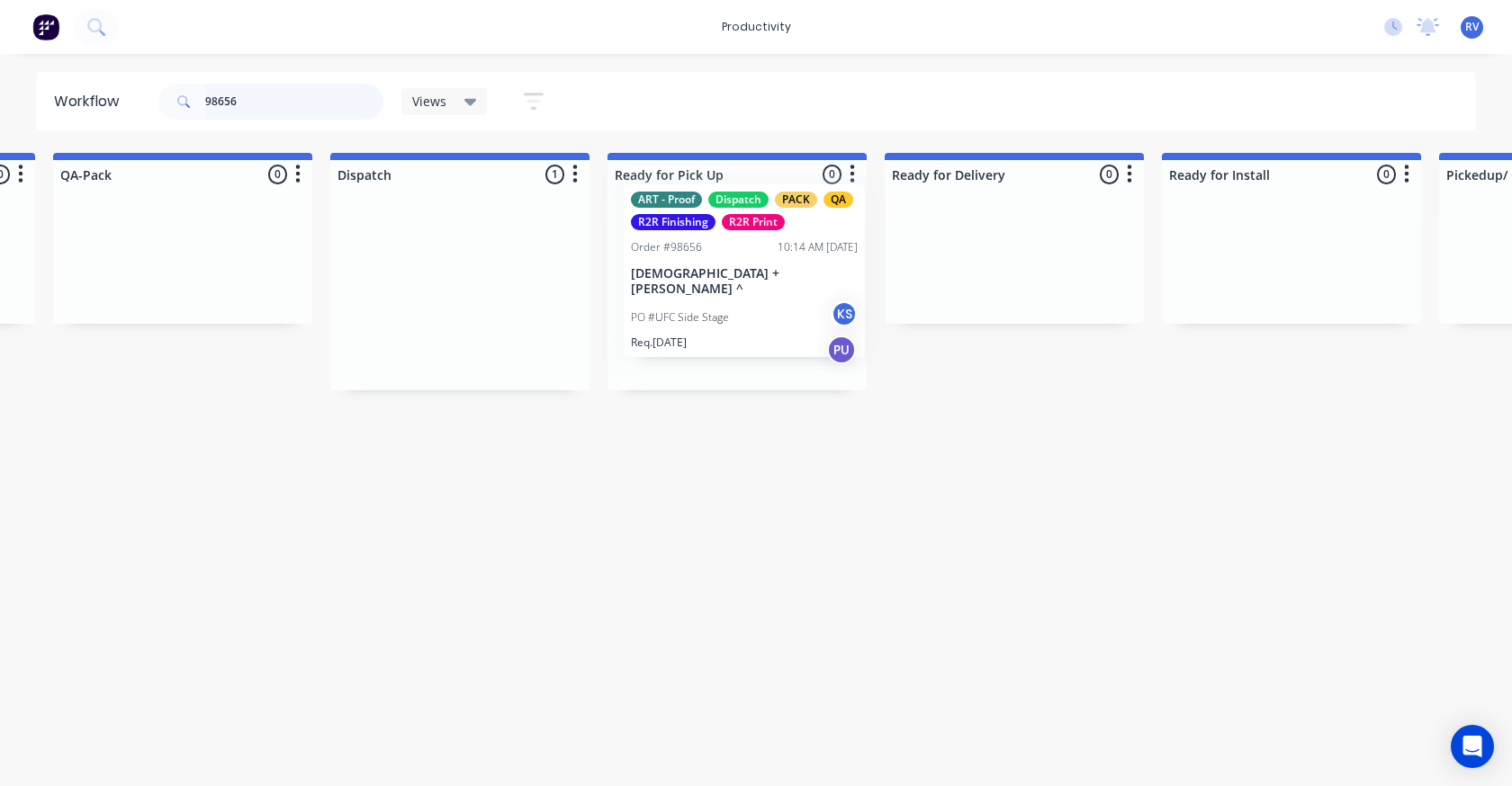
drag, startPoint x: 469, startPoint y: 224, endPoint x: 683, endPoint y: 215, distance: 214.2
type input "98656"
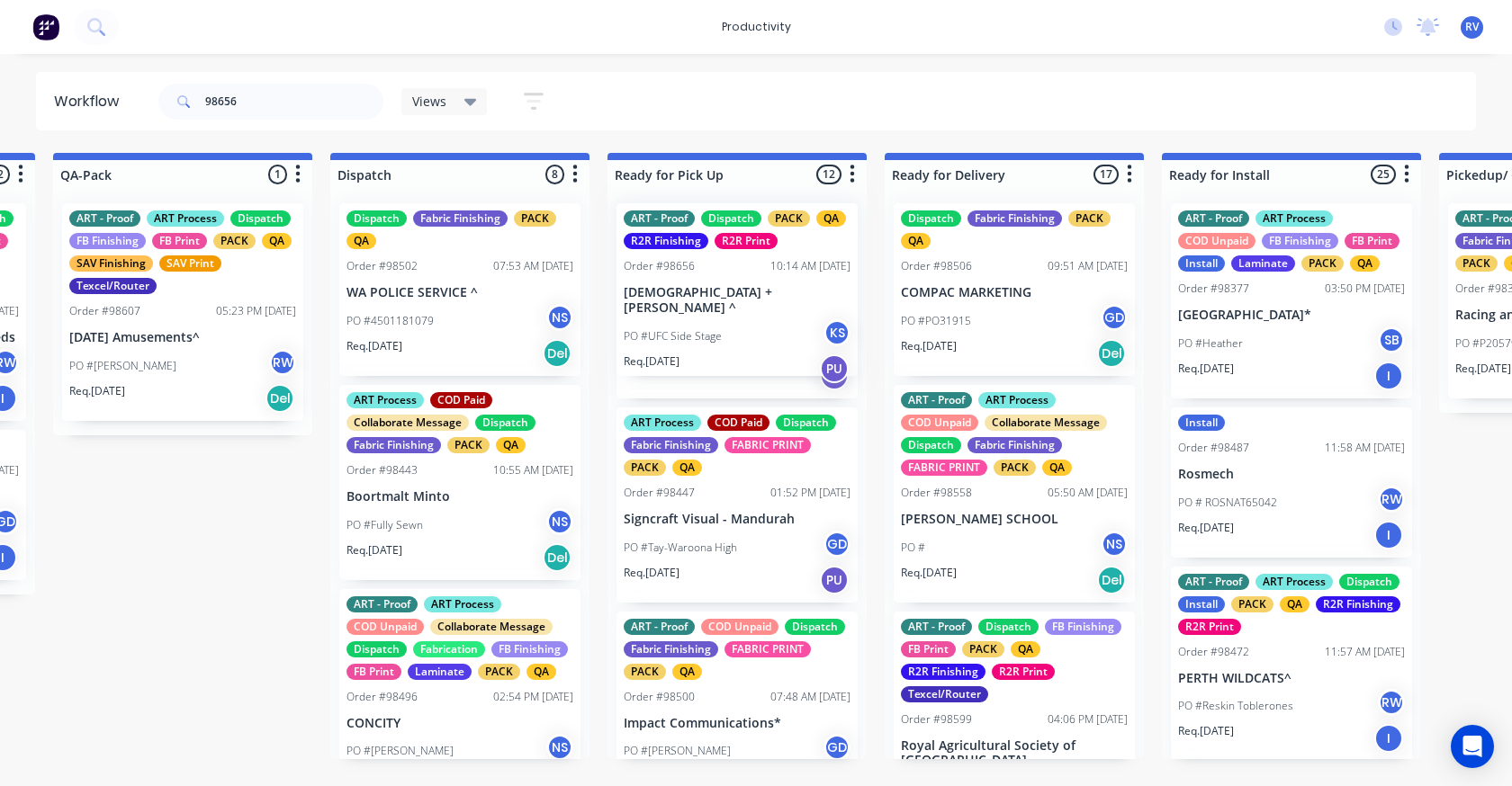
click at [425, 102] on span "Views" at bounding box center [429, 101] width 34 height 19
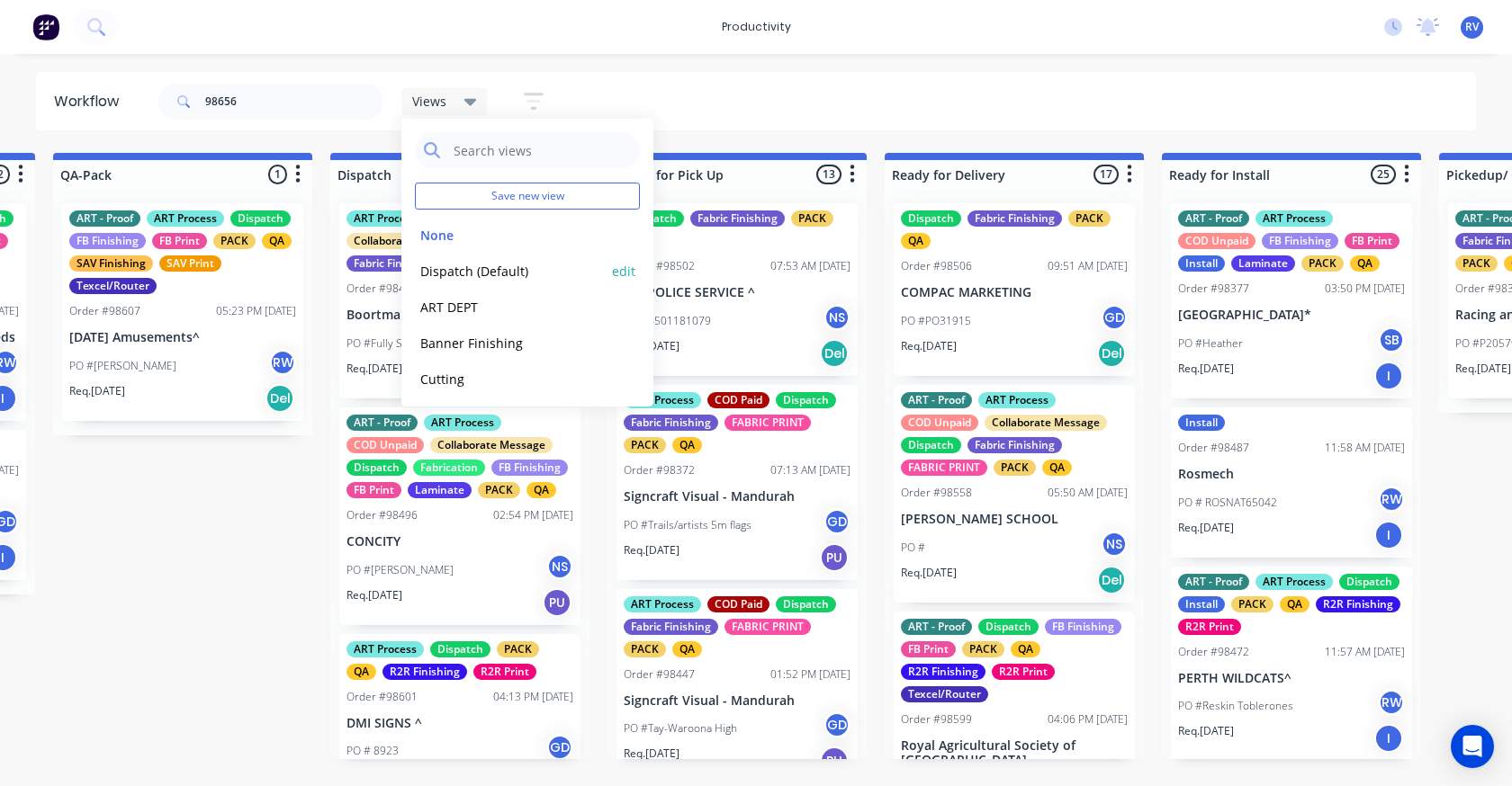
click at [465, 265] on button "Dispatch (Default)" at bounding box center [510, 271] width 191 height 21
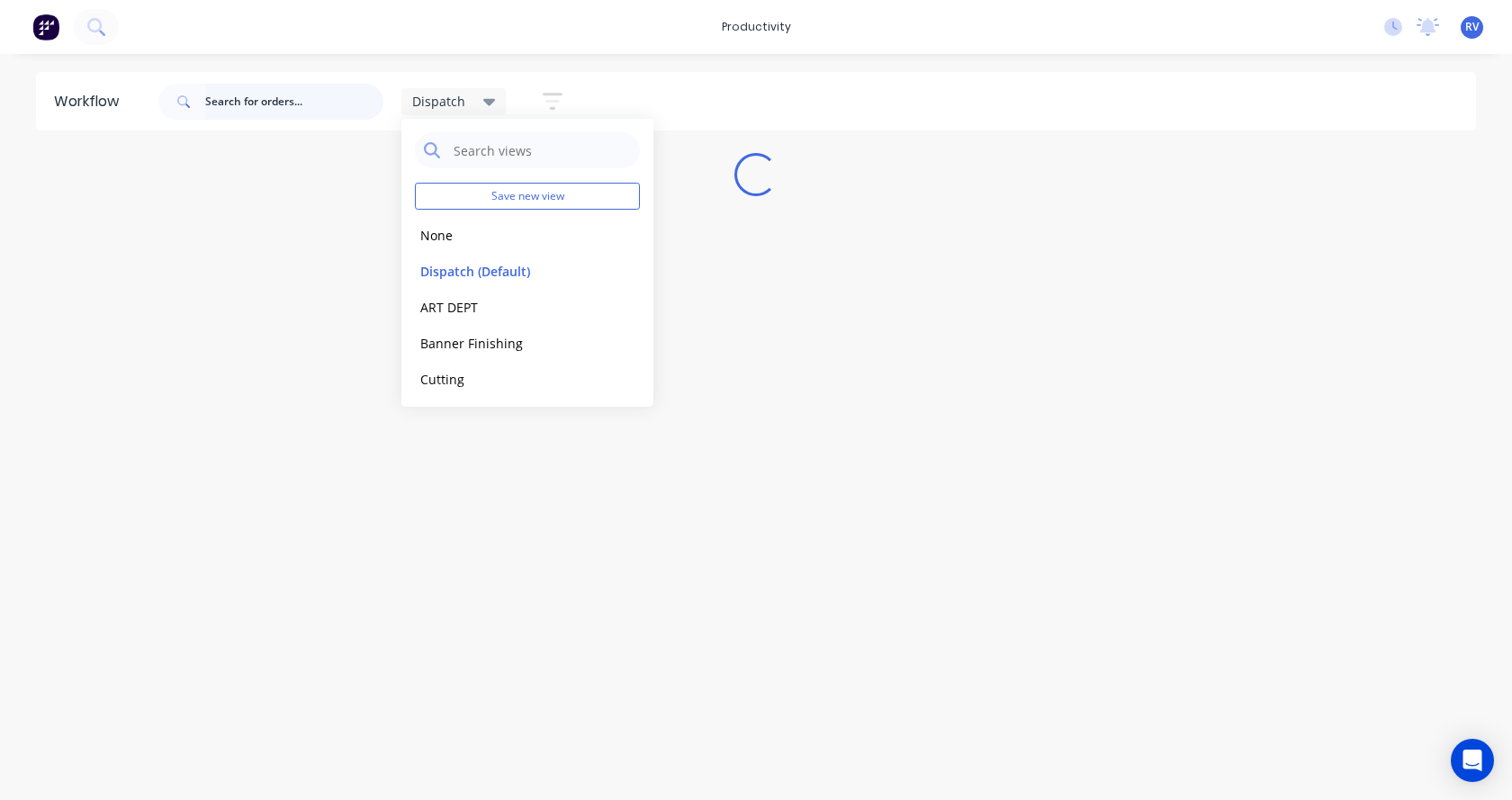
click at [244, 112] on input "text" at bounding box center [294, 101] width 178 height 36
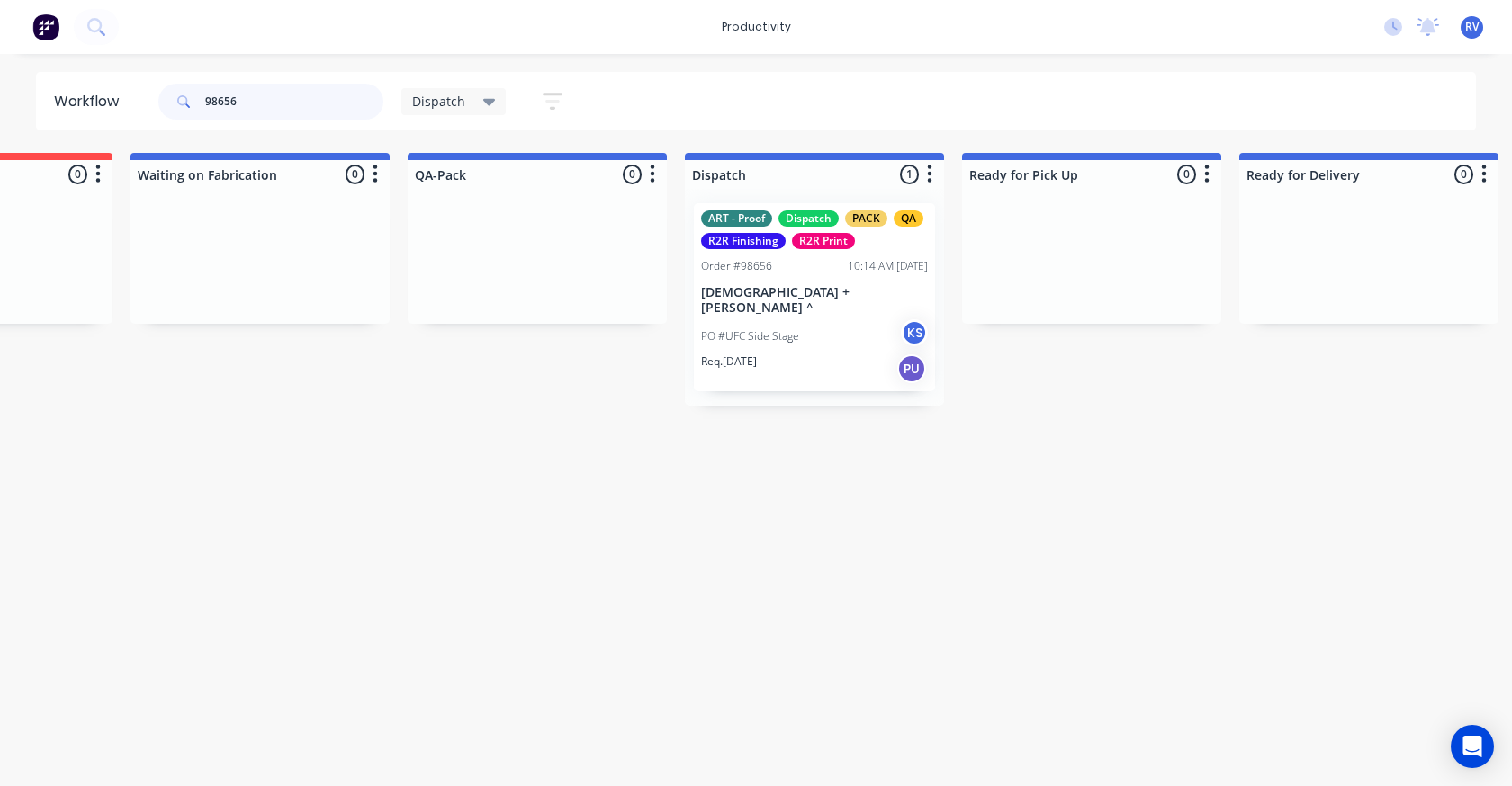
scroll to position [0, 756]
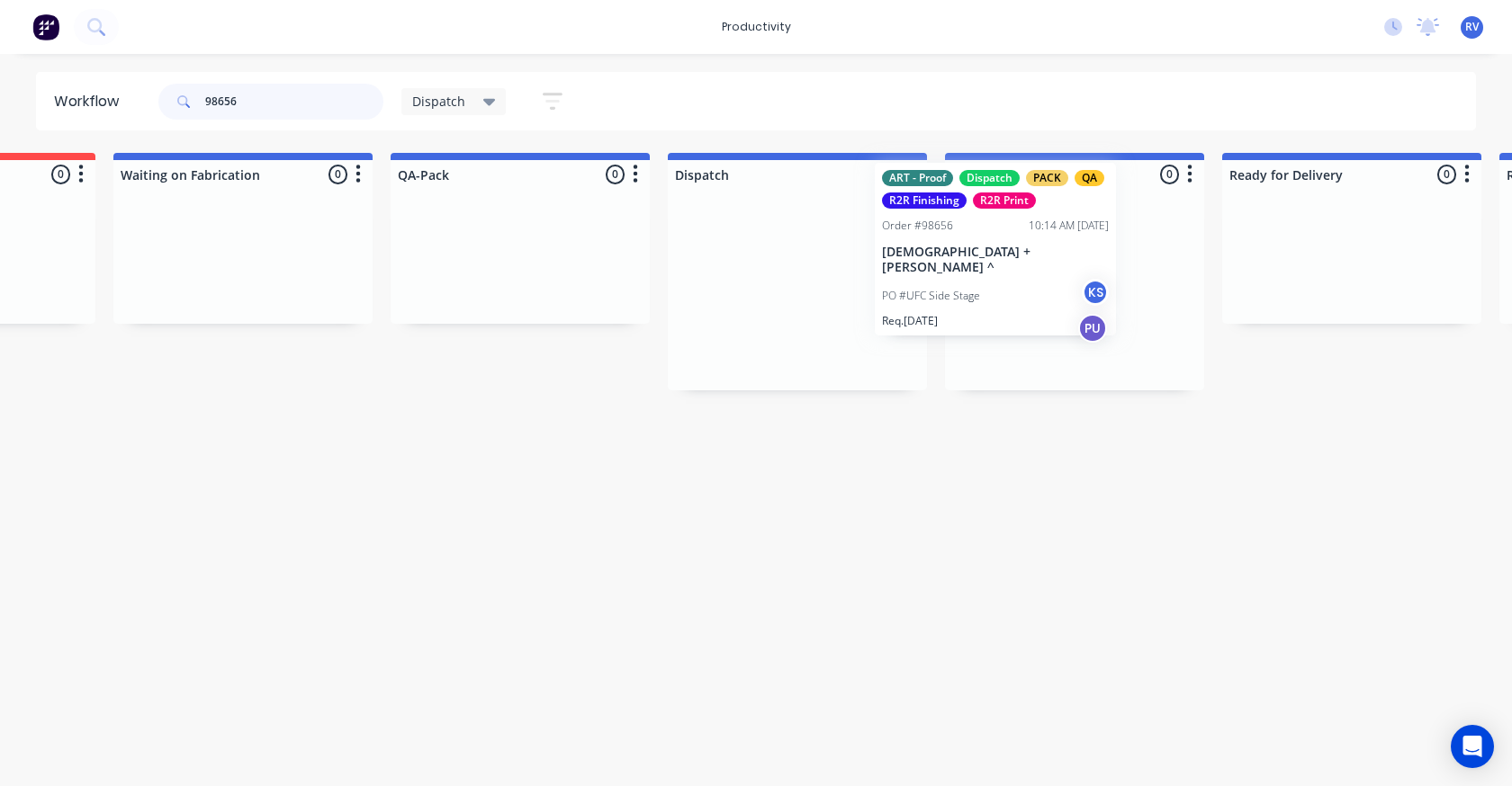
drag, startPoint x: 764, startPoint y: 255, endPoint x: 948, endPoint y: 222, distance: 186.9
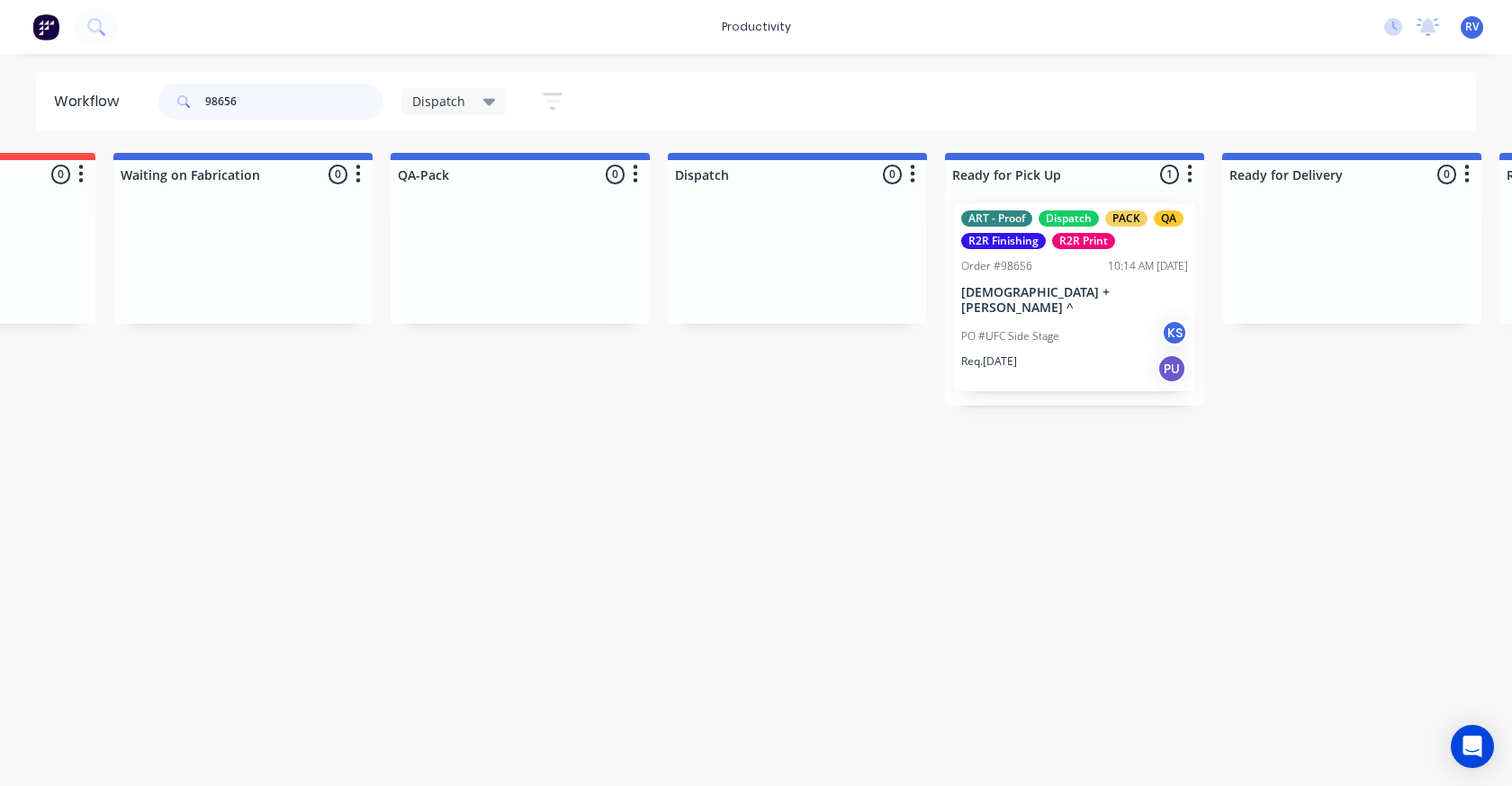
type input "98656"
click at [460, 104] on span "Dispatch" at bounding box center [439, 101] width 54 height 19
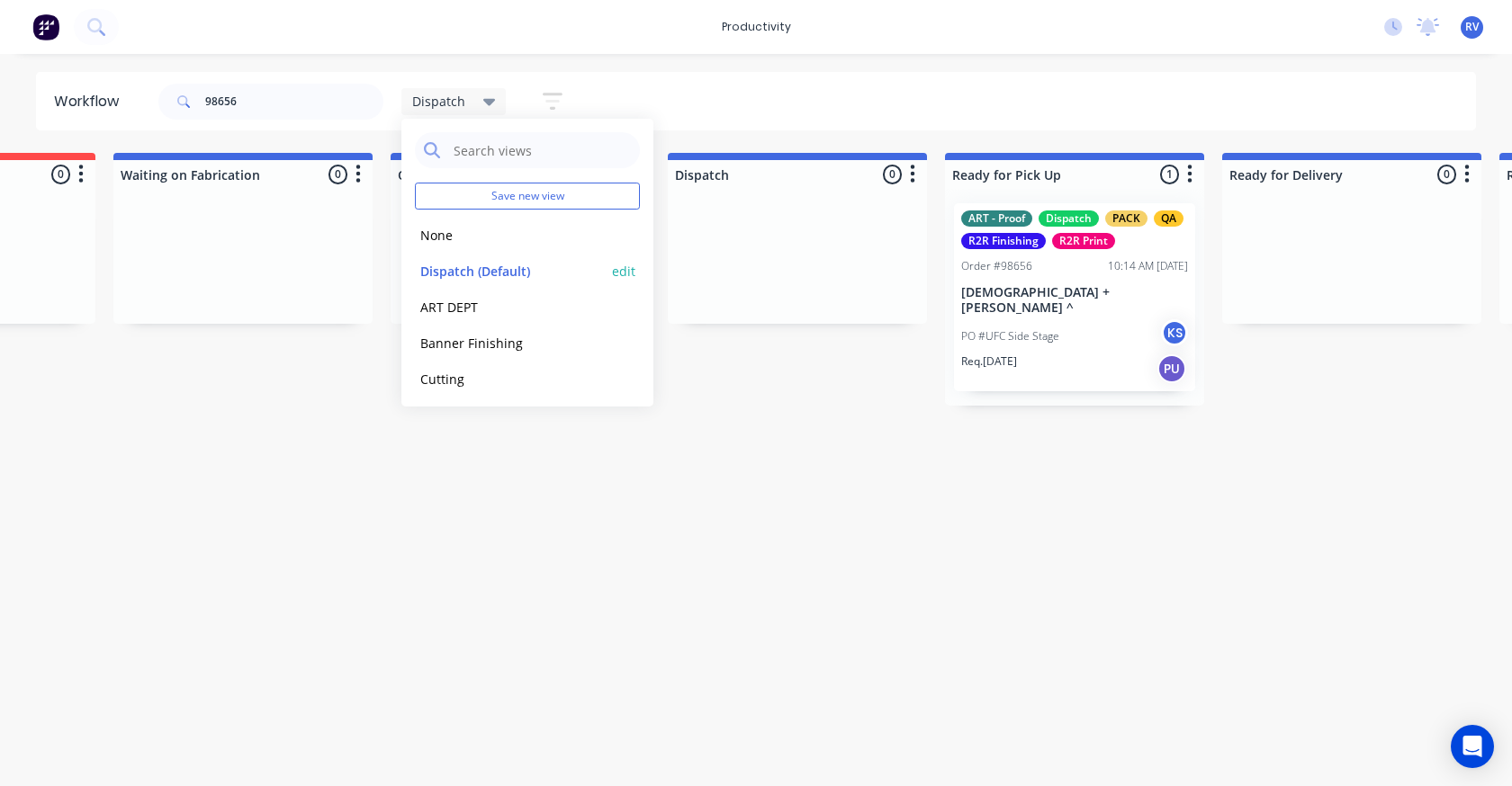
click at [455, 269] on button "Dispatch (Default)" at bounding box center [510, 271] width 191 height 21
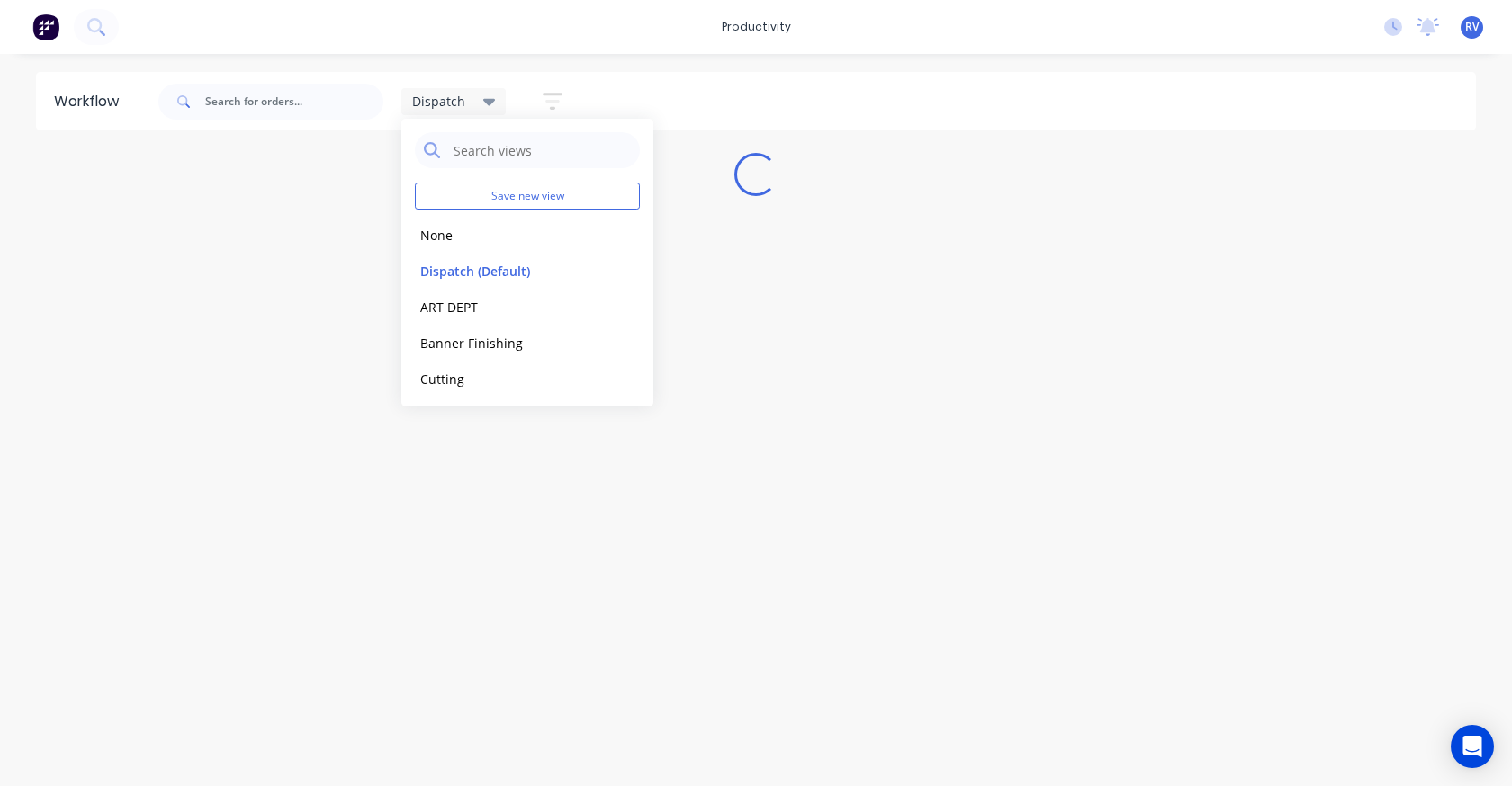
scroll to position [0, 0]
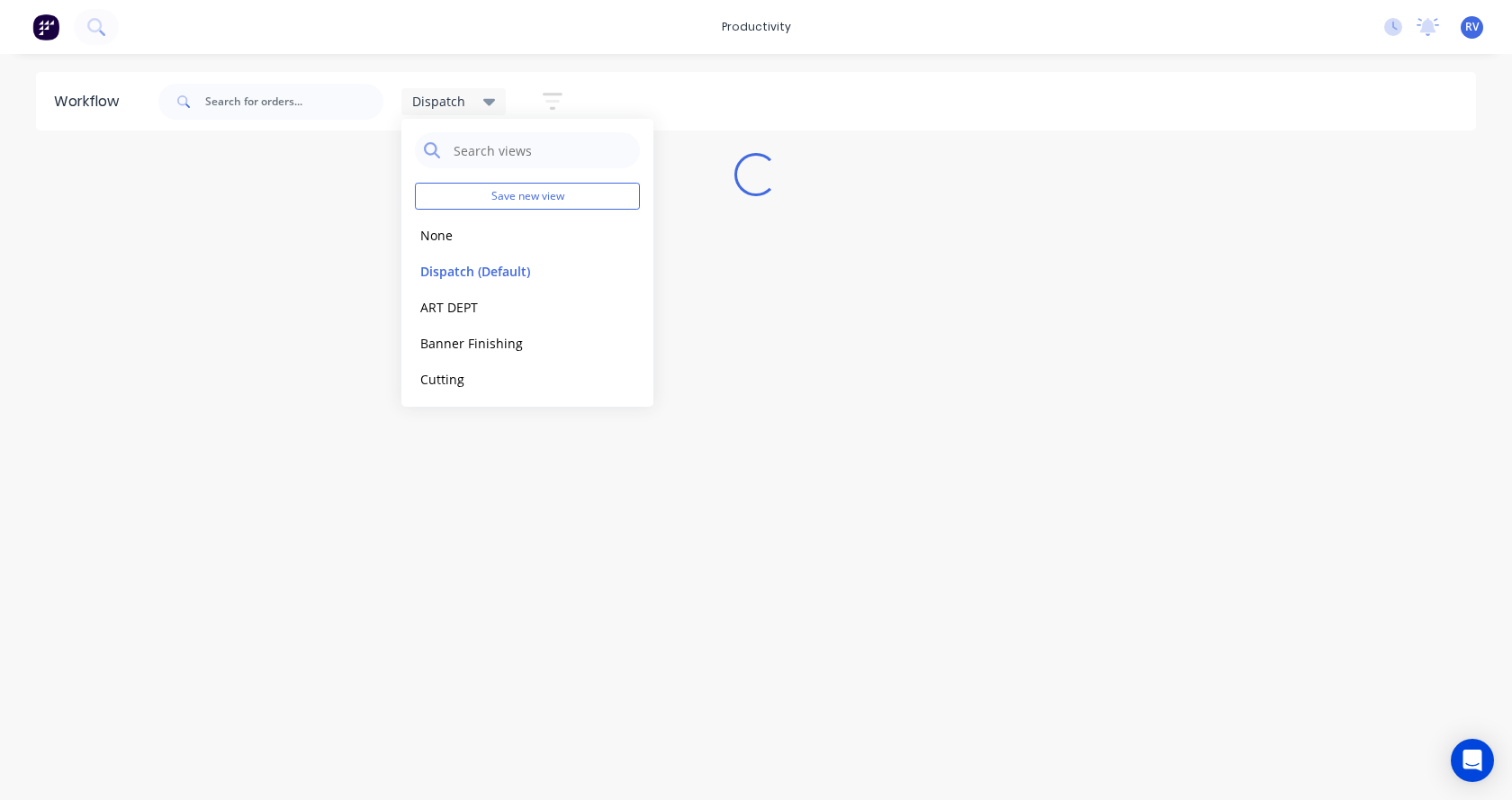
drag, startPoint x: 261, startPoint y: 519, endPoint x: 271, endPoint y: 517, distance: 10.2
click at [269, 518] on div "Workflow Dispatch Save new view None edit Dispatch (Default) edit ART DEPT edit…" at bounding box center [756, 418] width 1512 height 692
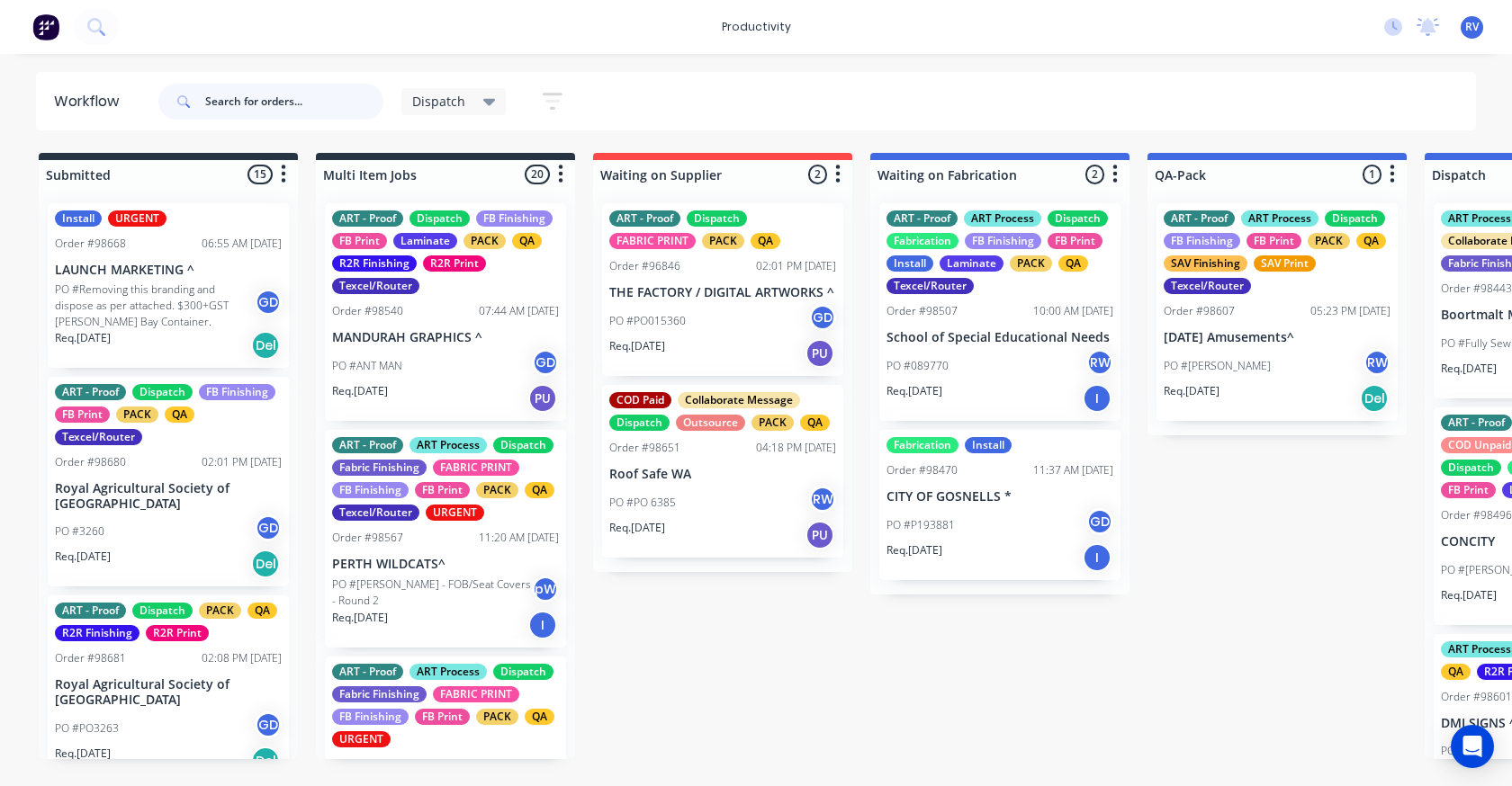
click at [274, 93] on input "text" at bounding box center [294, 101] width 178 height 36
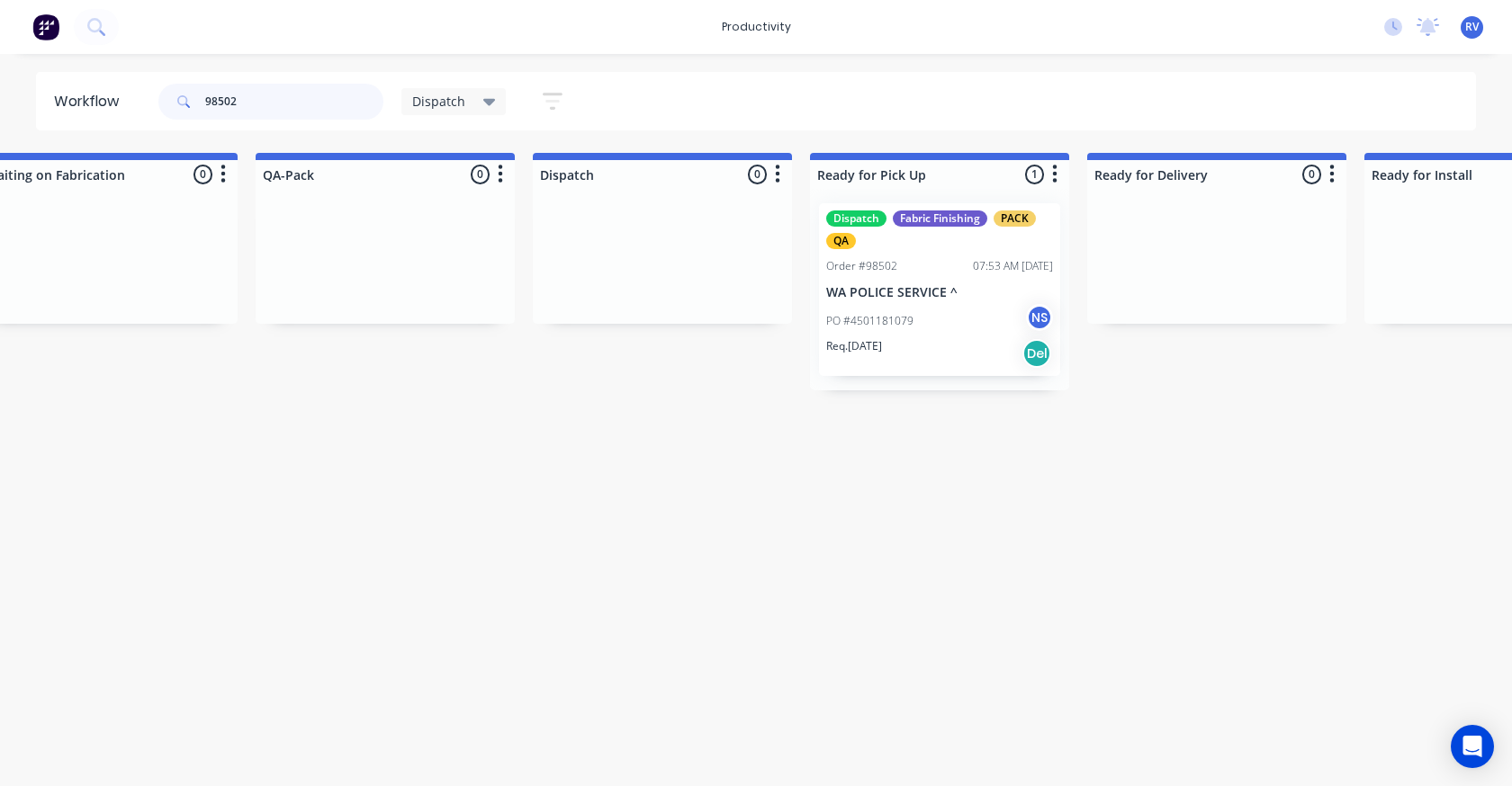
scroll to position [0, 925]
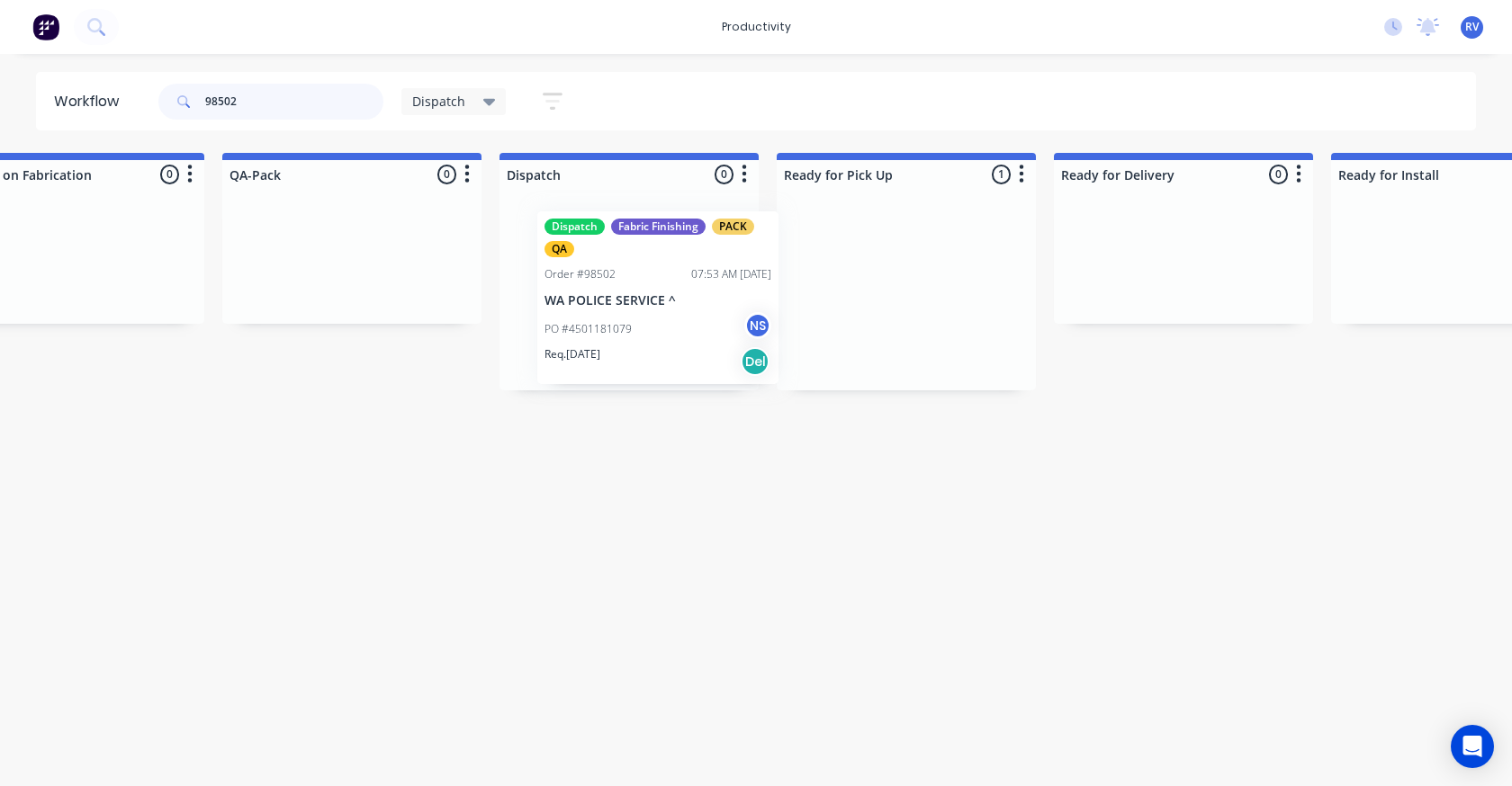
drag, startPoint x: 871, startPoint y: 280, endPoint x: 520, endPoint y: 229, distance: 354.7
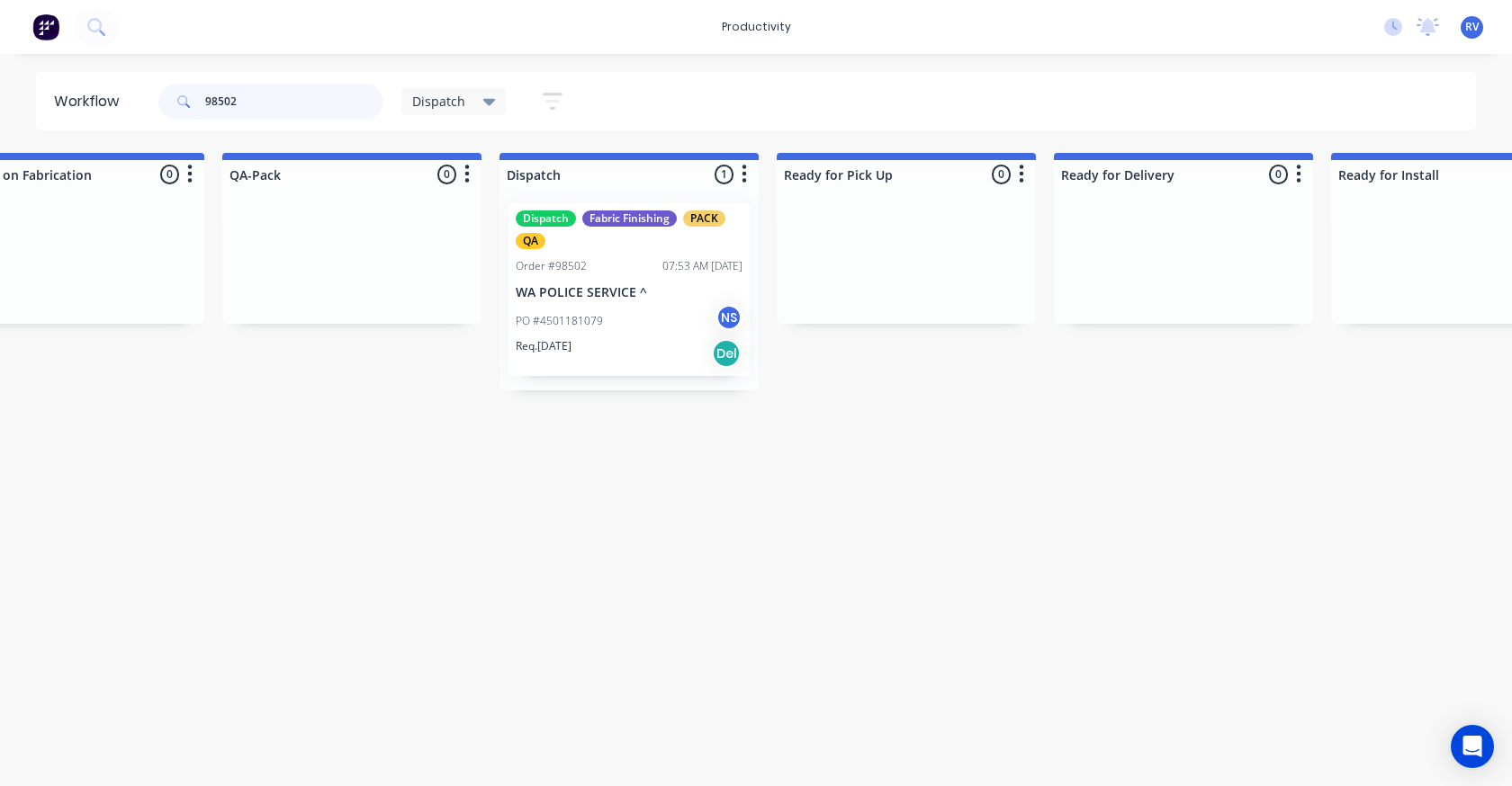
type input "98502"
drag, startPoint x: 448, startPoint y: 105, endPoint x: 448, endPoint y: 117, distance: 12.0
click at [448, 106] on span "Dispatch" at bounding box center [439, 101] width 54 height 19
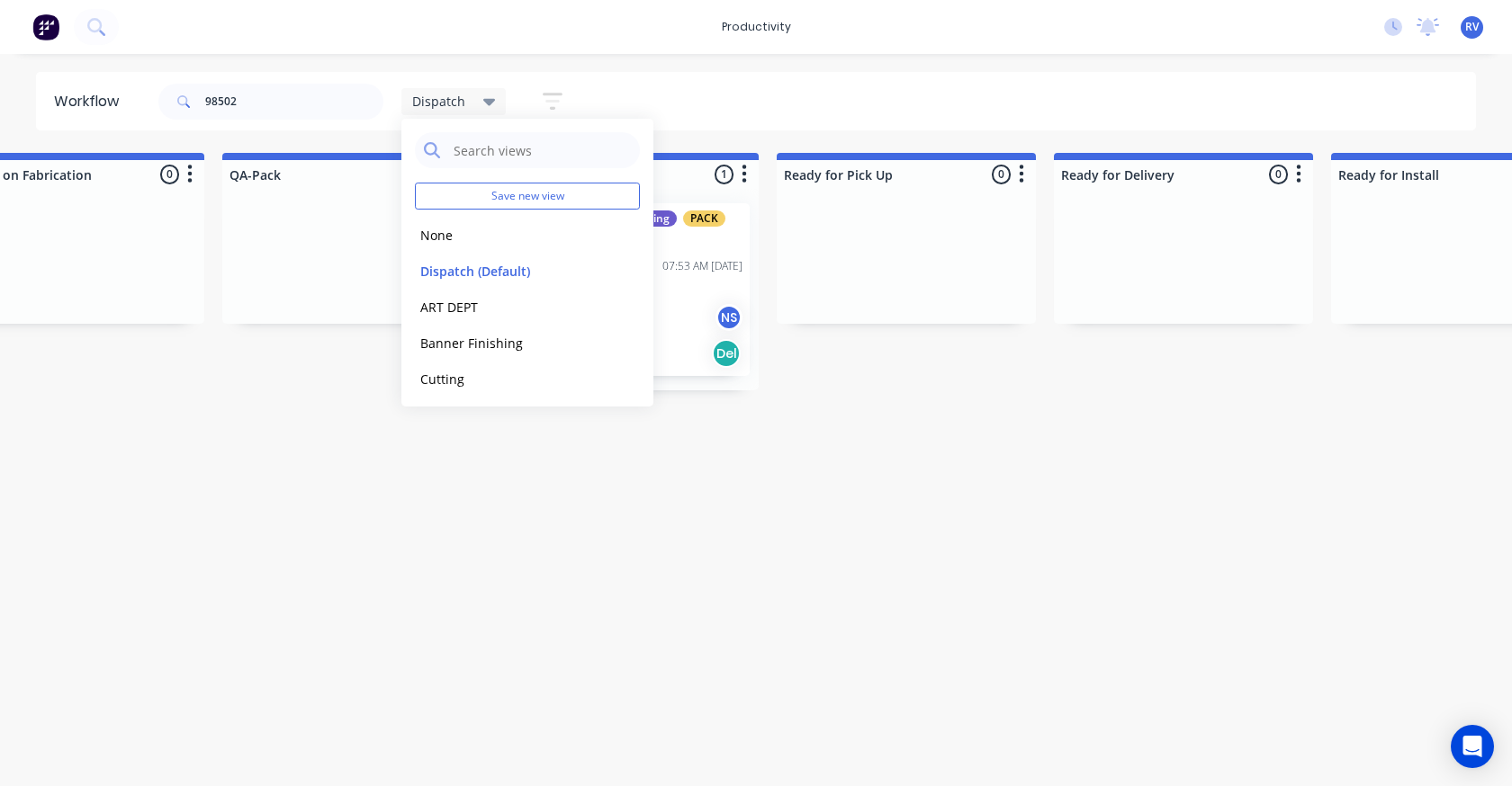
drag, startPoint x: 451, startPoint y: 270, endPoint x: 432, endPoint y: 501, distance: 231.8
click at [451, 271] on button "Dispatch (Default)" at bounding box center [510, 271] width 191 height 21
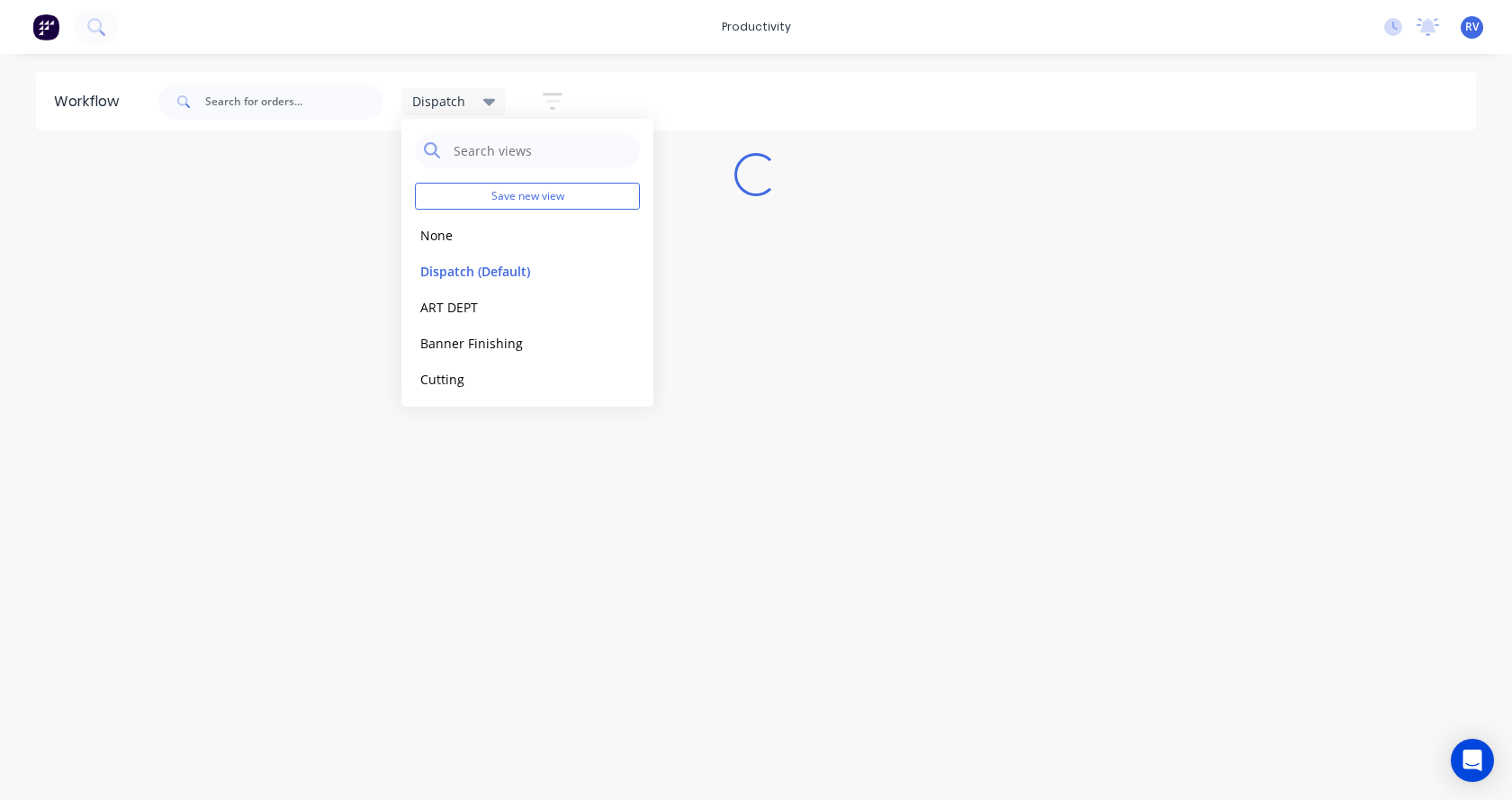
drag, startPoint x: 432, startPoint y: 514, endPoint x: 563, endPoint y: 281, distance: 267.3
click at [433, 514] on div "Workflow Dispatch Save new view None edit Dispatch (Default) edit ART DEPT edit…" at bounding box center [756, 418] width 1512 height 692
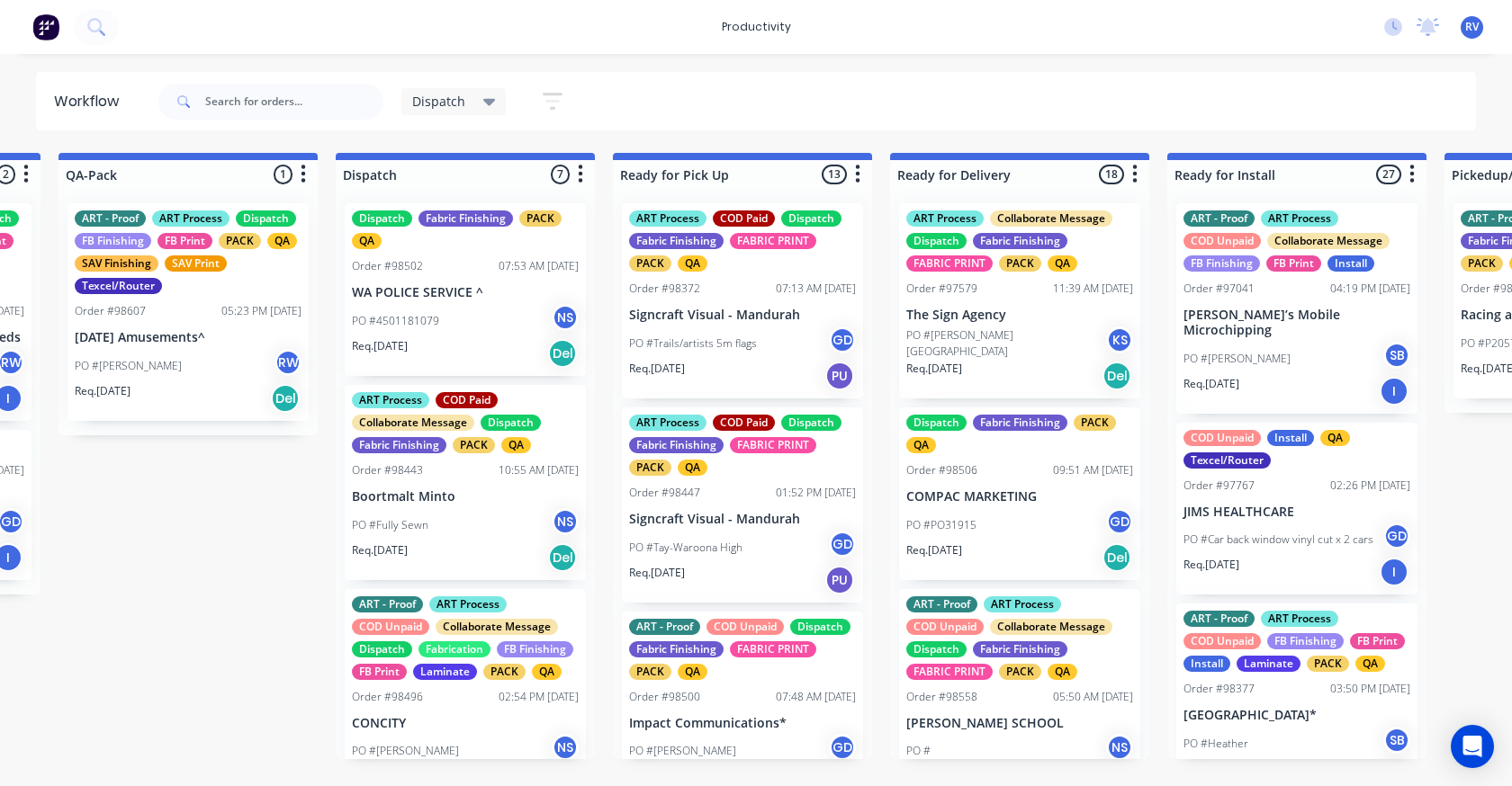
click at [203, 104] on span at bounding box center [181, 101] width 47 height 36
click at [212, 103] on input "text" at bounding box center [294, 101] width 178 height 36
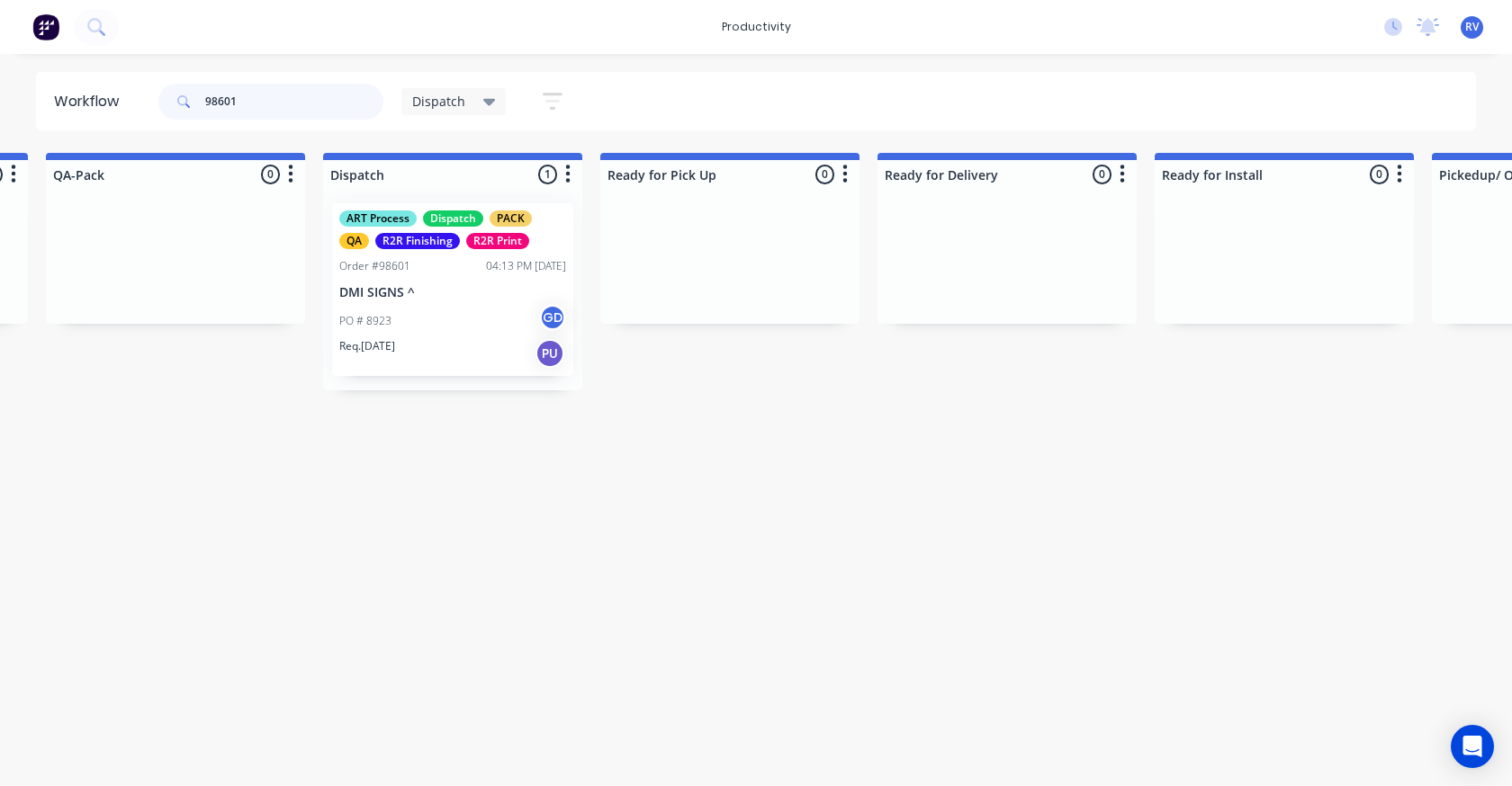
scroll to position [0, 1106]
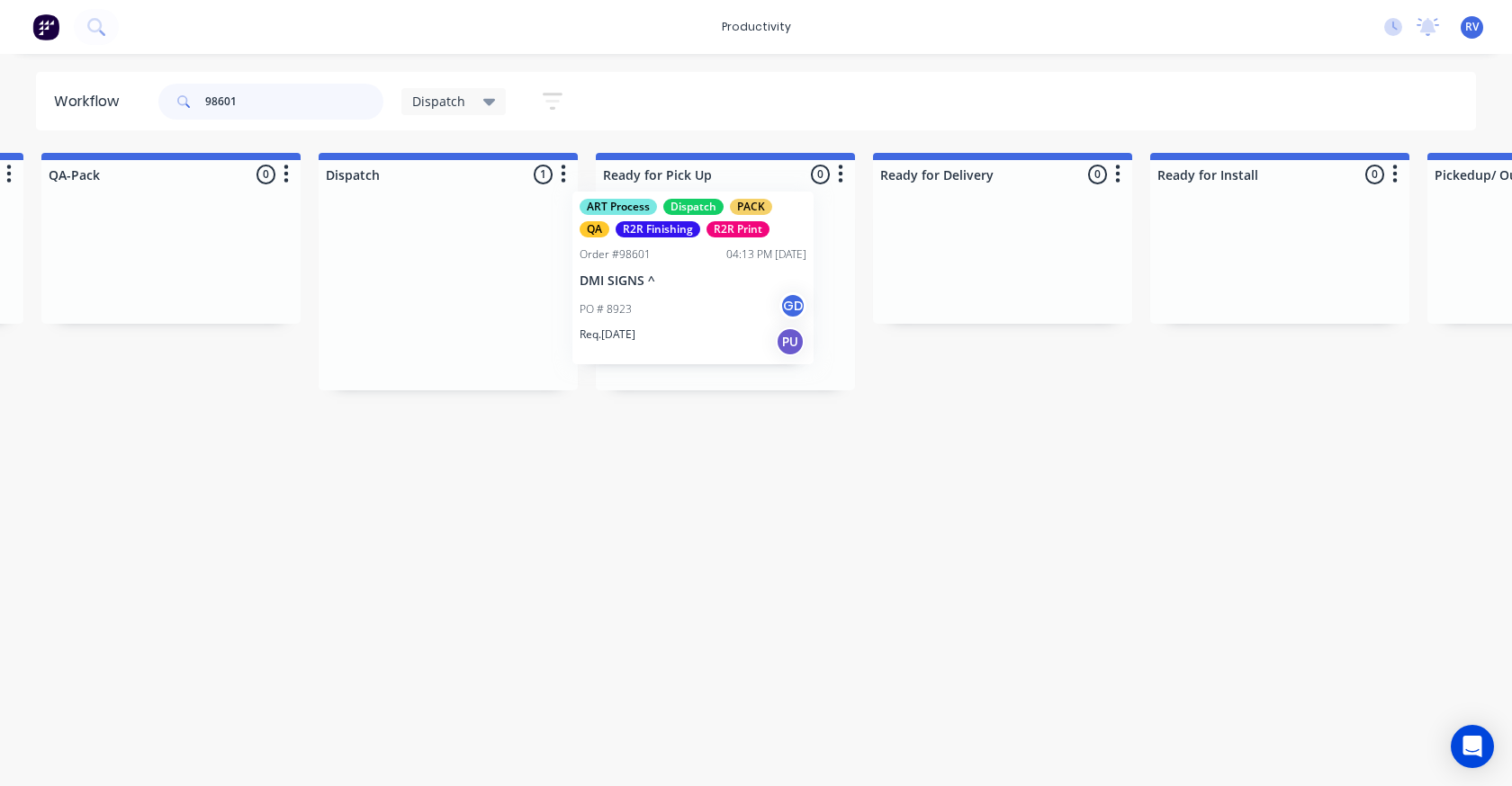
drag, startPoint x: 436, startPoint y: 288, endPoint x: 700, endPoint y: 270, distance: 264.6
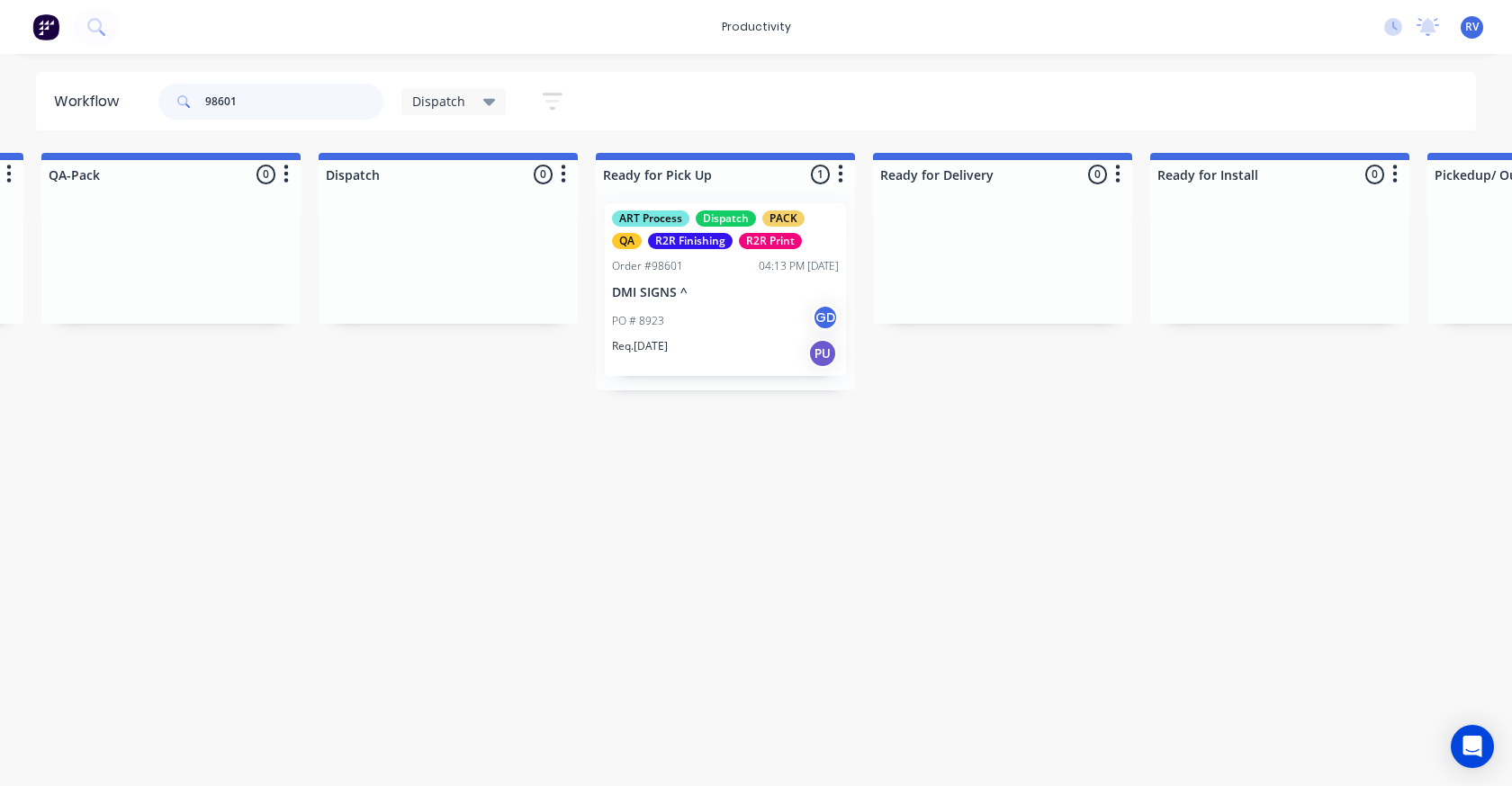
type input "98601"
click at [450, 111] on div "Dispatch" at bounding box center [454, 101] width 105 height 27
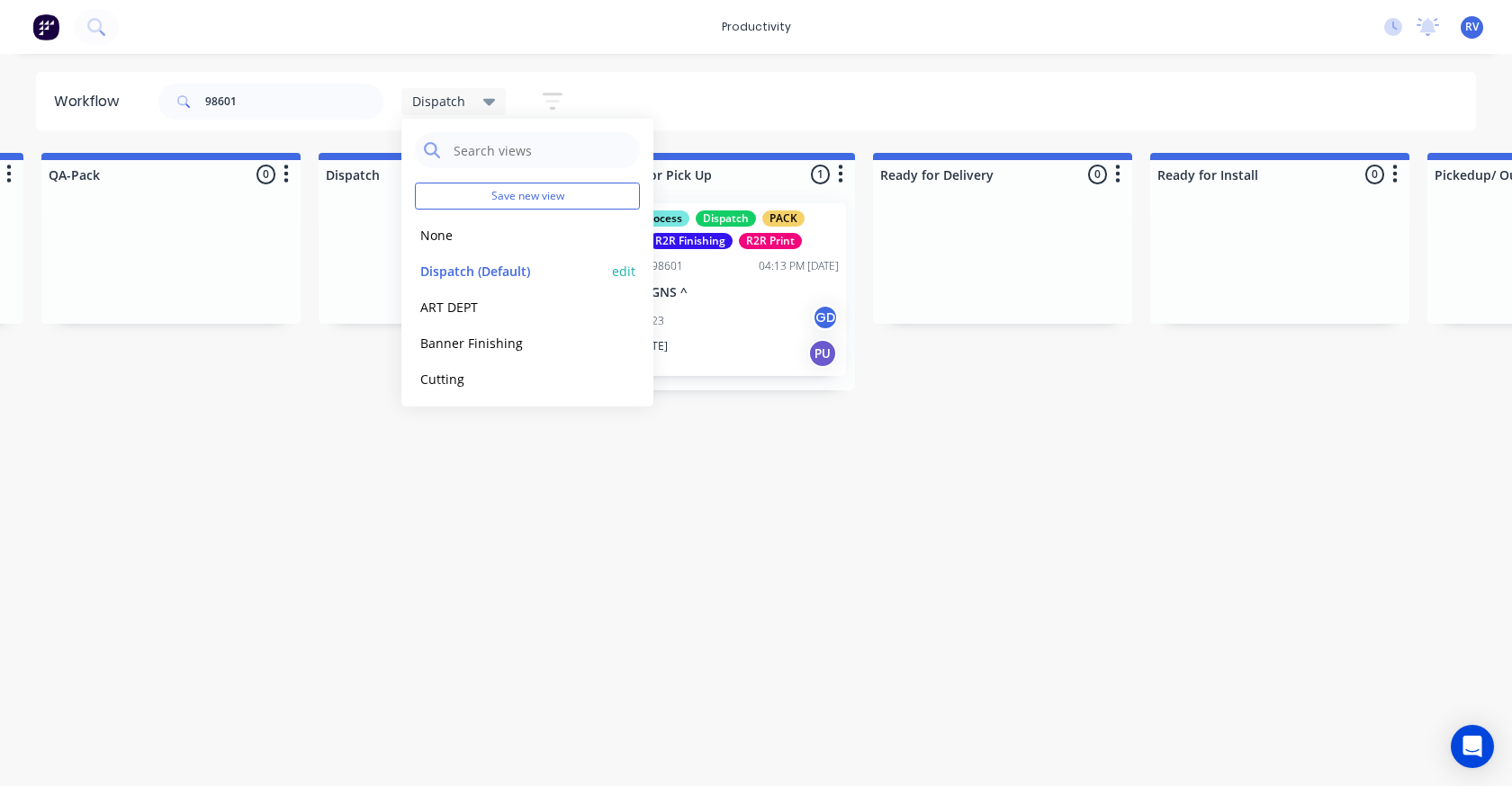
click at [470, 274] on button "Dispatch (Default)" at bounding box center [510, 271] width 191 height 21
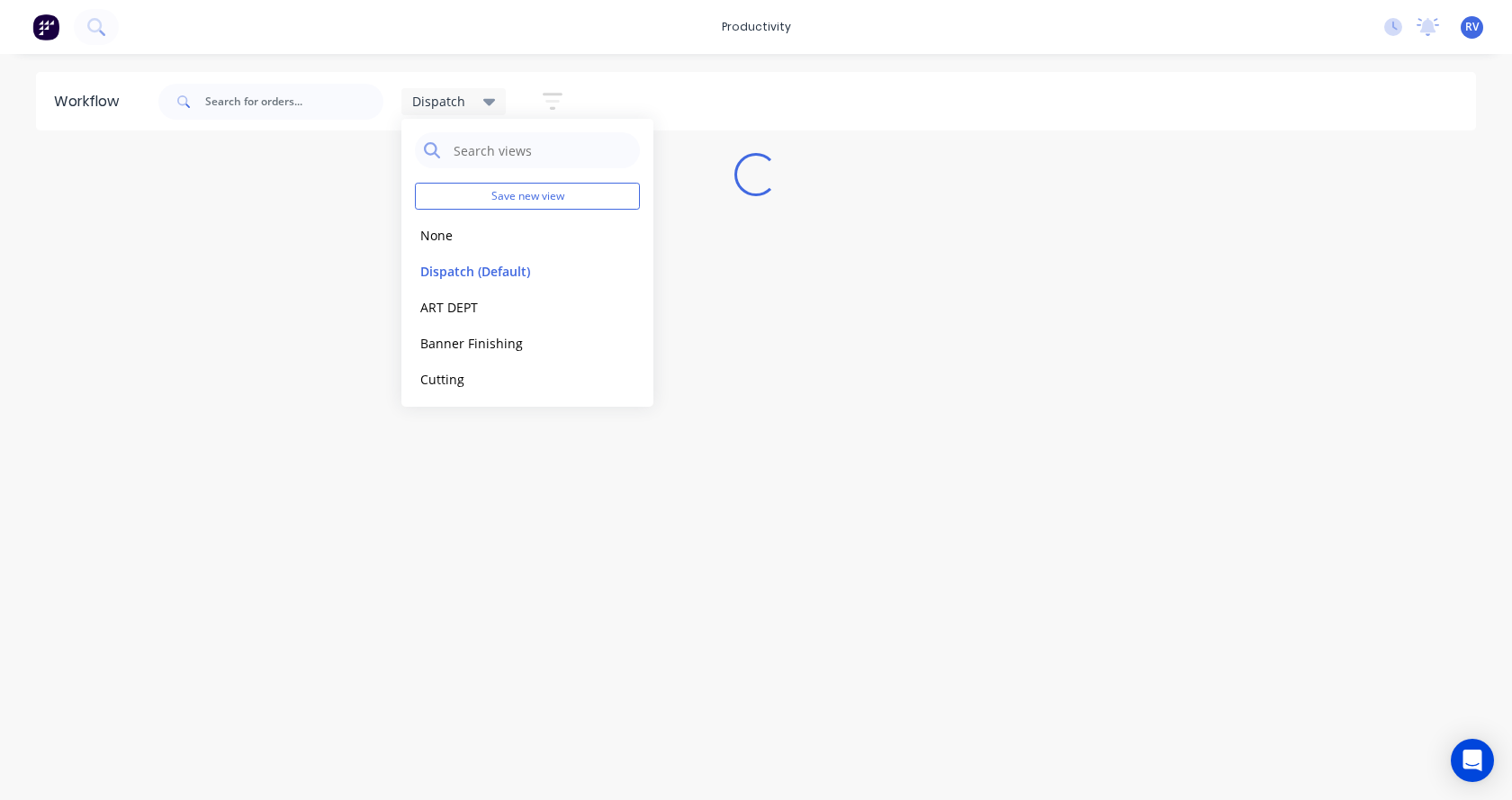
click at [464, 473] on div "Workflow Dispatch Save new view None edit Dispatch (Default) edit ART DEPT edit…" at bounding box center [756, 418] width 1512 height 692
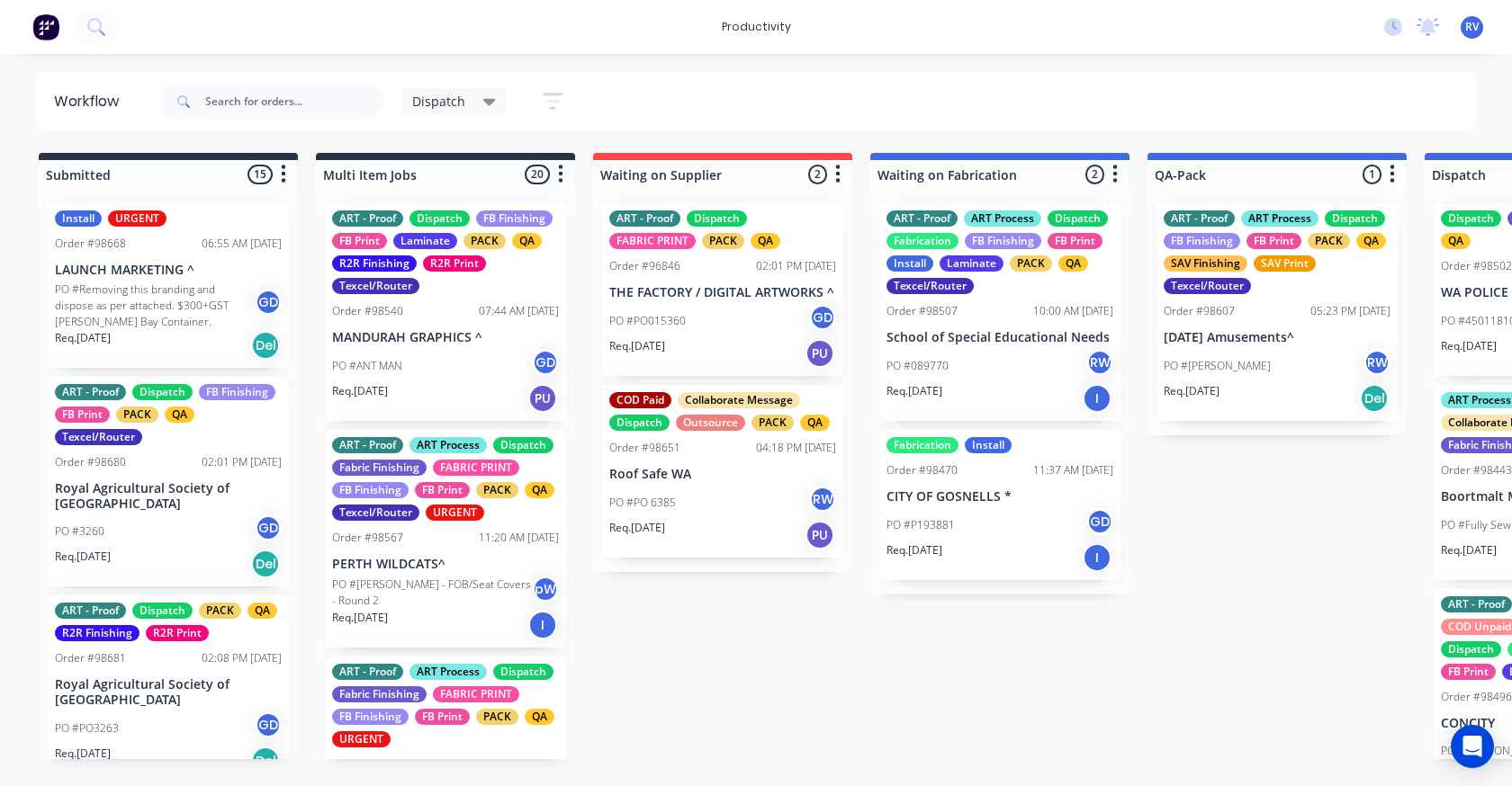
click at [1220, 368] on div "PO #[PERSON_NAME] RW" at bounding box center [1277, 366] width 227 height 34
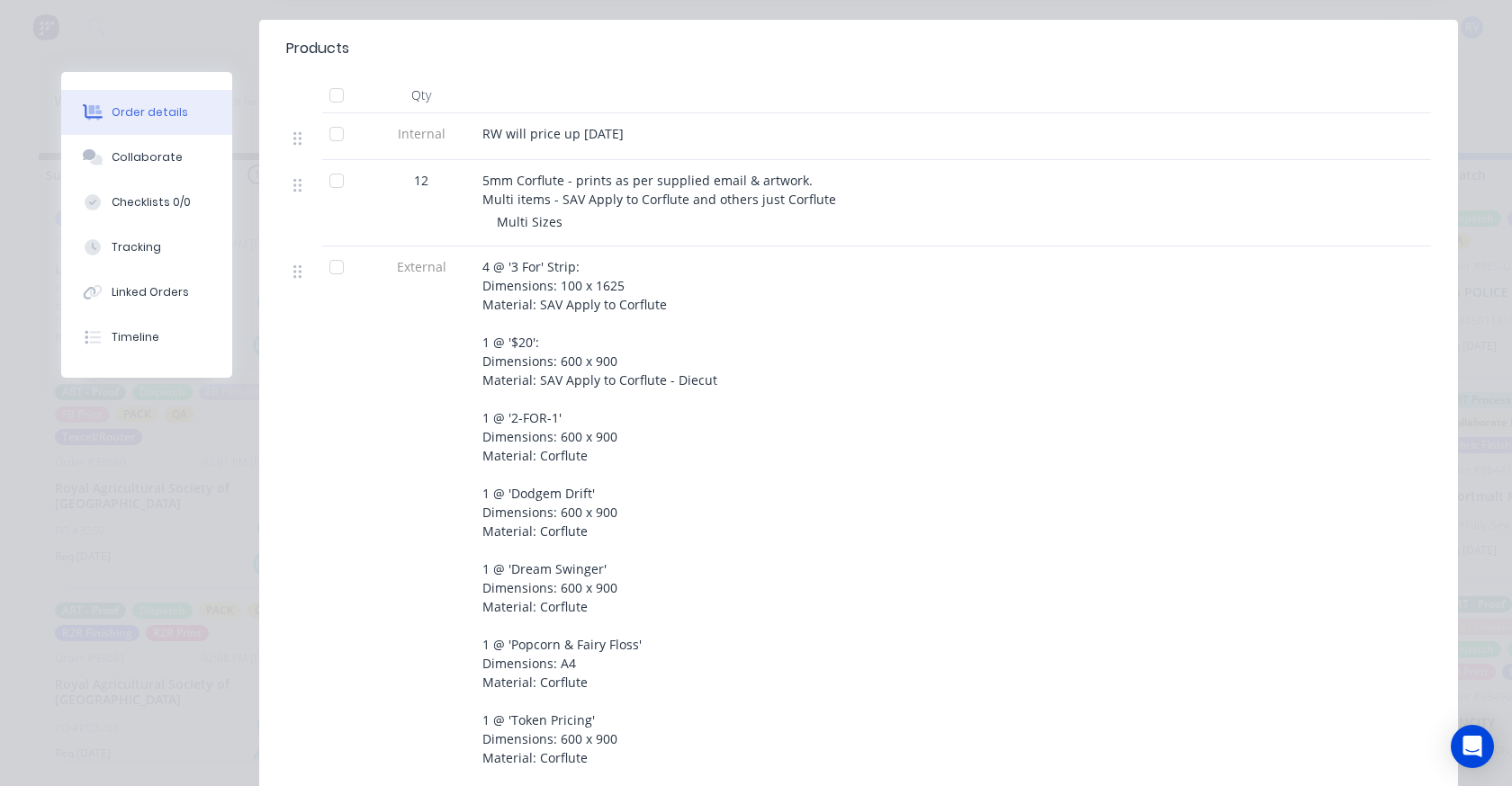
scroll to position [180, 0]
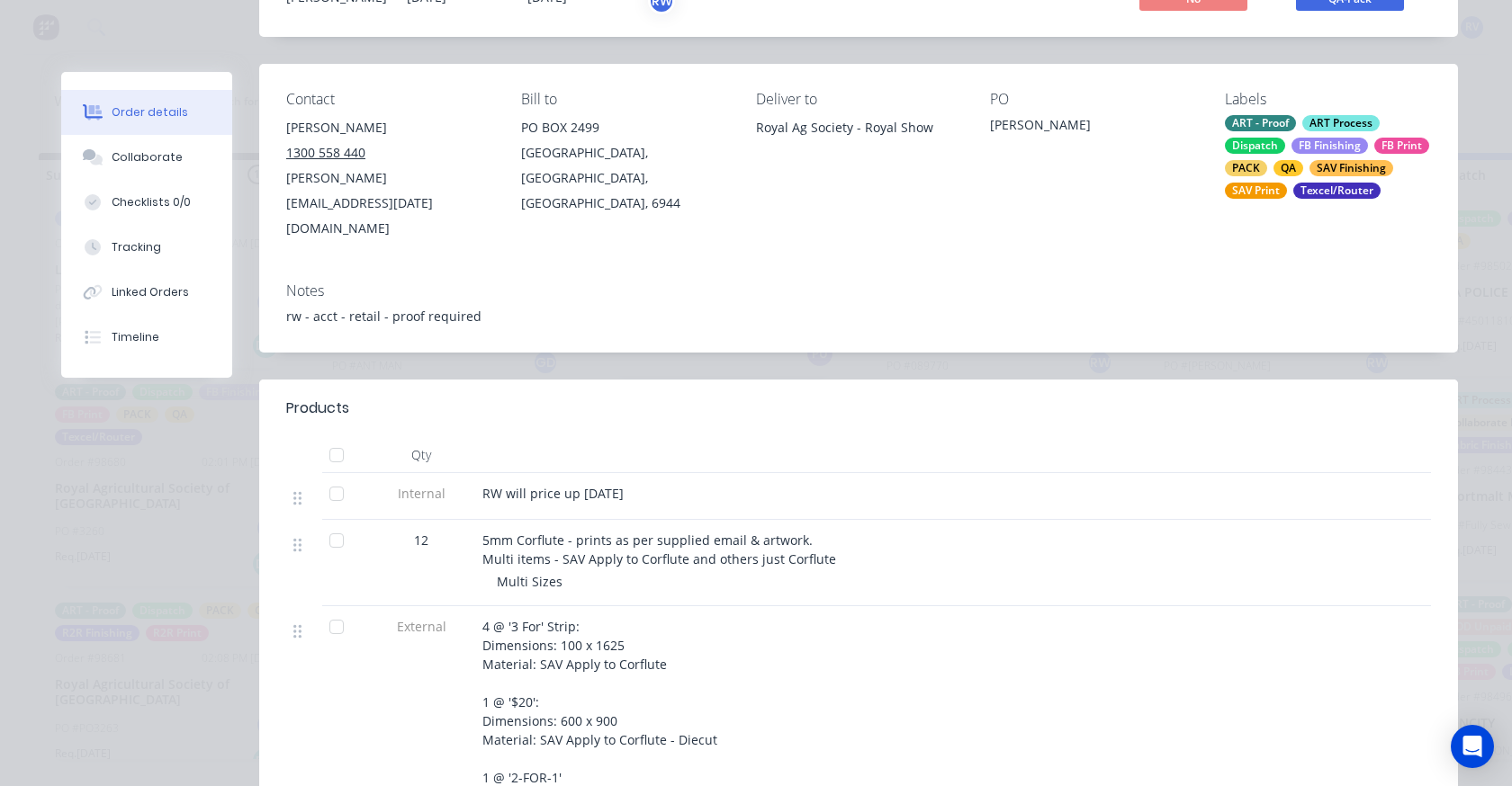
click at [1047, 473] on div "RW will price up [DATE]" at bounding box center [835, 496] width 720 height 47
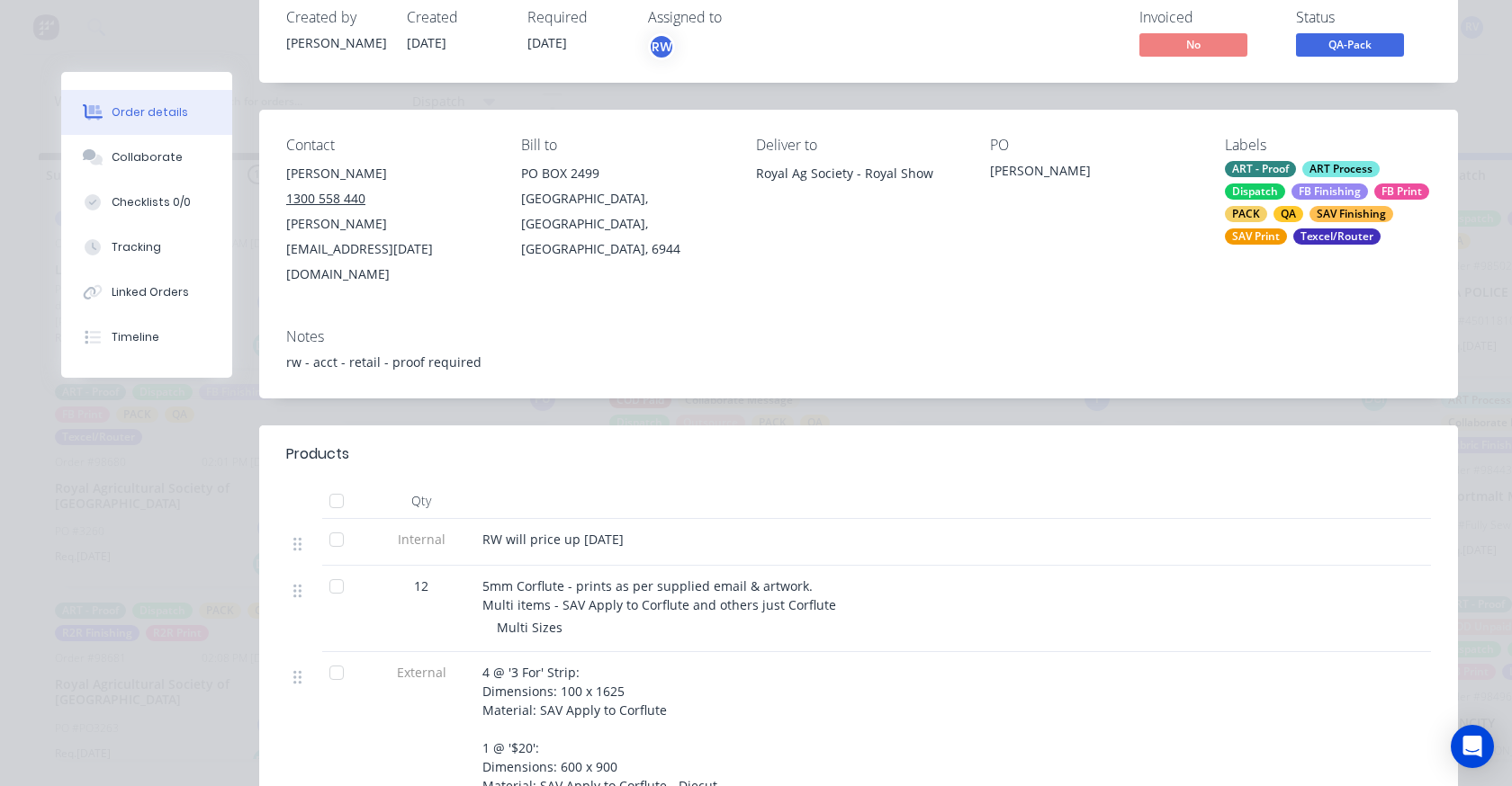
scroll to position [0, 0]
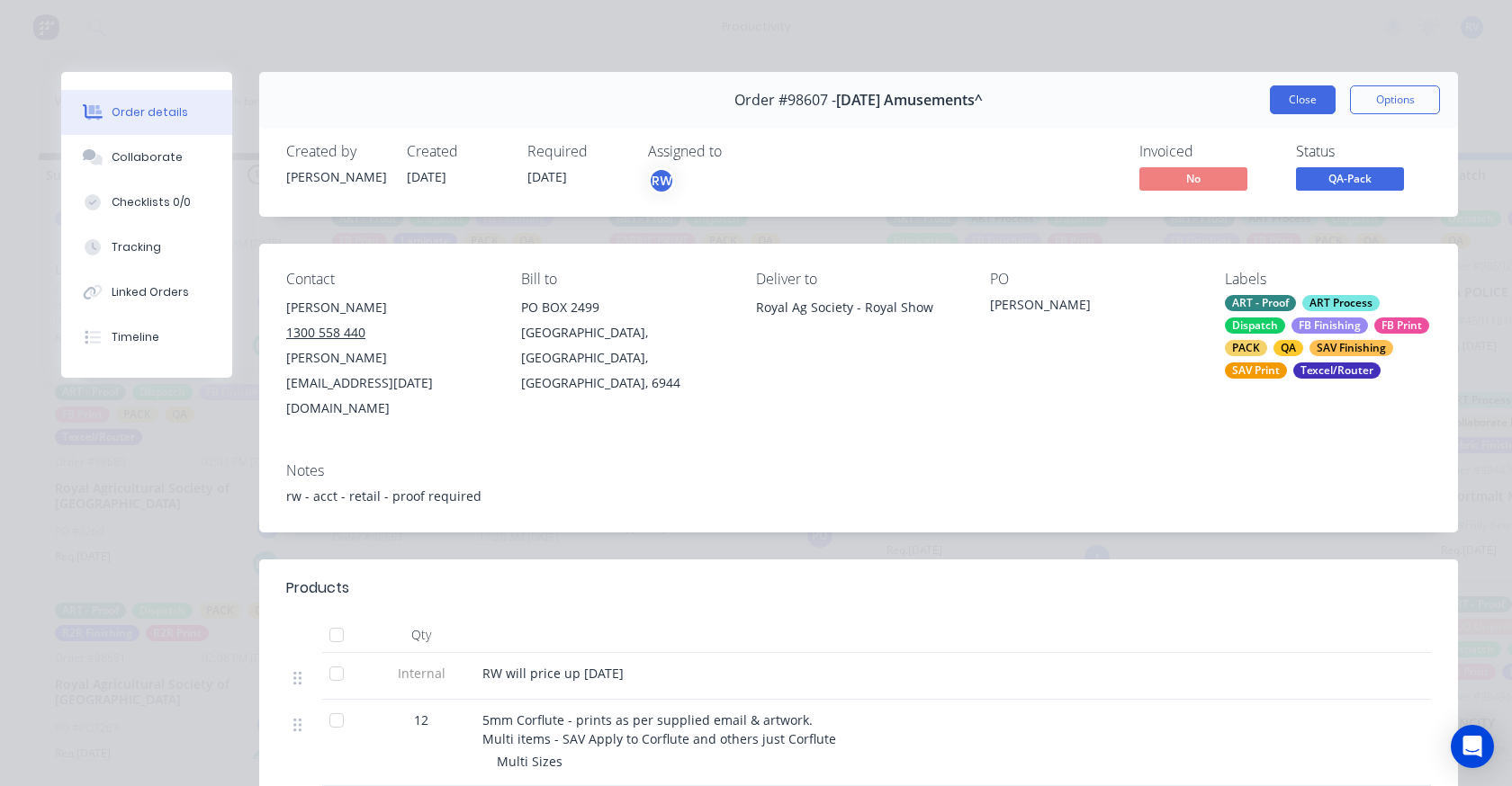
click at [1272, 97] on button "Close" at bounding box center [1303, 99] width 65 height 29
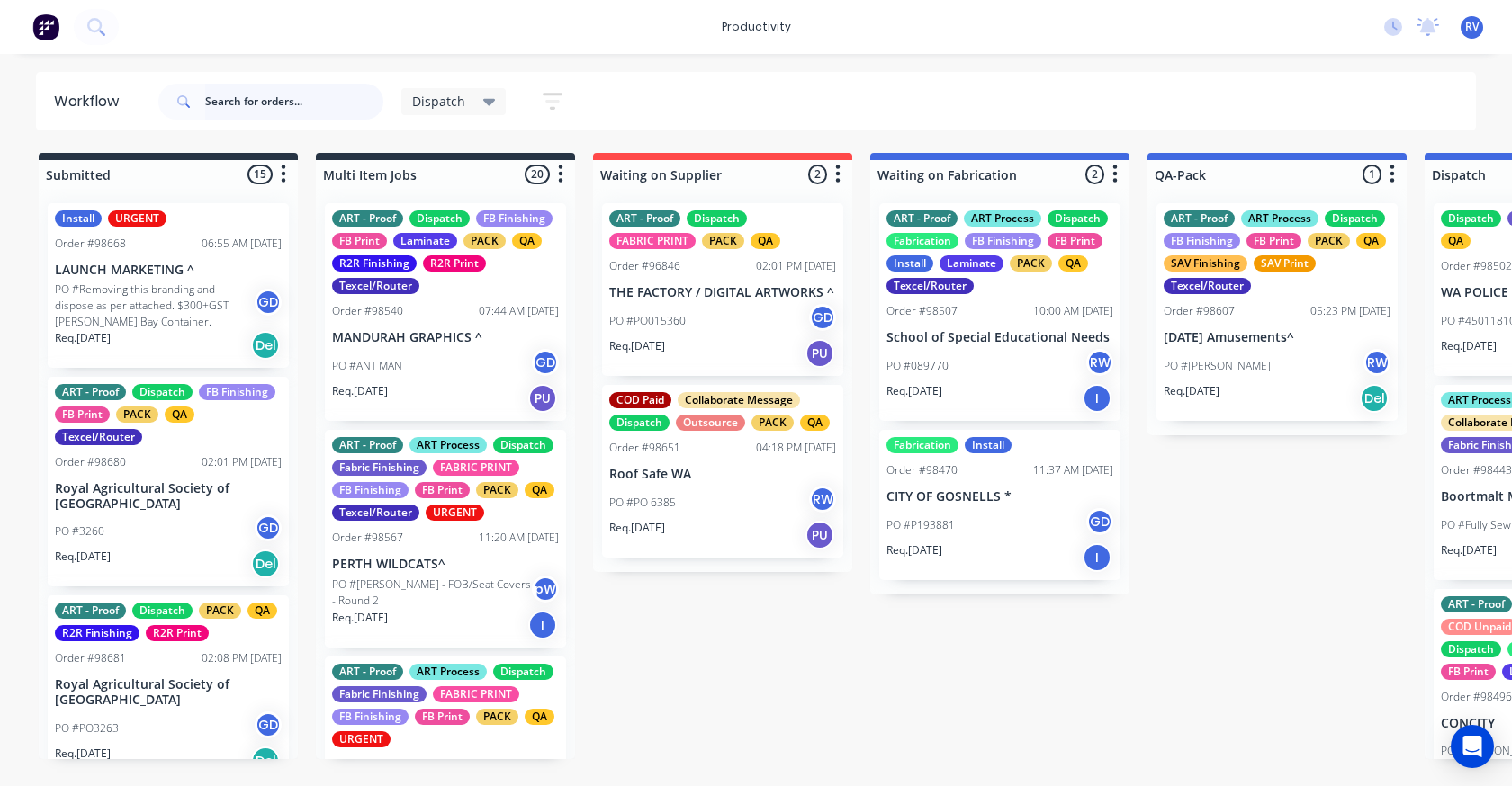
click at [269, 102] on input "text" at bounding box center [294, 101] width 178 height 36
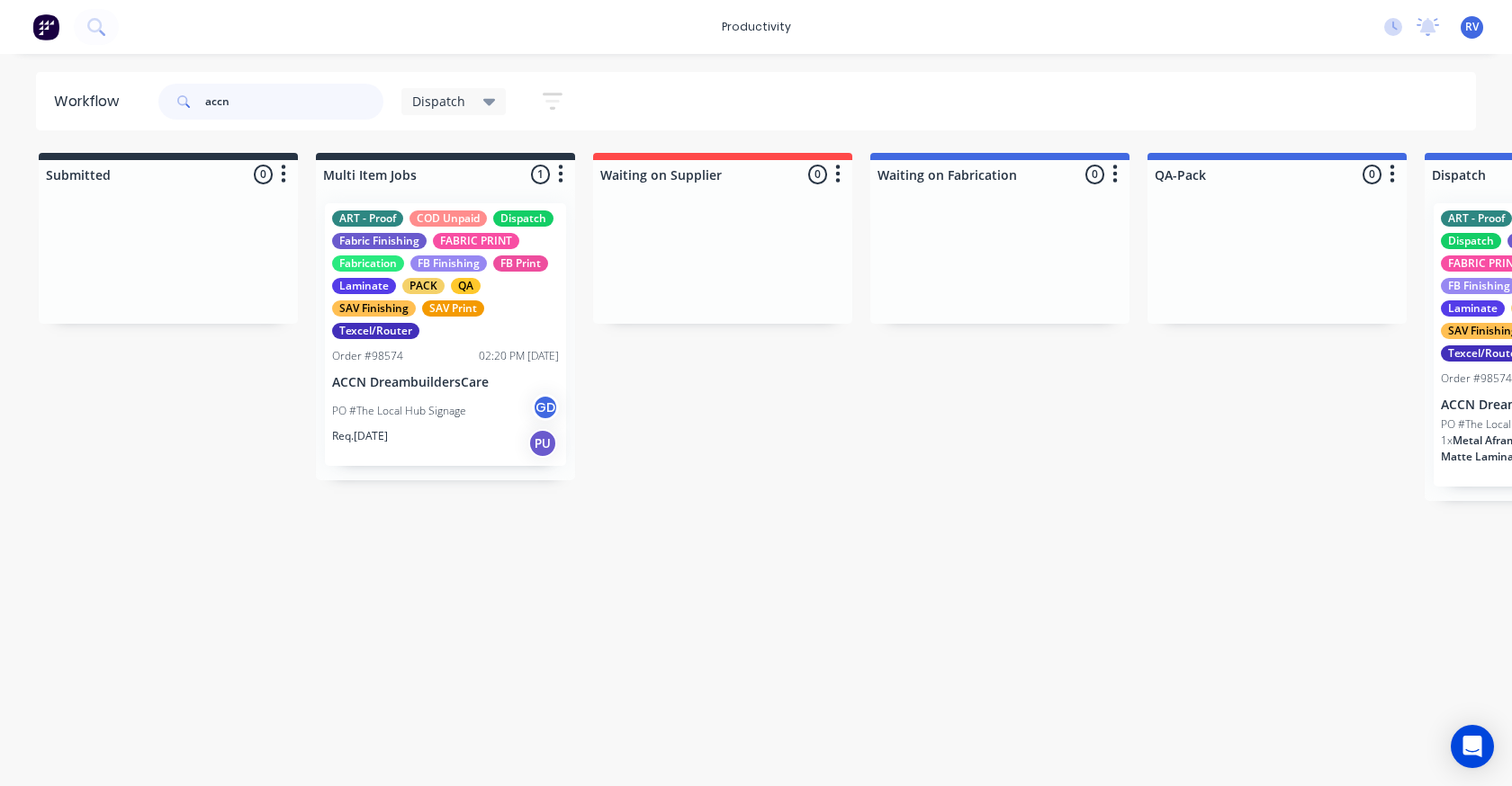
type input "accn"
click at [474, 393] on div "ART - Proof COD Unpaid Dispatch Fabric Finishing FABRIC PRINT Fabrication FB Fi…" at bounding box center [445, 334] width 241 height 263
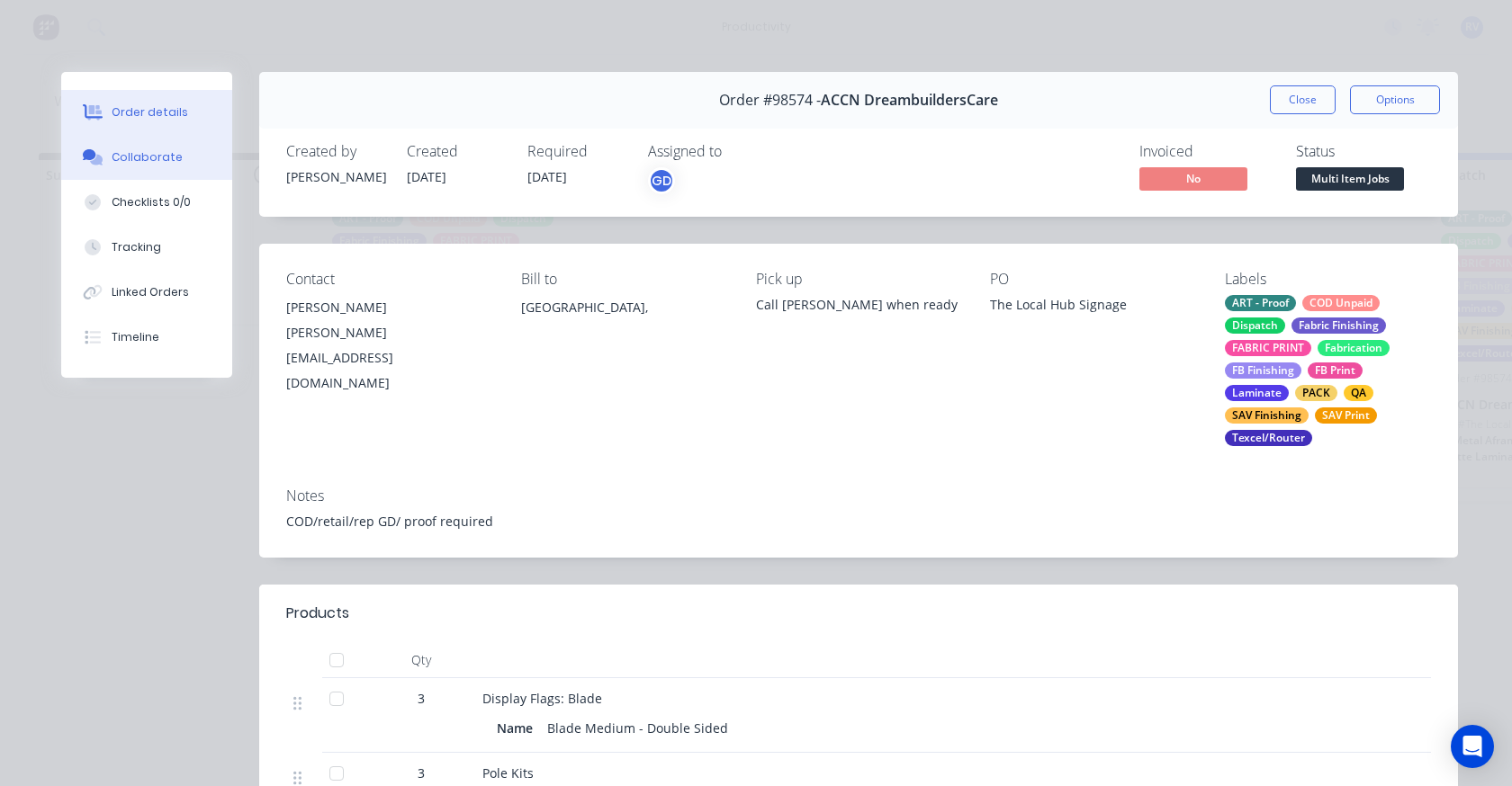
click at [182, 160] on button "Collaborate" at bounding box center [147, 157] width 171 height 45
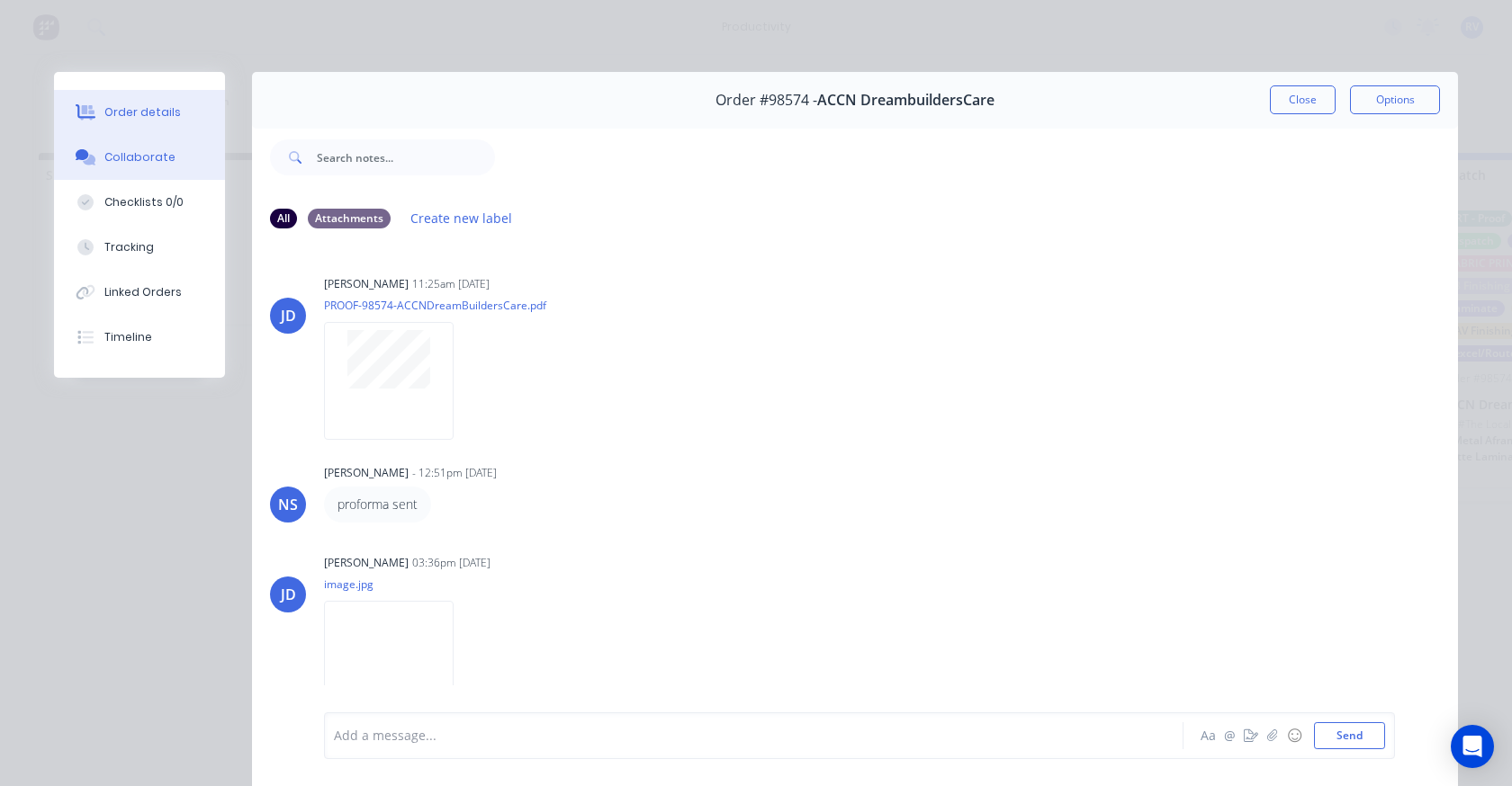
click at [126, 119] on div "Order details" at bounding box center [142, 112] width 76 height 16
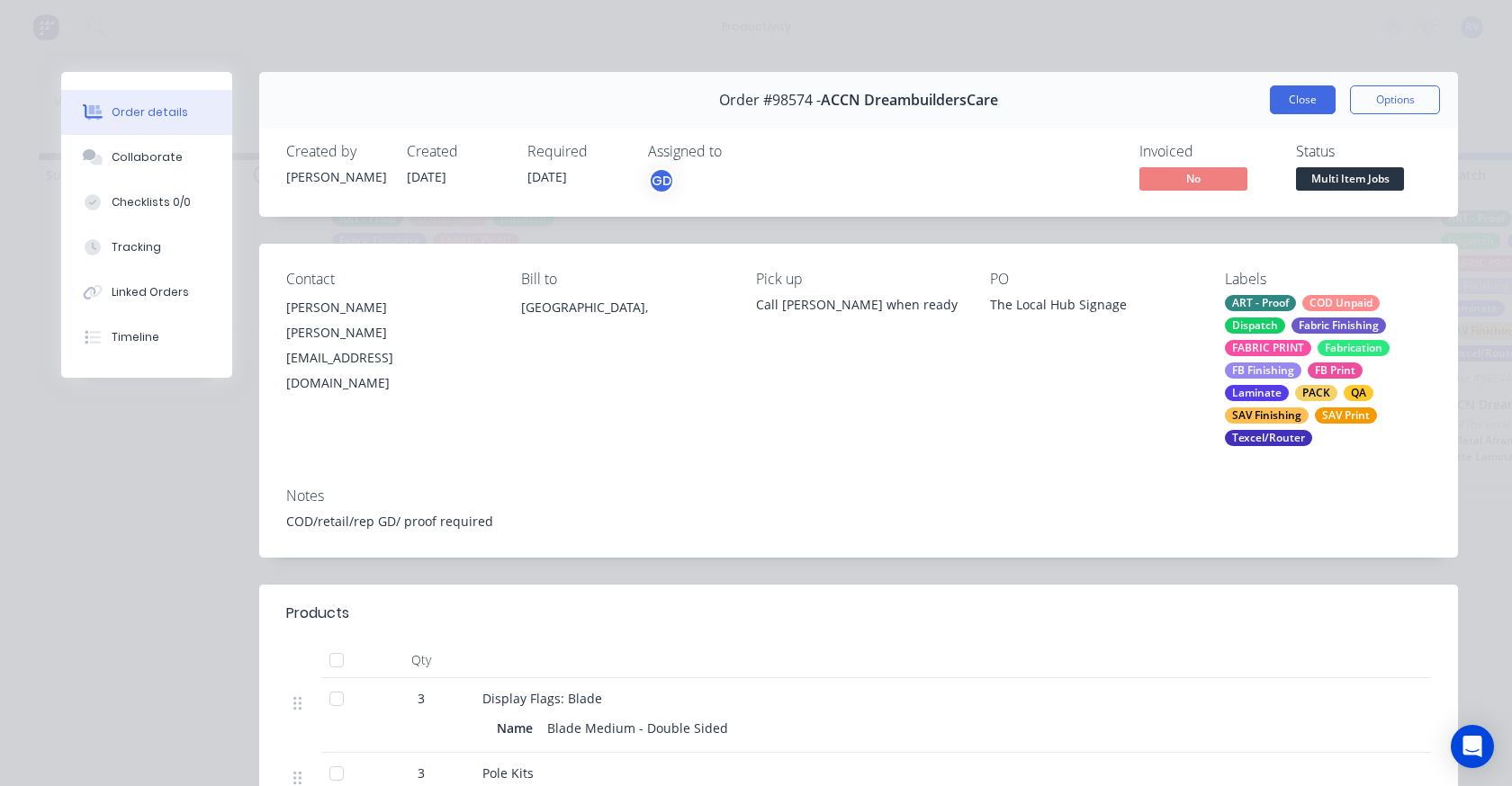
click at [1286, 106] on button "Close" at bounding box center [1303, 99] width 65 height 29
